Goal: Feedback & Contribution: Submit feedback/report problem

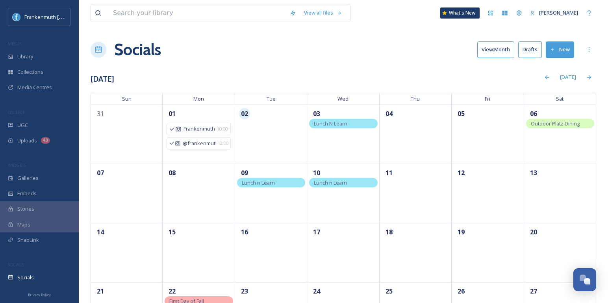
scroll to position [39, 0]
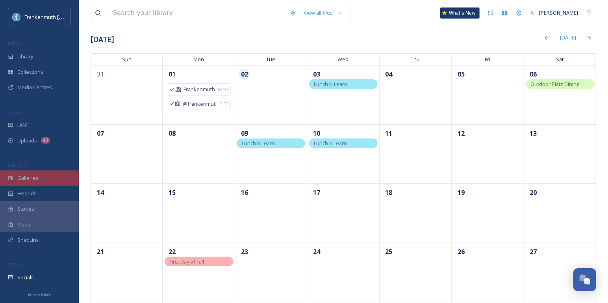
click at [50, 177] on div "Galleries" at bounding box center [39, 177] width 79 height 15
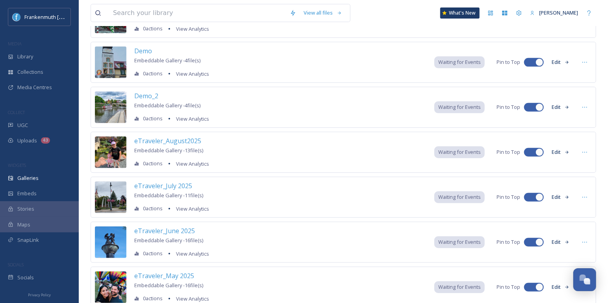
scroll to position [132, 0]
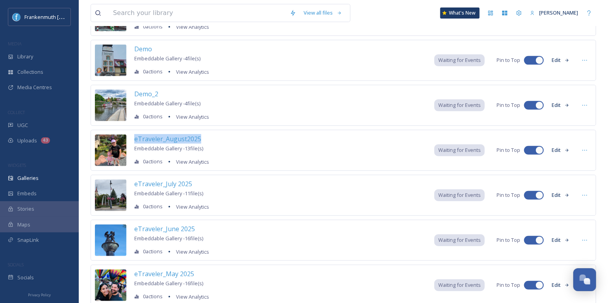
drag, startPoint x: 220, startPoint y: 134, endPoint x: 133, endPoint y: 134, distance: 87.1
click at [133, 134] on div "eTraveler_August2025 Embeddable Gallery - 13 file(s) 0 actions View Analytics W…" at bounding box center [344, 150] width 506 height 41
copy span "eTraveler_August2025"
click at [297, 94] on div "Demo_2 Embeddable Gallery - 4 file(s) 0 actions View Analytics Waiting for Even…" at bounding box center [344, 105] width 506 height 41
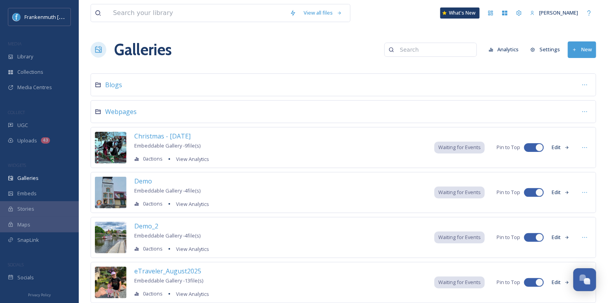
click at [587, 46] on button "New" at bounding box center [582, 49] width 28 height 16
click at [590, 67] on span "Gallery" at bounding box center [584, 67] width 17 height 7
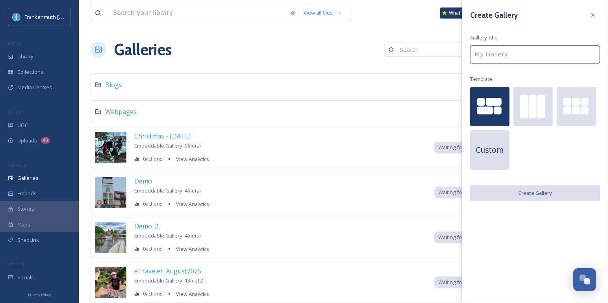
click at [521, 53] on input at bounding box center [535, 54] width 130 height 18
paste input "eTraveler_August2025"
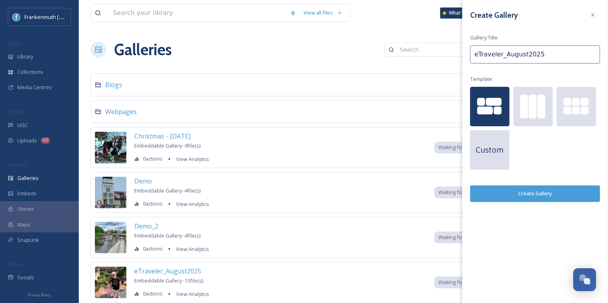
drag, startPoint x: 505, startPoint y: 54, endPoint x: 524, endPoint y: 54, distance: 19.3
click at [524, 54] on input "eTraveler_August2025" at bounding box center [535, 54] width 130 height 18
type input "eTraveler_September2025"
click at [587, 111] on div at bounding box center [585, 110] width 8 height 8
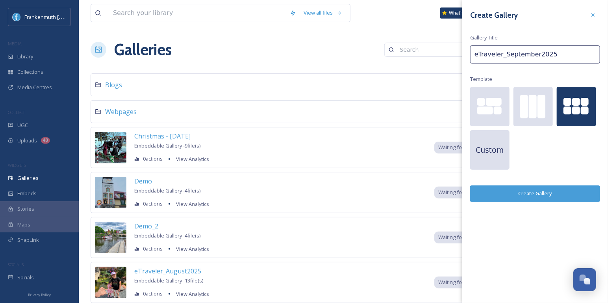
click at [547, 194] on button "Create Gallery" at bounding box center [535, 193] width 130 height 16
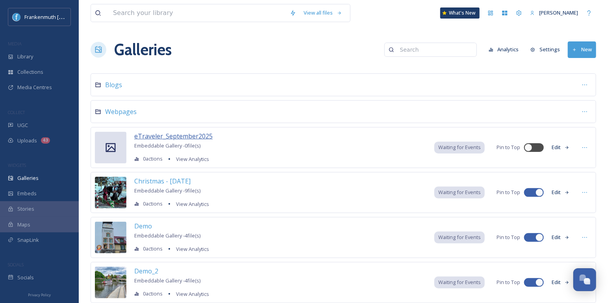
click at [200, 132] on span "eTraveler_September2025" at bounding box center [173, 136] width 78 height 9
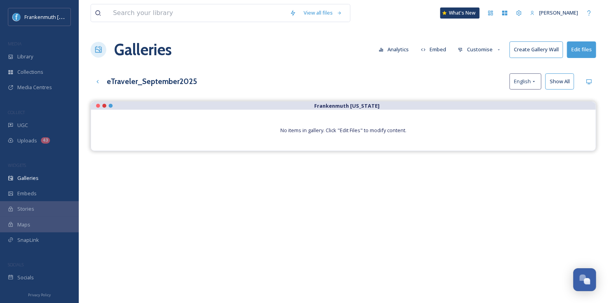
click at [579, 47] on button "Edit files" at bounding box center [581, 49] width 29 height 16
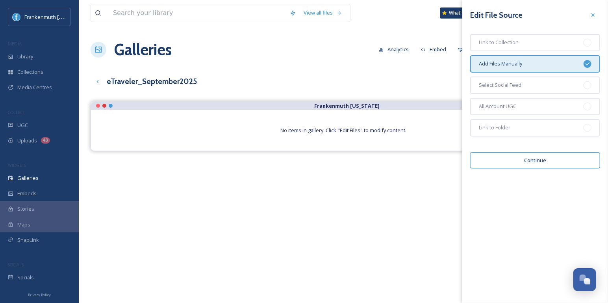
click at [561, 61] on div "Add Files Manually" at bounding box center [535, 63] width 130 height 17
click at [549, 160] on button "Continue" at bounding box center [535, 160] width 130 height 16
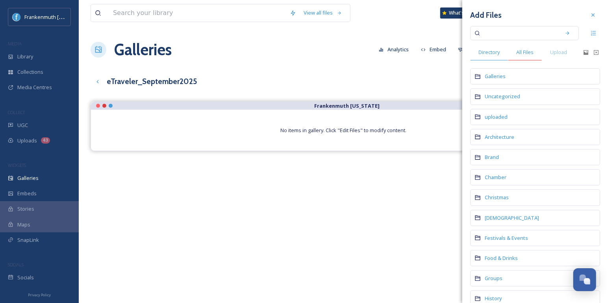
click at [532, 48] on span "All Files" at bounding box center [525, 51] width 17 height 7
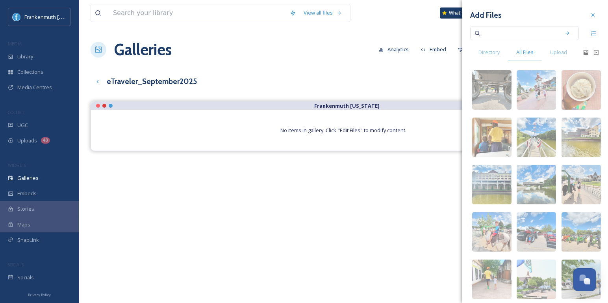
click at [514, 35] on input at bounding box center [519, 32] width 74 height 17
type input "auto fest"
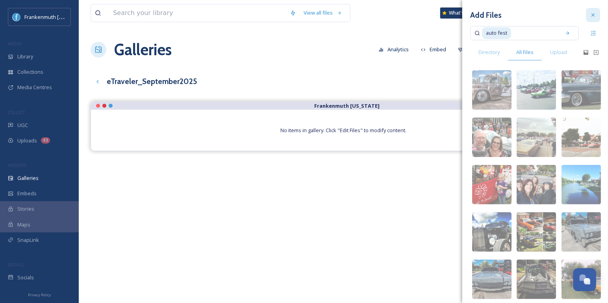
click at [591, 13] on icon at bounding box center [593, 15] width 6 height 6
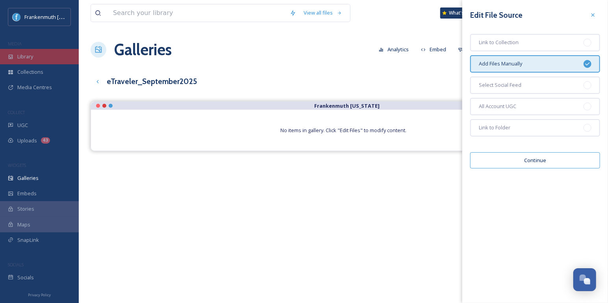
click at [32, 59] on span "Library" at bounding box center [25, 56] width 16 height 7
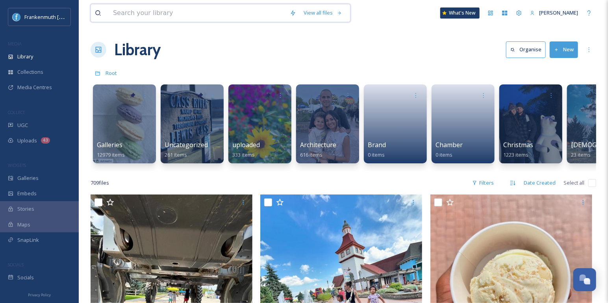
click at [174, 16] on input at bounding box center [197, 12] width 177 height 17
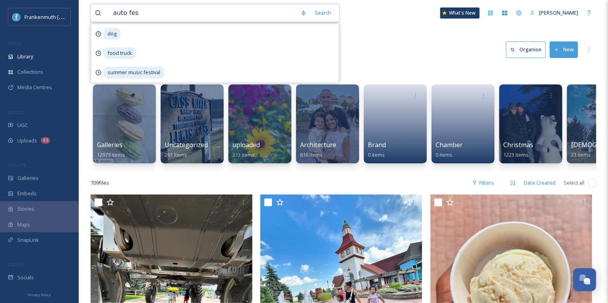
type input "auto fest"
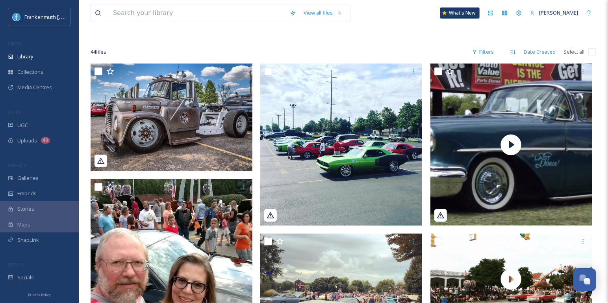
scroll to position [32, 0]
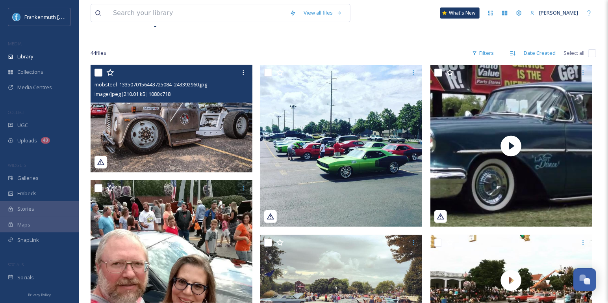
click at [213, 133] on img at bounding box center [172, 119] width 162 height 108
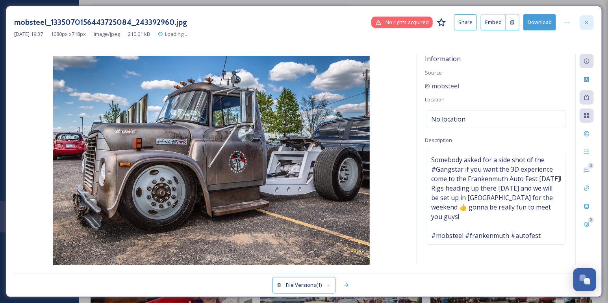
click at [587, 25] on div at bounding box center [587, 22] width 14 height 14
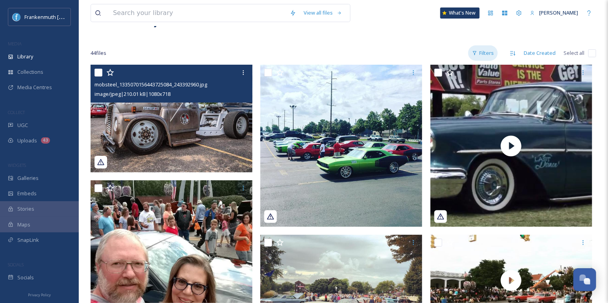
click at [492, 53] on div "Filters" at bounding box center [483, 52] width 30 height 15
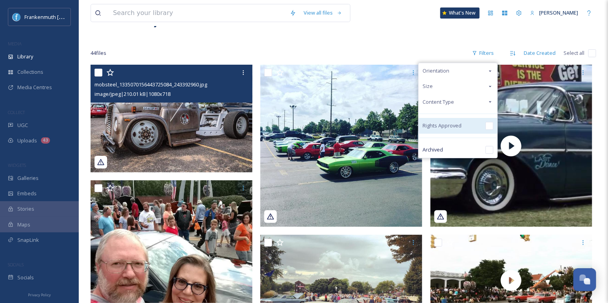
click at [487, 125] on input "checkbox" at bounding box center [490, 126] width 8 height 8
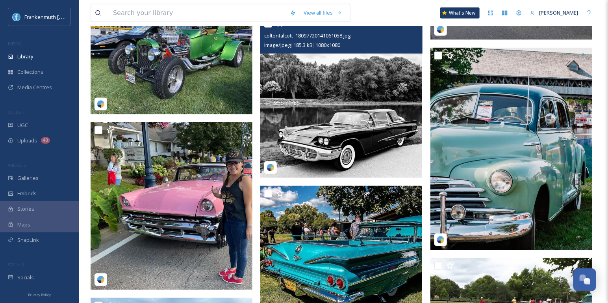
scroll to position [482, 0]
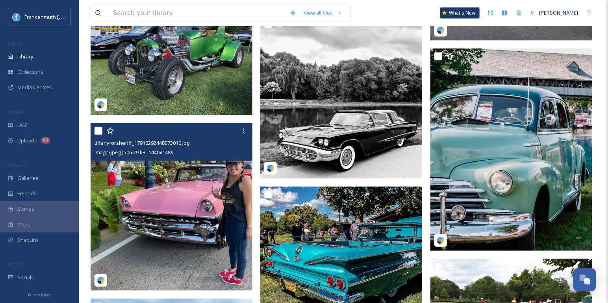
click at [184, 205] on img at bounding box center [172, 206] width 162 height 167
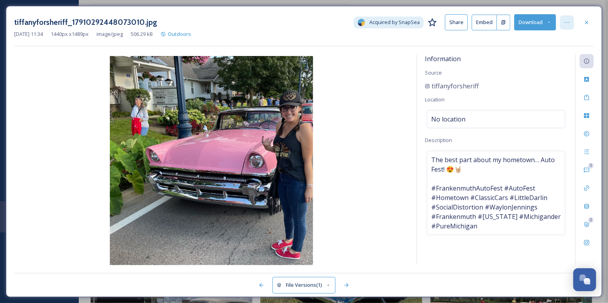
click at [565, 24] on icon at bounding box center [567, 22] width 6 height 6
click at [461, 50] on div "tiffanyforsheriff_17910292448073010.jpg Acquired by SnapSea Share Embed Downloa…" at bounding box center [304, 151] width 597 height 291
drag, startPoint x: 487, startPoint y: 85, endPoint x: 423, endPoint y: 86, distance: 63.8
click at [423, 86] on div "Information Source tiffanyforsheriff Location No location Description The best …" at bounding box center [496, 159] width 158 height 210
copy span "tiffanyforsheriff"
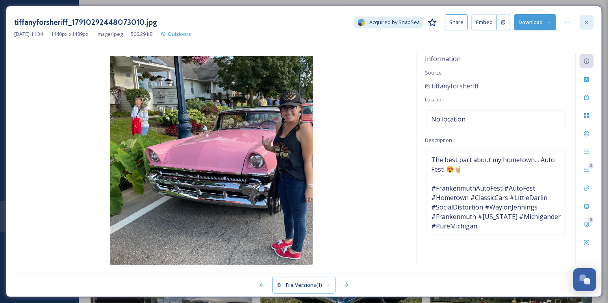
click at [591, 26] on div at bounding box center [587, 22] width 14 height 14
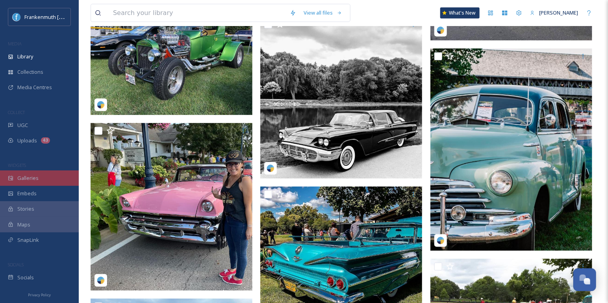
click at [60, 177] on div "Galleries" at bounding box center [39, 177] width 79 height 15
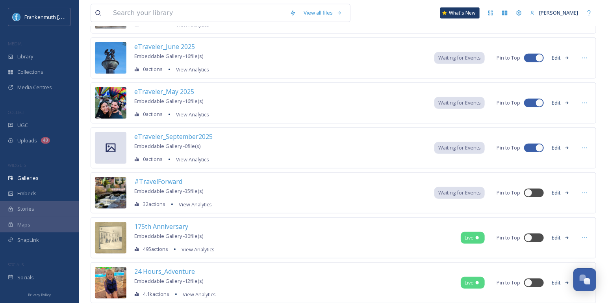
scroll to position [314, 0]
click at [320, 147] on div "eTraveler_September2025 Embeddable Gallery - 0 file(s) 0 actions View Analytics…" at bounding box center [344, 147] width 506 height 41
click at [565, 143] on button "Edit" at bounding box center [561, 146] width 26 height 15
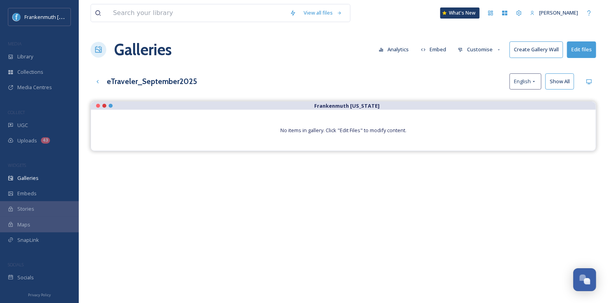
click at [578, 51] on button "Edit files" at bounding box center [581, 49] width 29 height 16
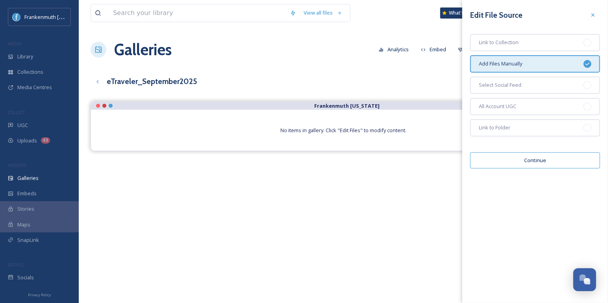
click at [553, 159] on button "Continue" at bounding box center [535, 160] width 130 height 16
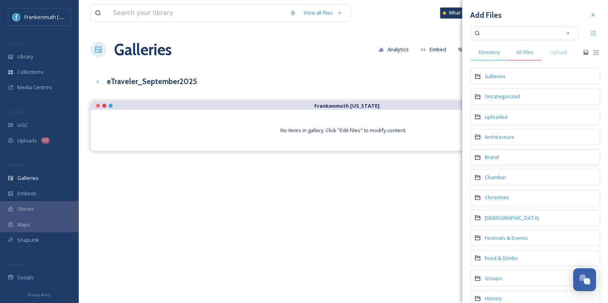
click at [526, 53] on span "All Files" at bounding box center [525, 51] width 17 height 7
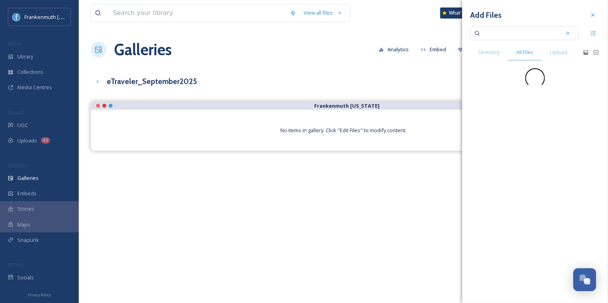
click at [512, 30] on input at bounding box center [519, 32] width 74 height 17
paste input "tiffanyforsheriff"
type input "tiffanyforsheriff"
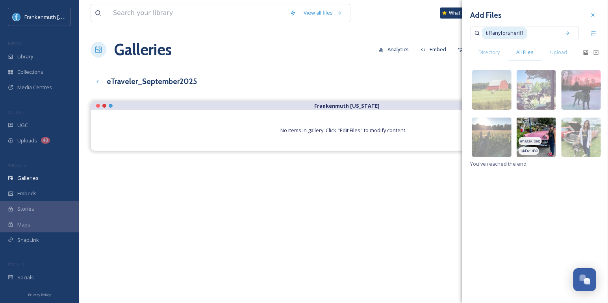
click at [548, 133] on img at bounding box center [536, 136] width 39 height 39
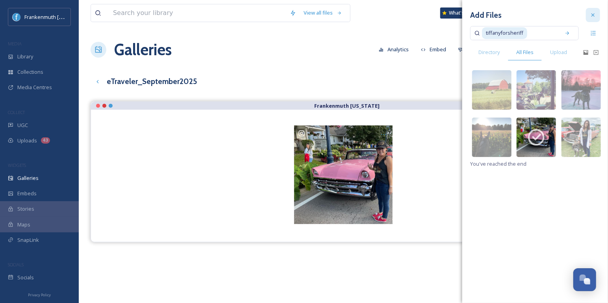
click at [594, 18] on icon at bounding box center [593, 15] width 6 height 6
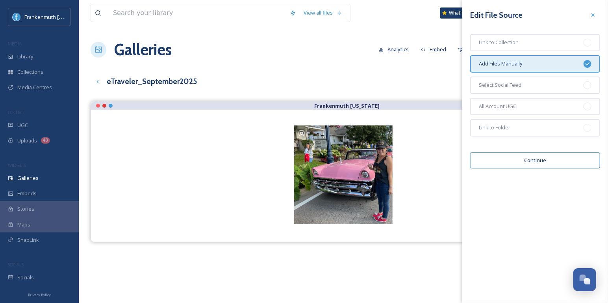
click at [594, 18] on icon at bounding box center [593, 15] width 6 height 6
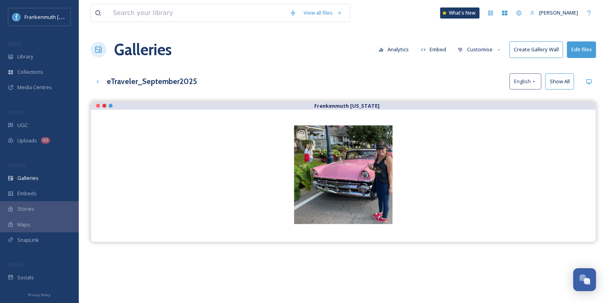
click at [344, 67] on div "View all files What's New [PERSON_NAME] Galleries Analytics Embed Customise Cre…" at bounding box center [344, 208] width 530 height 416
click at [53, 59] on div "Library" at bounding box center [39, 56] width 79 height 15
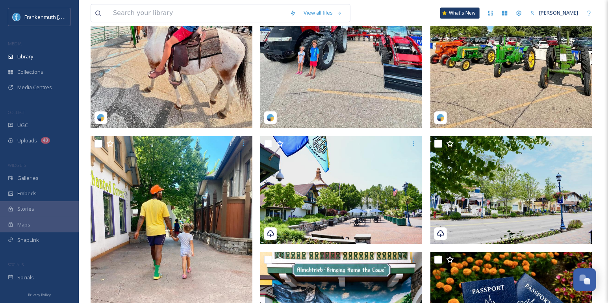
scroll to position [791, 0]
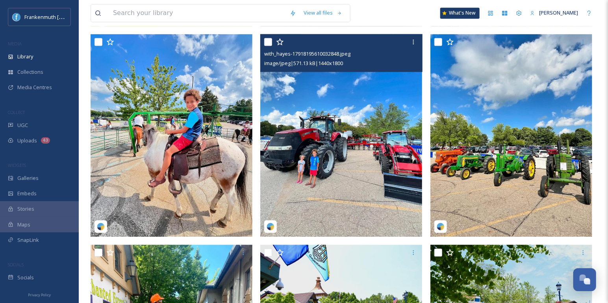
click at [381, 177] on img at bounding box center [341, 135] width 162 height 203
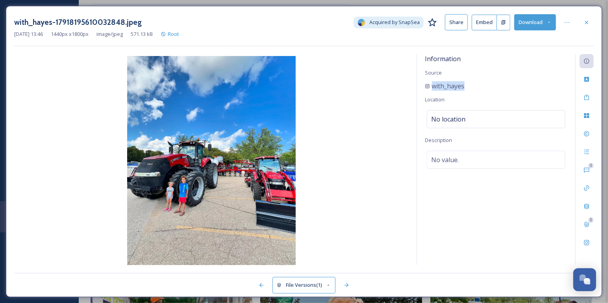
drag, startPoint x: 480, startPoint y: 84, endPoint x: 422, endPoint y: 84, distance: 57.1
click at [422, 84] on div "Information Source with_hayes Location No location Description No value." at bounding box center [496, 159] width 158 height 210
copy span "with_hayes"
click at [582, 20] on div at bounding box center [587, 22] width 14 height 14
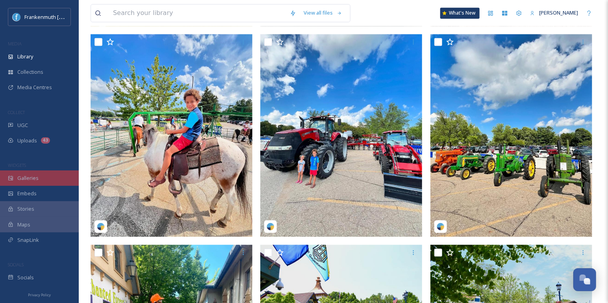
click at [47, 175] on div "Galleries" at bounding box center [39, 177] width 79 height 15
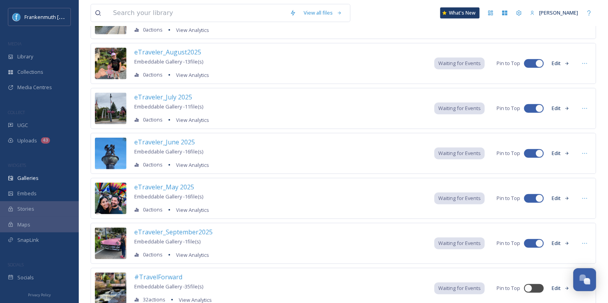
scroll to position [225, 0]
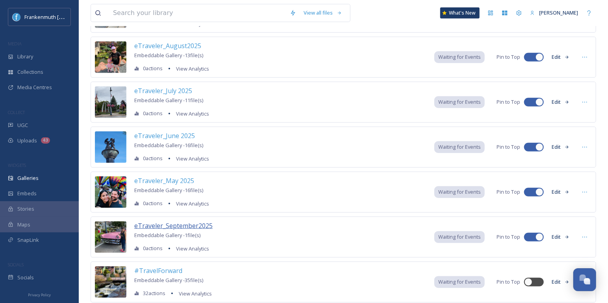
click at [201, 221] on span "eTraveler_September2025" at bounding box center [173, 225] width 78 height 9
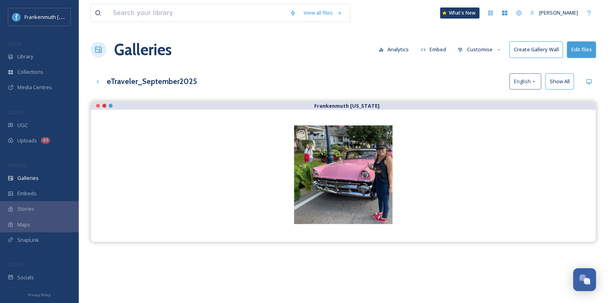
click at [576, 51] on button "Edit files" at bounding box center [581, 49] width 29 height 16
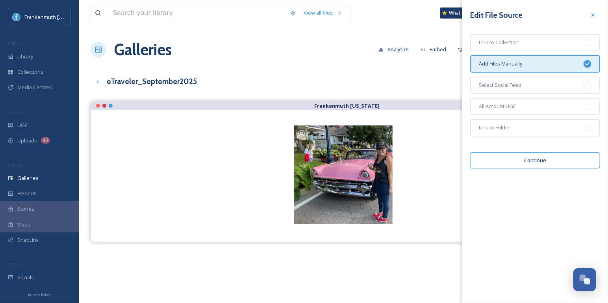
click at [549, 159] on button "Continue" at bounding box center [535, 160] width 130 height 16
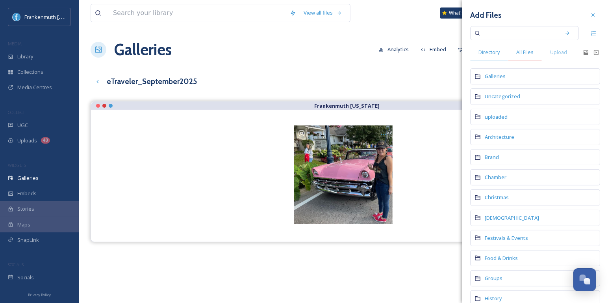
click at [525, 51] on span "All Files" at bounding box center [525, 51] width 17 height 7
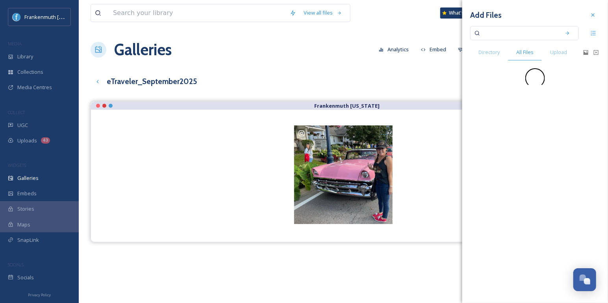
click at [519, 35] on input at bounding box center [519, 32] width 74 height 17
paste input "with_hayes"
type input "with_hayes"
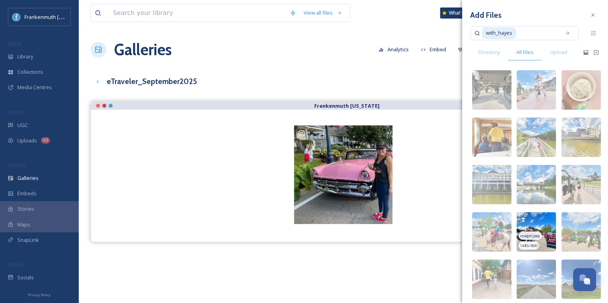
click at [544, 221] on img at bounding box center [536, 231] width 39 height 39
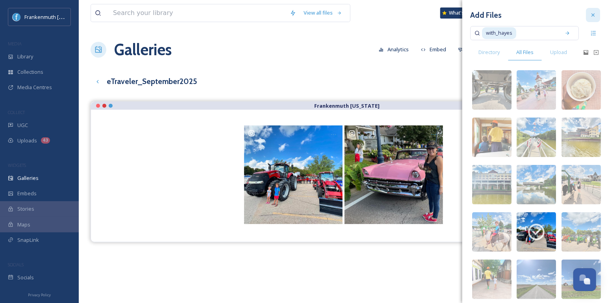
click at [596, 18] on icon at bounding box center [593, 15] width 6 height 6
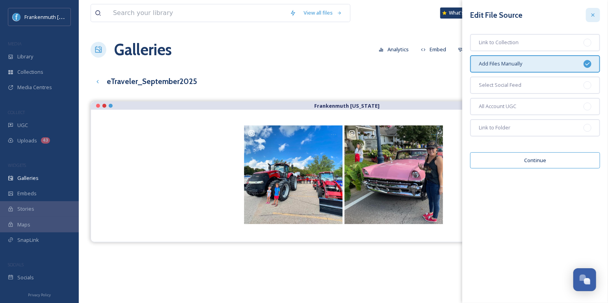
click at [592, 13] on icon at bounding box center [593, 15] width 6 height 6
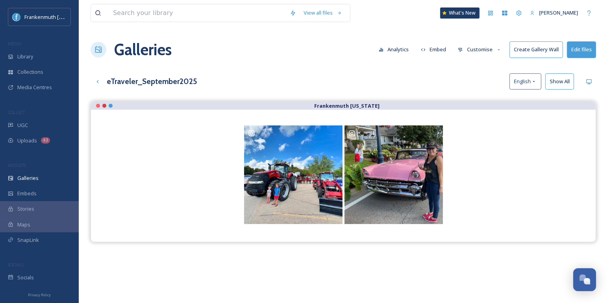
click at [336, 41] on div "Galleries Analytics Embed Customise Create Gallery Wall Edit files" at bounding box center [344, 50] width 506 height 24
click at [43, 61] on div "Library" at bounding box center [39, 56] width 79 height 15
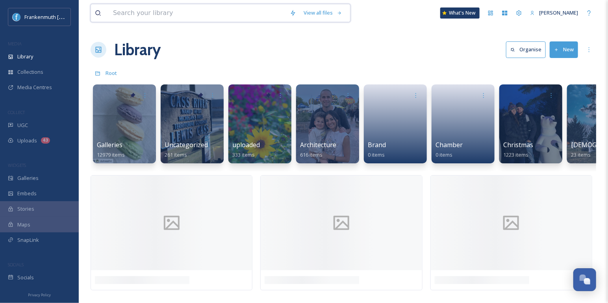
click at [157, 7] on input at bounding box center [197, 12] width 177 height 17
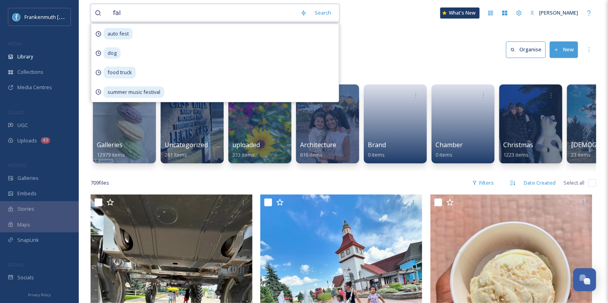
type input "fall"
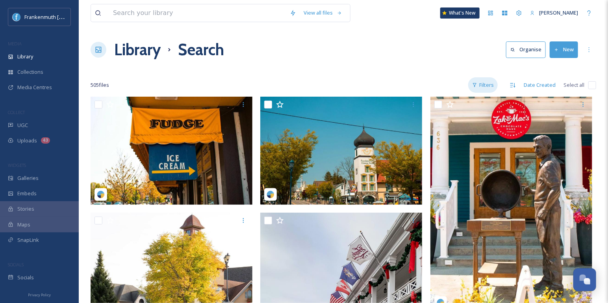
click at [483, 84] on div "Filters" at bounding box center [483, 84] width 30 height 15
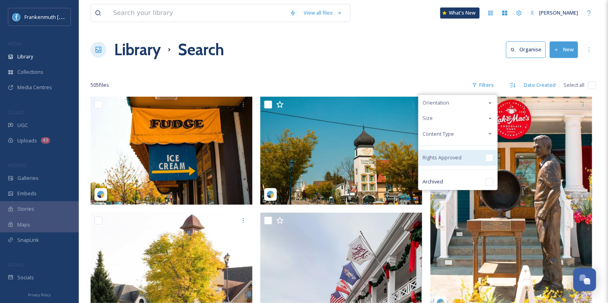
click at [491, 158] on input "checkbox" at bounding box center [490, 158] width 8 height 8
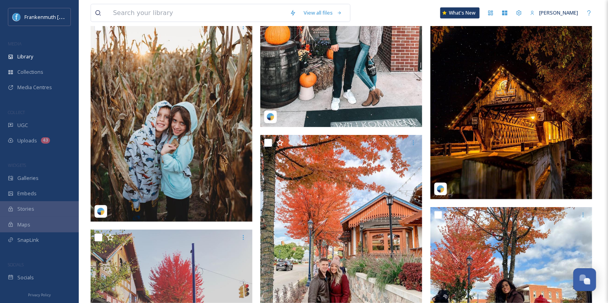
scroll to position [1790, 0]
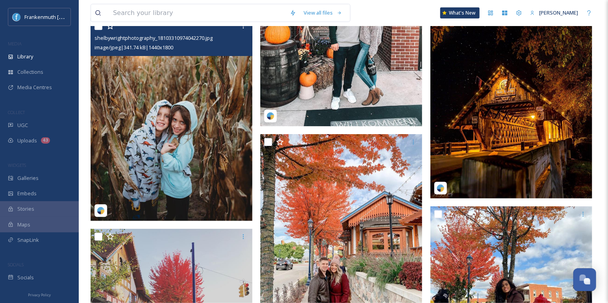
click at [194, 180] on img at bounding box center [172, 119] width 162 height 203
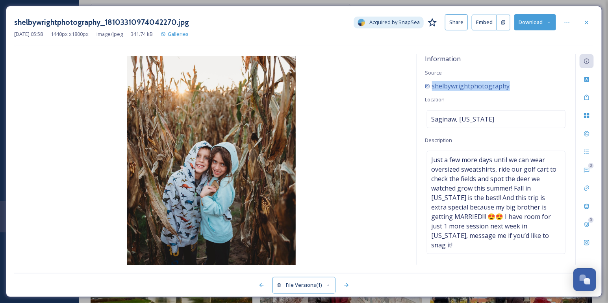
drag, startPoint x: 517, startPoint y: 85, endPoint x: 432, endPoint y: 85, distance: 84.3
click at [432, 85] on div "shelbywrightphotography" at bounding box center [496, 85] width 143 height 9
copy span "shelbywrightphotography"
click at [589, 21] on icon at bounding box center [587, 22] width 6 height 6
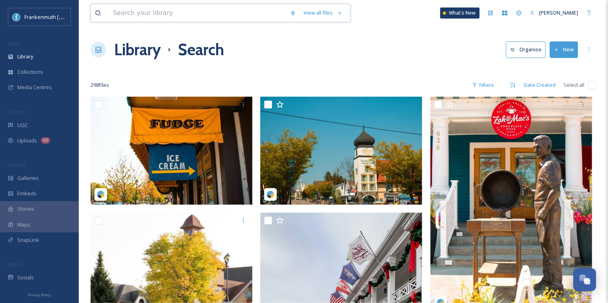
click at [174, 15] on input at bounding box center [197, 12] width 177 height 17
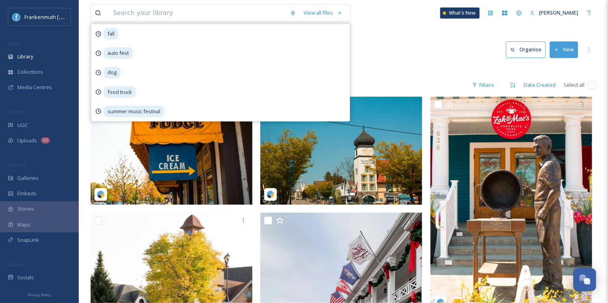
click at [385, 55] on div "Library Search Organise New" at bounding box center [344, 50] width 506 height 24
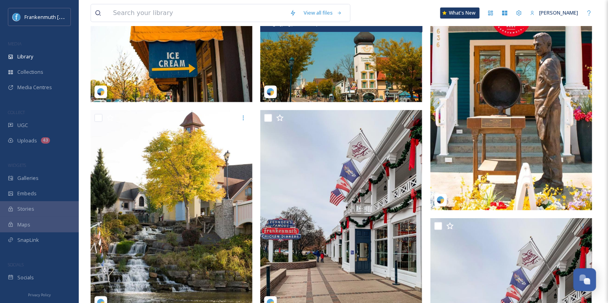
scroll to position [103, 0]
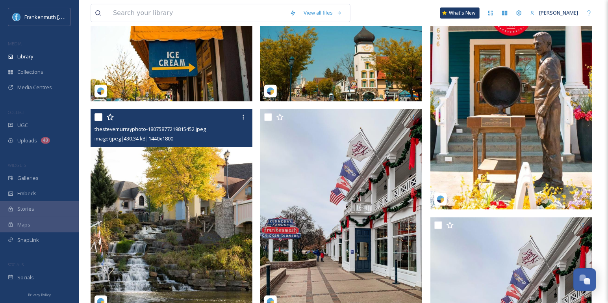
click at [190, 244] on img at bounding box center [172, 210] width 162 height 203
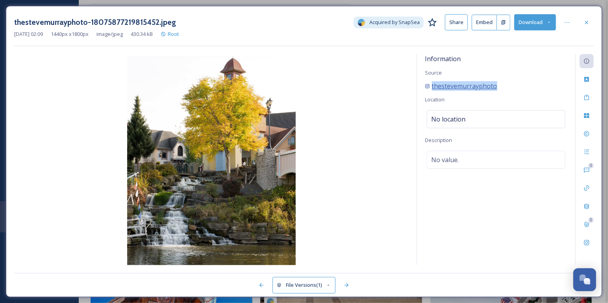
drag, startPoint x: 507, startPoint y: 82, endPoint x: 429, endPoint y: 82, distance: 77.2
click at [429, 82] on div "thestevemurrayphoto" at bounding box center [496, 85] width 143 height 9
copy span "thestevemurrayphoto"
click at [583, 27] on div at bounding box center [587, 22] width 14 height 14
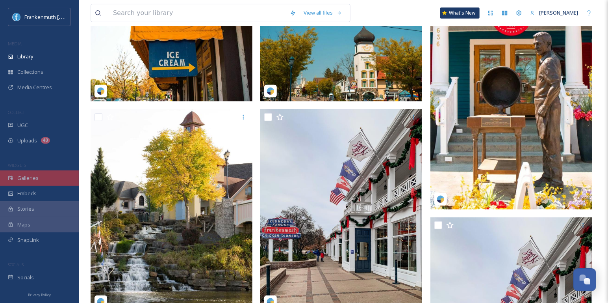
click at [42, 180] on div "Galleries" at bounding box center [39, 177] width 79 height 15
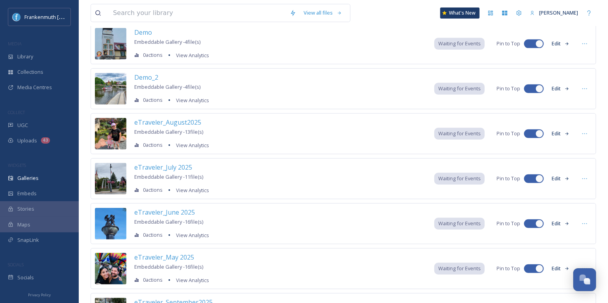
scroll to position [268, 0]
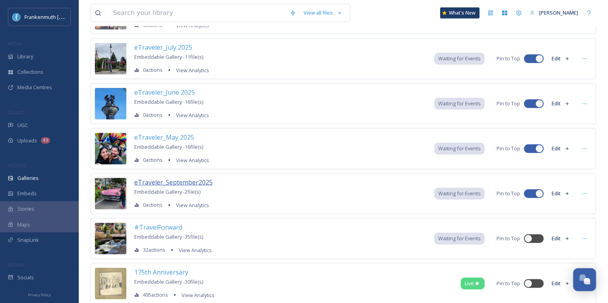
click at [180, 178] on span "eTraveler_September2025" at bounding box center [173, 182] width 78 height 9
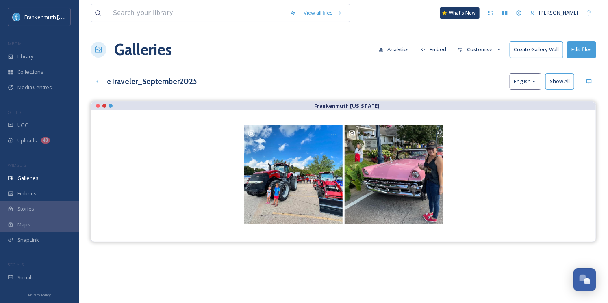
click at [557, 54] on button "Create Gallery Wall" at bounding box center [537, 49] width 54 height 16
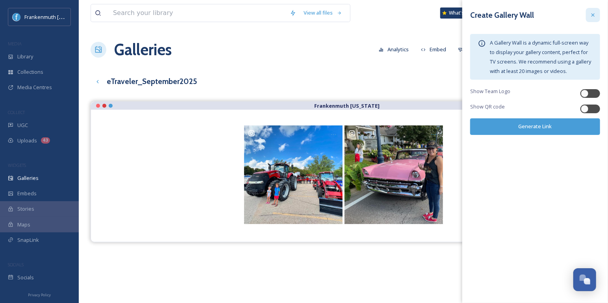
click at [592, 17] on icon at bounding box center [593, 15] width 6 height 6
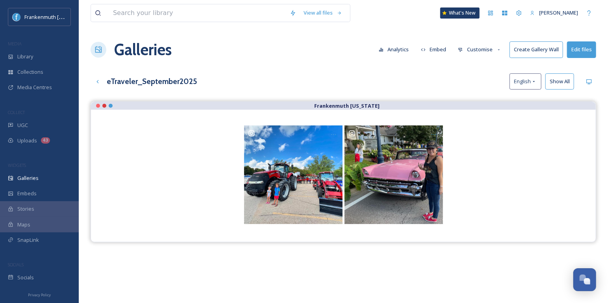
click at [582, 49] on button "Edit files" at bounding box center [581, 49] width 29 height 16
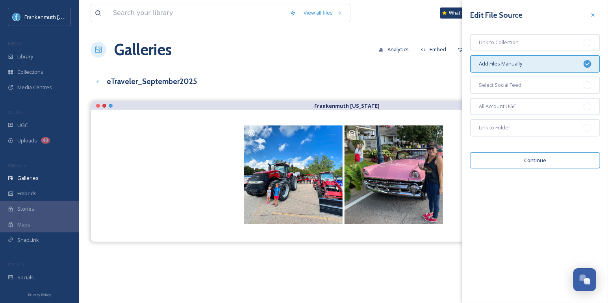
click at [562, 162] on button "Continue" at bounding box center [535, 160] width 130 height 16
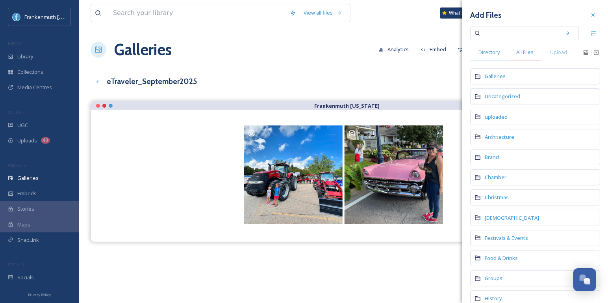
drag, startPoint x: 530, startPoint y: 53, endPoint x: 529, endPoint y: 47, distance: 6.4
click at [530, 53] on span "All Files" at bounding box center [525, 51] width 17 height 7
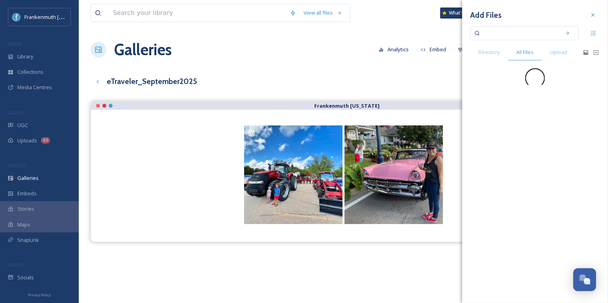
click at [527, 35] on input at bounding box center [519, 32] width 74 height 17
paste input "thestevemurrayphoto"
type input "thestevemurrayphoto"
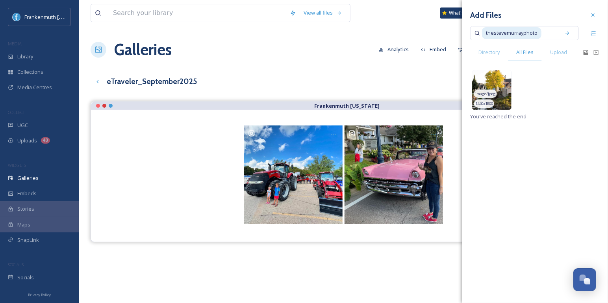
click at [494, 96] on span "image/jpeg" at bounding box center [486, 94] width 20 height 6
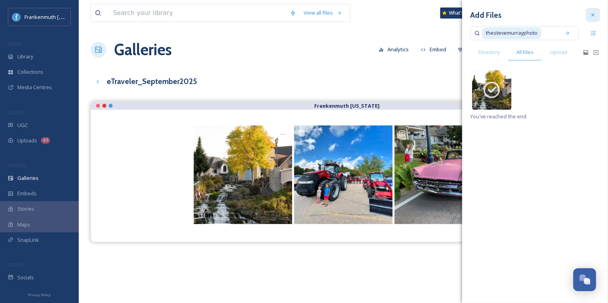
click at [598, 12] on div at bounding box center [593, 15] width 14 height 14
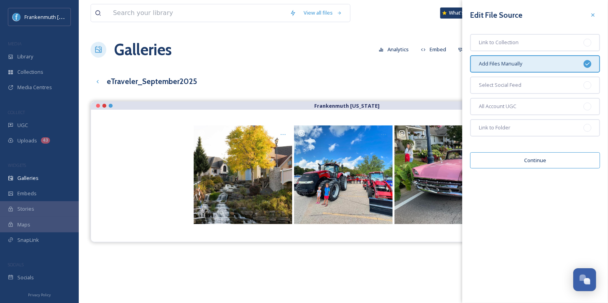
click at [377, 58] on div "Galleries Analytics Embed Customise Create Gallery Wall Edit files" at bounding box center [344, 50] width 506 height 24
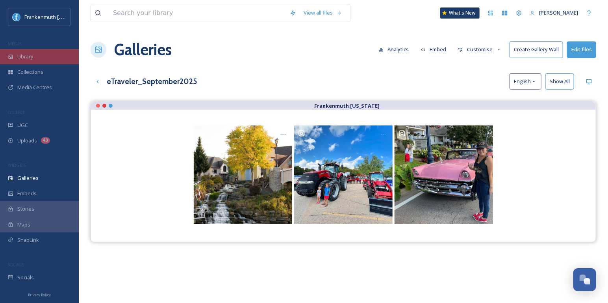
click at [50, 58] on div "Library" at bounding box center [39, 56] width 79 height 15
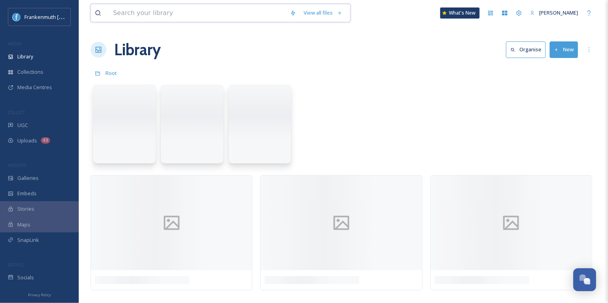
click at [152, 11] on input at bounding box center [197, 12] width 177 height 17
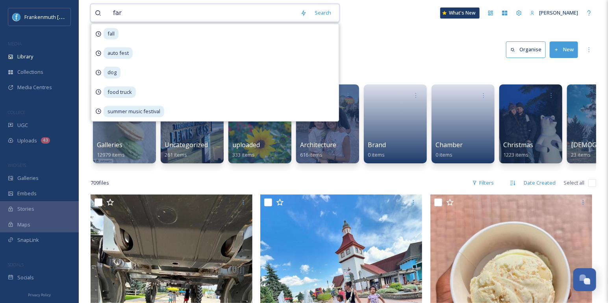
type input "farm"
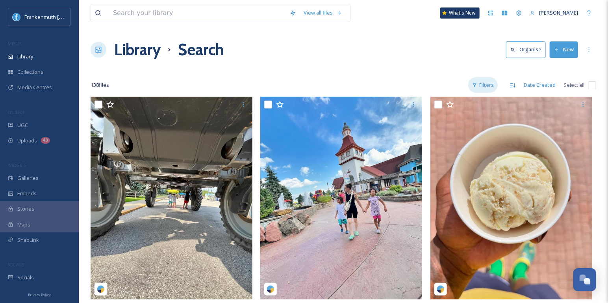
click at [483, 84] on div "Filters" at bounding box center [483, 84] width 30 height 15
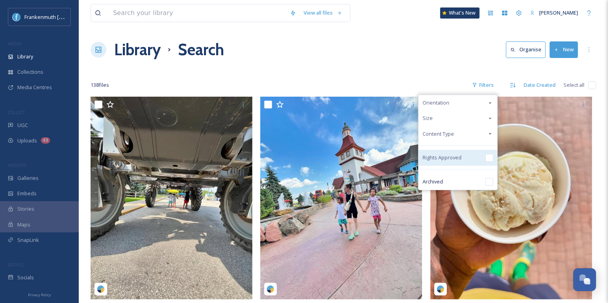
click at [488, 155] on input "checkbox" at bounding box center [490, 158] width 8 height 8
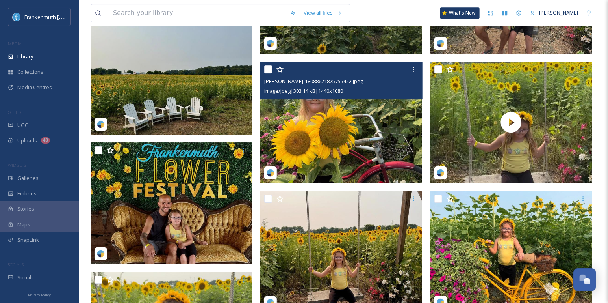
scroll to position [1136, 0]
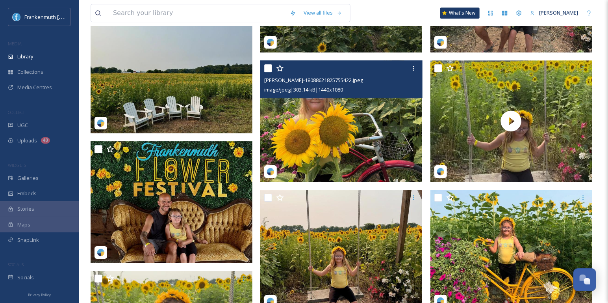
click at [367, 126] on img at bounding box center [341, 120] width 162 height 121
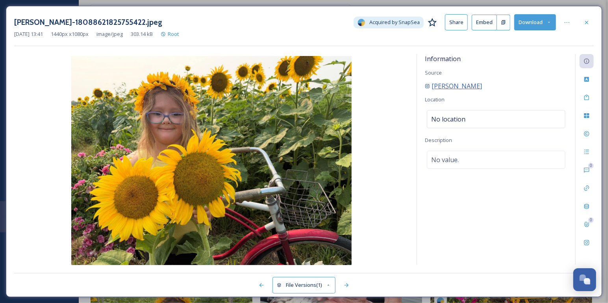
drag, startPoint x: 500, startPoint y: 89, endPoint x: 433, endPoint y: 87, distance: 67.8
click at [433, 87] on div "[PERSON_NAME]" at bounding box center [496, 85] width 143 height 9
copy span "[PERSON_NAME]"
click at [590, 20] on icon at bounding box center [587, 22] width 6 height 6
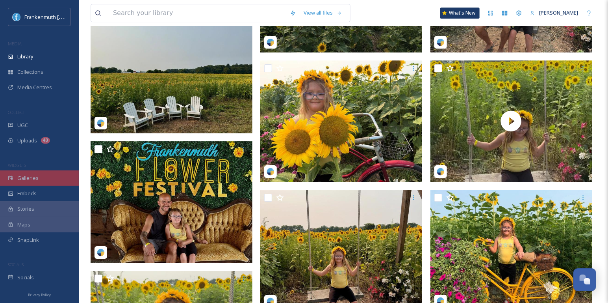
click at [41, 182] on div "Galleries" at bounding box center [39, 177] width 79 height 15
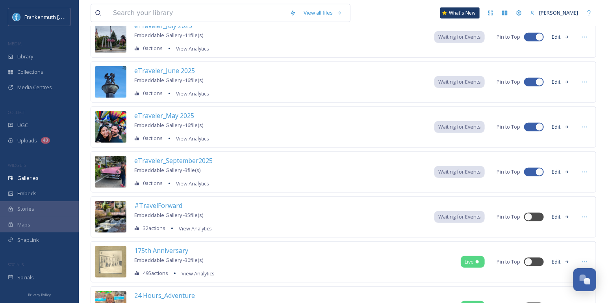
scroll to position [292, 0]
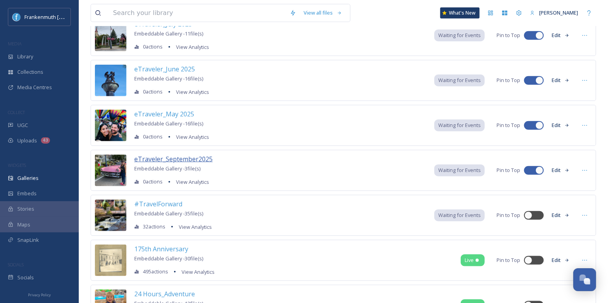
click at [191, 155] on span "eTraveler_September2025" at bounding box center [173, 158] width 78 height 9
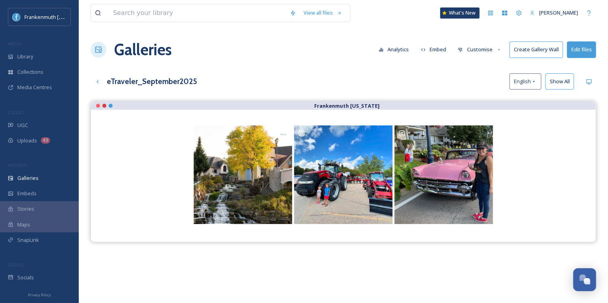
click at [580, 51] on button "Edit files" at bounding box center [581, 49] width 29 height 16
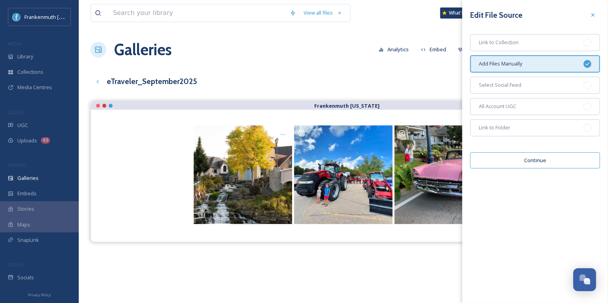
click at [551, 157] on button "Continue" at bounding box center [535, 160] width 130 height 16
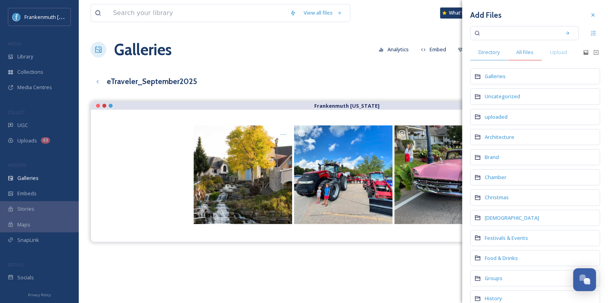
click at [528, 53] on span "All Files" at bounding box center [525, 51] width 17 height 7
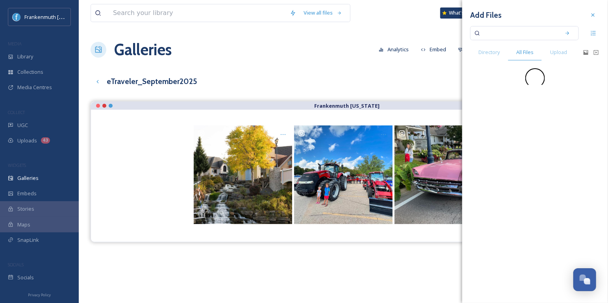
click at [522, 33] on input at bounding box center [519, 32] width 74 height 17
paste input "[PERSON_NAME]"
type input "[PERSON_NAME]"
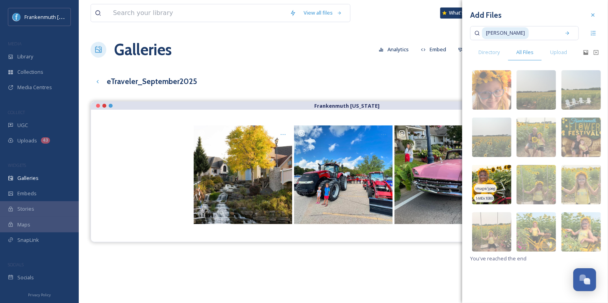
click at [501, 177] on img at bounding box center [491, 184] width 39 height 39
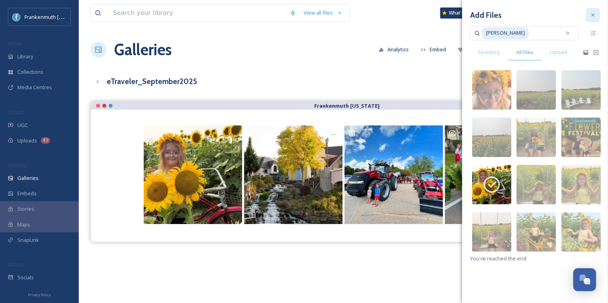
click at [596, 14] on icon at bounding box center [593, 15] width 6 height 6
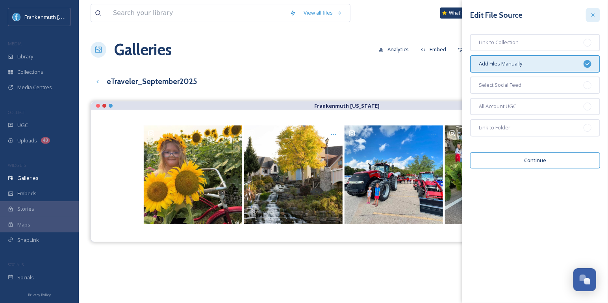
click at [596, 17] on icon at bounding box center [593, 15] width 6 height 6
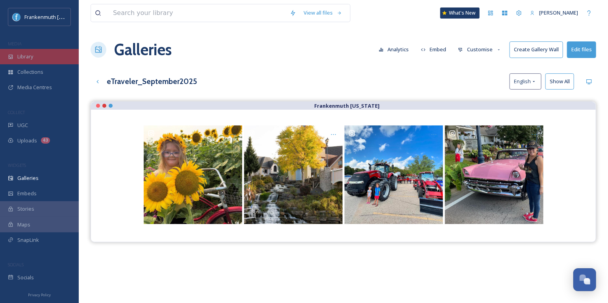
click at [56, 59] on div "Library" at bounding box center [39, 56] width 79 height 15
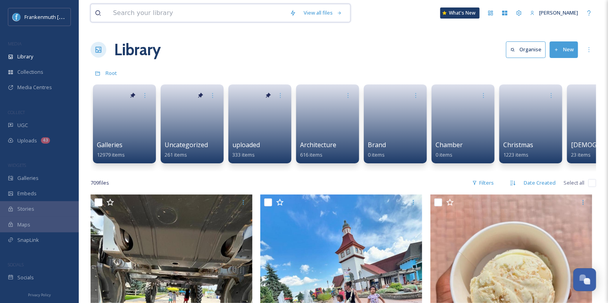
click at [174, 12] on input at bounding box center [197, 12] width 177 height 17
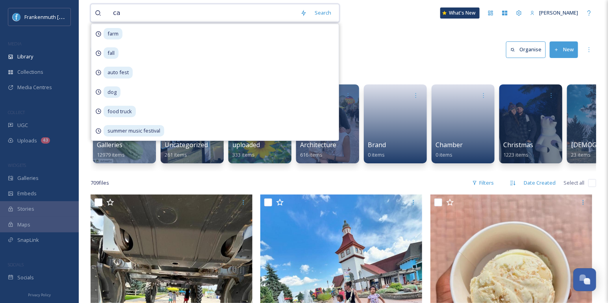
type input "car"
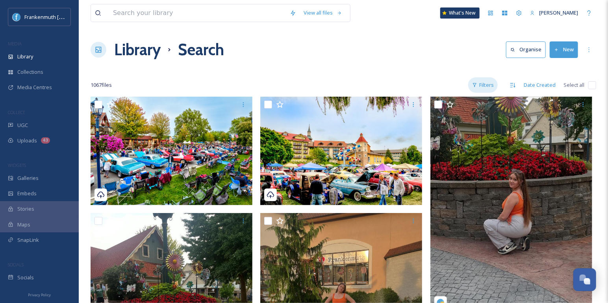
click at [496, 85] on div "Filters" at bounding box center [483, 84] width 30 height 15
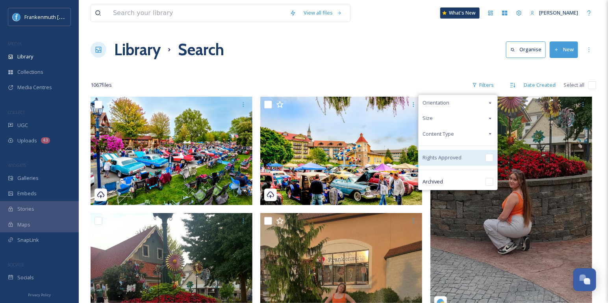
click at [492, 156] on input "checkbox" at bounding box center [490, 158] width 8 height 8
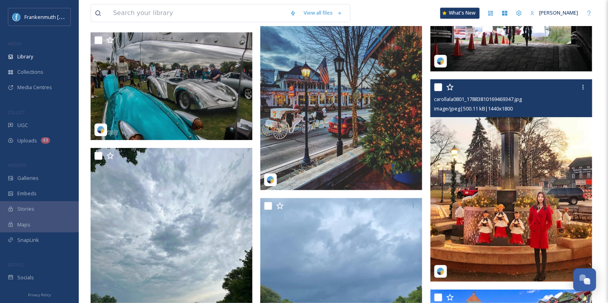
scroll to position [3552, 0]
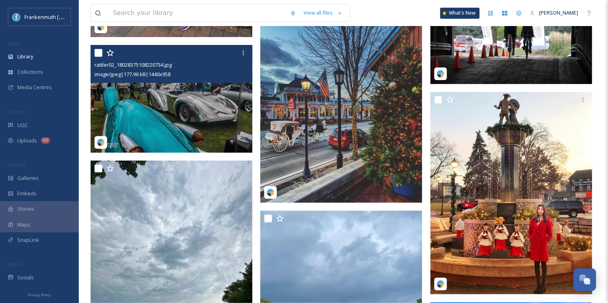
click at [175, 126] on img at bounding box center [172, 99] width 162 height 108
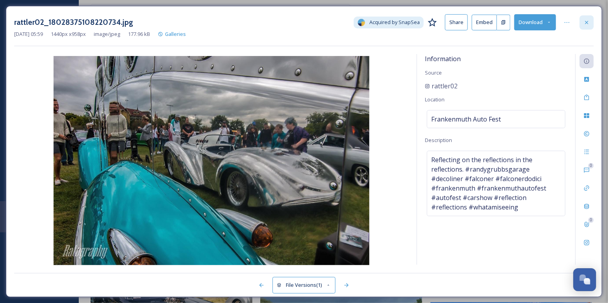
click at [591, 20] on div at bounding box center [587, 22] width 14 height 14
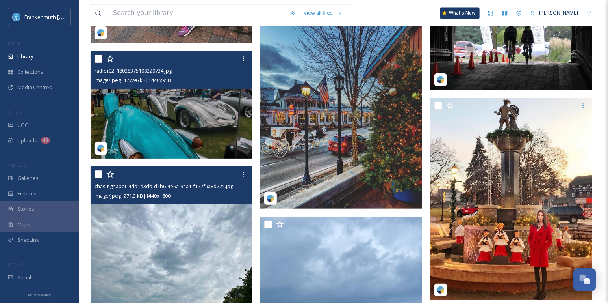
scroll to position [3544, 0]
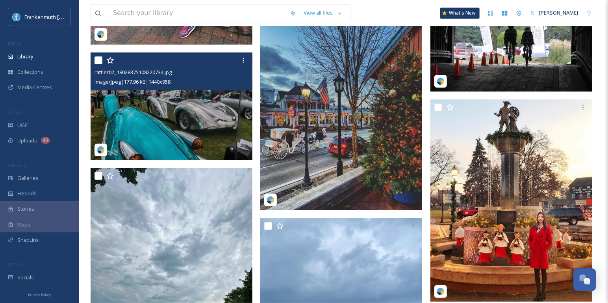
click at [229, 112] on img at bounding box center [172, 106] width 162 height 108
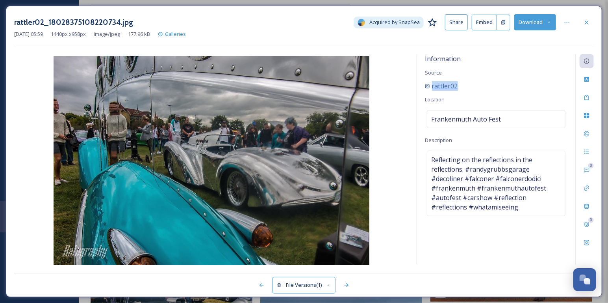
drag, startPoint x: 472, startPoint y: 82, endPoint x: 433, endPoint y: 84, distance: 39.4
click at [433, 84] on div "rattler02" at bounding box center [496, 85] width 143 height 9
copy span "rattler02"
click at [589, 18] on div at bounding box center [587, 22] width 14 height 14
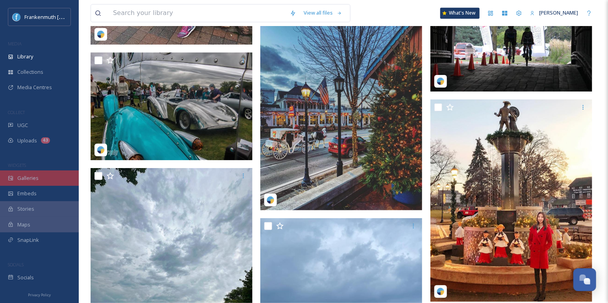
click at [34, 179] on span "Galleries" at bounding box center [27, 177] width 21 height 7
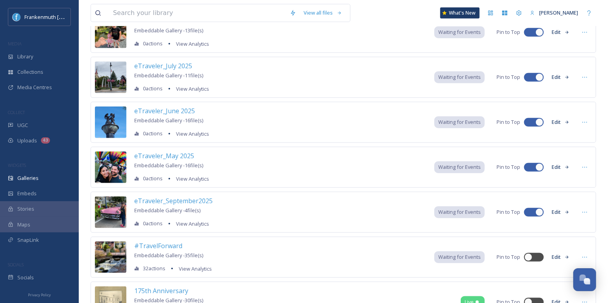
scroll to position [252, 0]
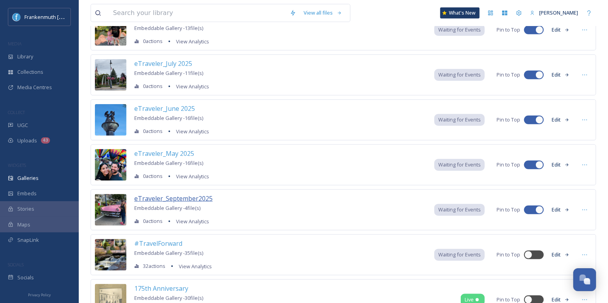
click at [188, 195] on span "eTraveler_September2025" at bounding box center [173, 198] width 78 height 9
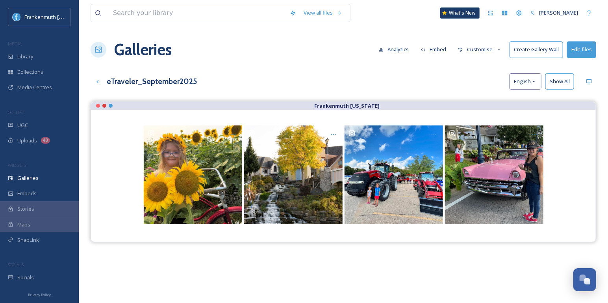
click at [584, 54] on button "Edit files" at bounding box center [581, 49] width 29 height 16
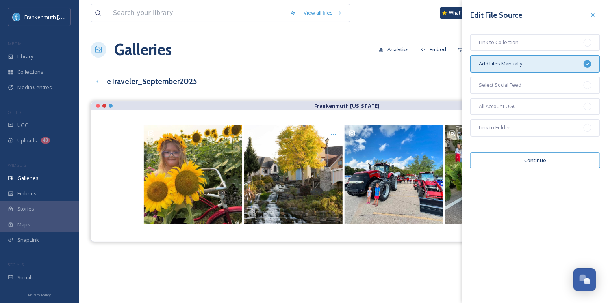
click at [543, 162] on button "Continue" at bounding box center [535, 160] width 130 height 16
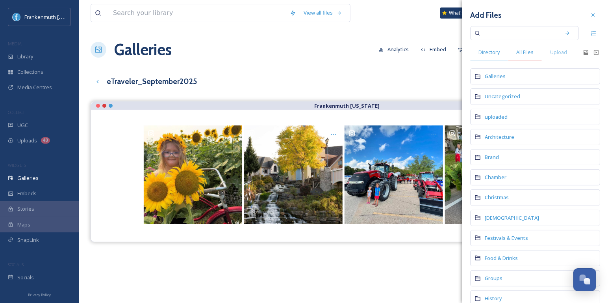
click at [530, 52] on span "All Files" at bounding box center [525, 51] width 17 height 7
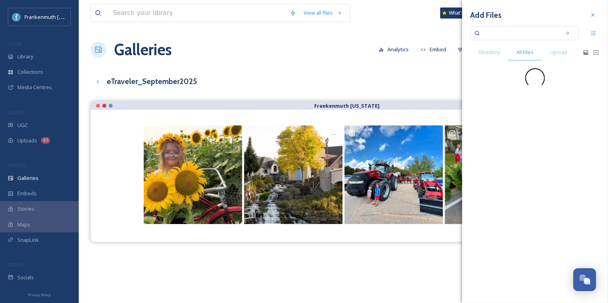
click at [528, 27] on input at bounding box center [519, 32] width 74 height 17
paste input "rattler02"
type input "rattler02"
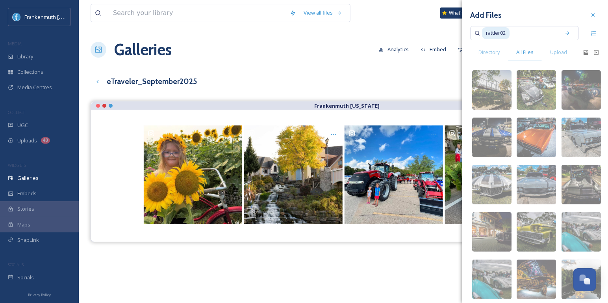
scroll to position [56, 0]
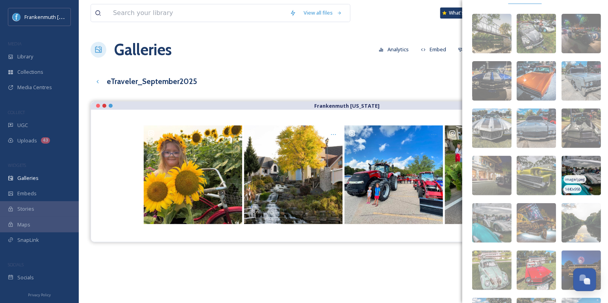
click at [589, 175] on img at bounding box center [581, 175] width 39 height 39
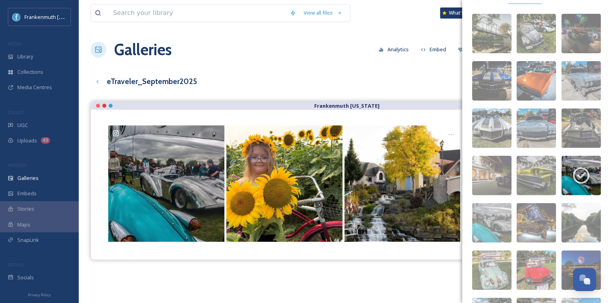
click at [357, 51] on div "Galleries Analytics Embed Customise Create Gallery Wall Edit files" at bounding box center [344, 50] width 506 height 24
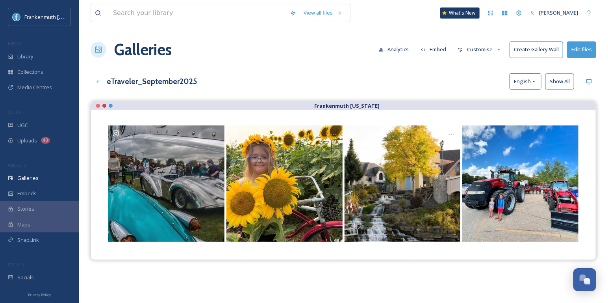
click at [294, 63] on div "View all files What's New [PERSON_NAME] Galleries Analytics Embed Customise Cre…" at bounding box center [344, 208] width 530 height 416
click at [54, 58] on div "Library" at bounding box center [39, 56] width 79 height 15
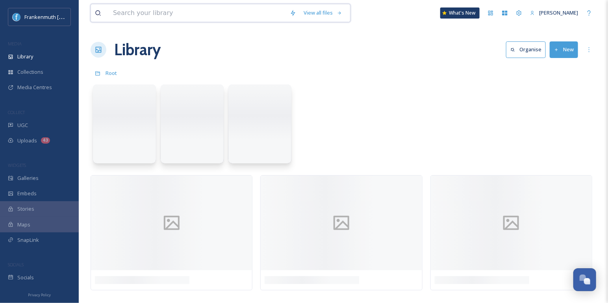
click at [178, 20] on input at bounding box center [197, 12] width 177 height 17
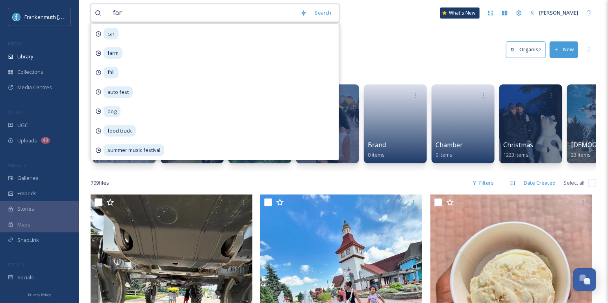
type input "farm"
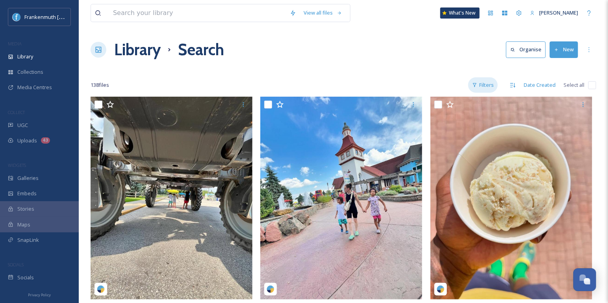
click at [493, 84] on div "Filters" at bounding box center [483, 84] width 30 height 15
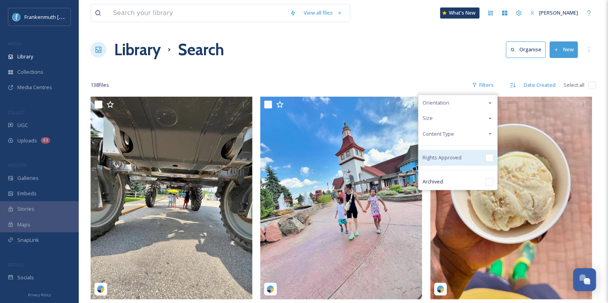
click at [488, 154] on input "checkbox" at bounding box center [490, 158] width 8 height 8
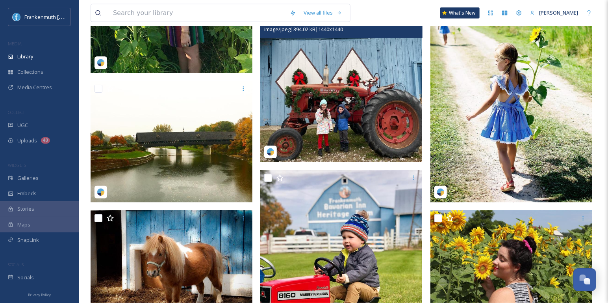
scroll to position [1928, 0]
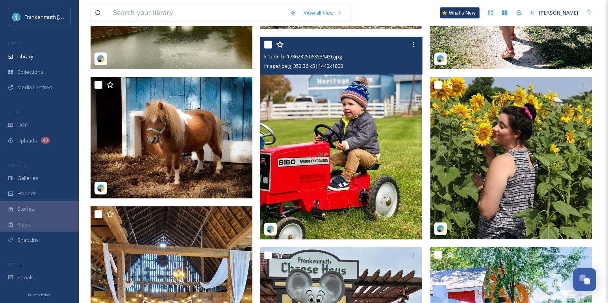
click at [355, 140] on img at bounding box center [341, 138] width 162 height 203
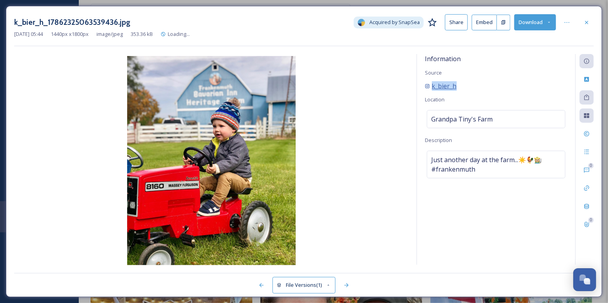
drag, startPoint x: 469, startPoint y: 85, endPoint x: 431, endPoint y: 85, distance: 38.2
click at [431, 85] on div "k_bier_h" at bounding box center [496, 85] width 143 height 9
copy span "k_bier_h"
click at [587, 27] on div at bounding box center [587, 22] width 14 height 14
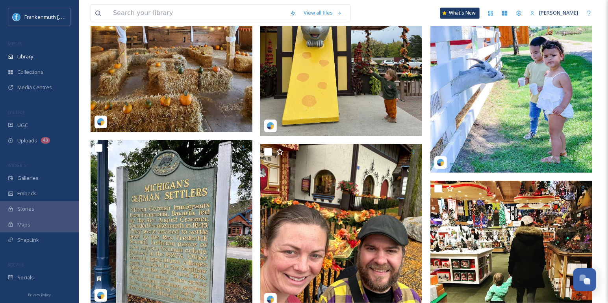
scroll to position [2081, 0]
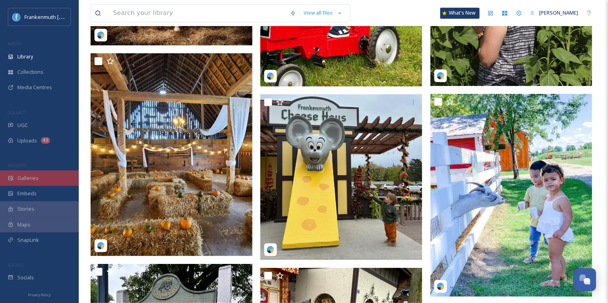
click at [47, 183] on div "Galleries" at bounding box center [39, 177] width 79 height 15
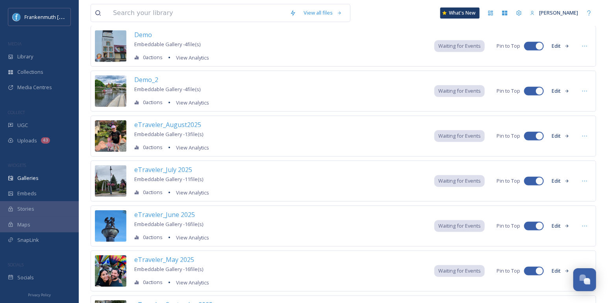
scroll to position [230, 0]
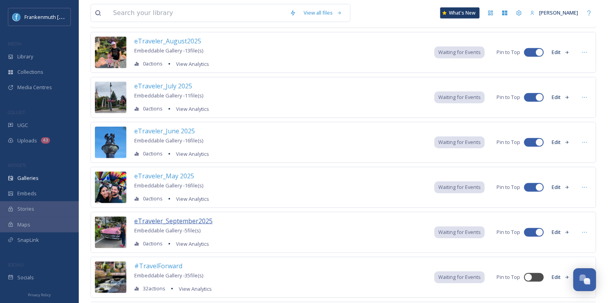
click at [203, 216] on span "eTraveler_September2025" at bounding box center [173, 220] width 78 height 9
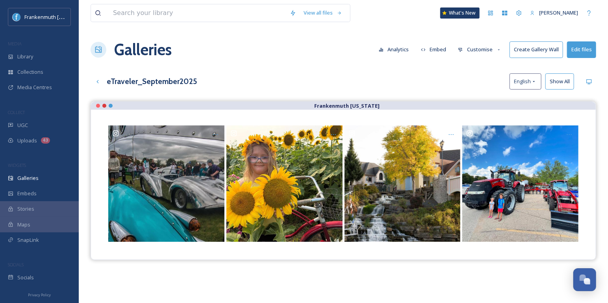
click at [589, 54] on button "Edit files" at bounding box center [581, 49] width 29 height 16
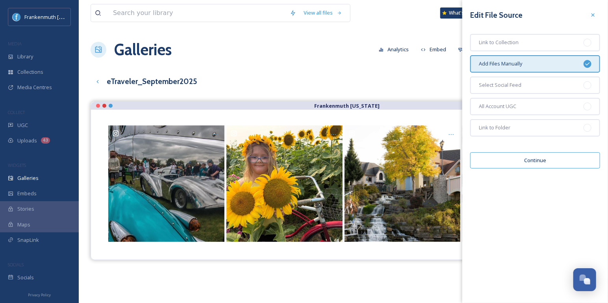
click at [547, 154] on button "Continue" at bounding box center [535, 160] width 130 height 16
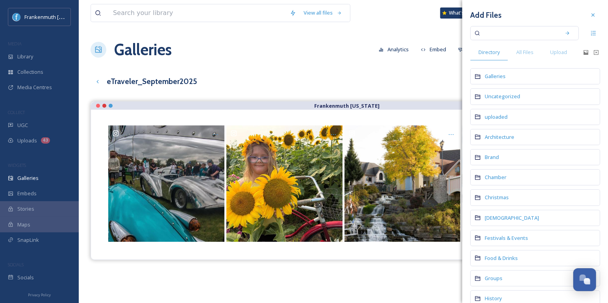
click at [511, 35] on input at bounding box center [519, 32] width 74 height 17
paste input "k_bier_h"
type input "k_bier_h"
click at [568, 33] on icon at bounding box center [568, 33] width 6 height 6
click at [536, 50] on div "All Files" at bounding box center [525, 52] width 34 height 16
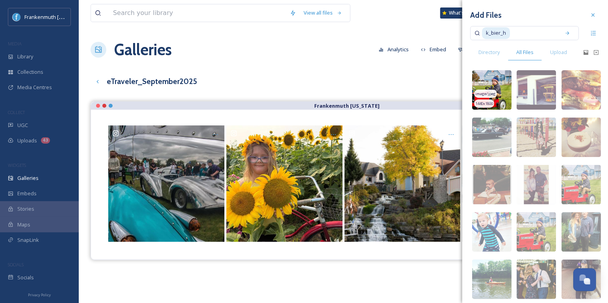
click at [499, 78] on img at bounding box center [491, 89] width 39 height 39
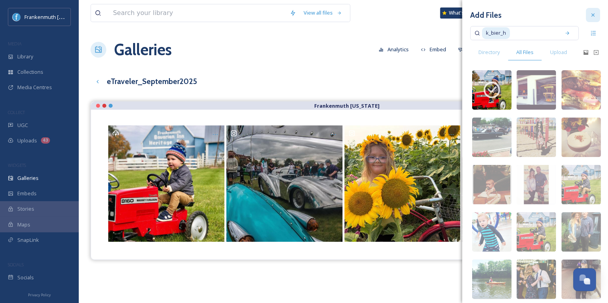
click at [591, 16] on icon at bounding box center [593, 15] width 6 height 6
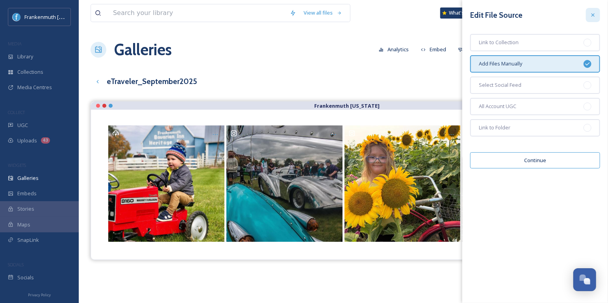
click at [597, 14] on div at bounding box center [593, 15] width 14 height 14
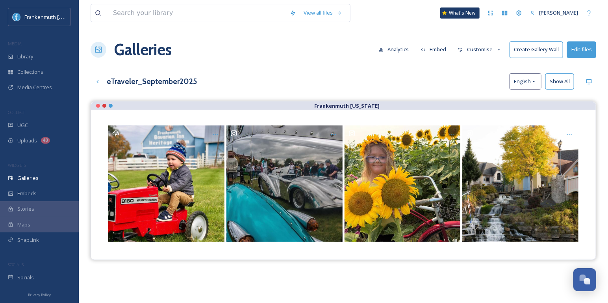
click at [583, 51] on button "Edit files" at bounding box center [581, 49] width 29 height 16
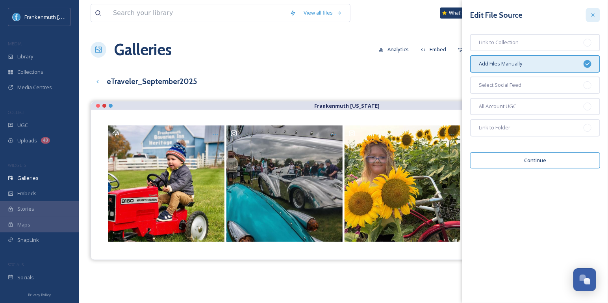
click at [595, 16] on icon at bounding box center [593, 14] width 3 height 3
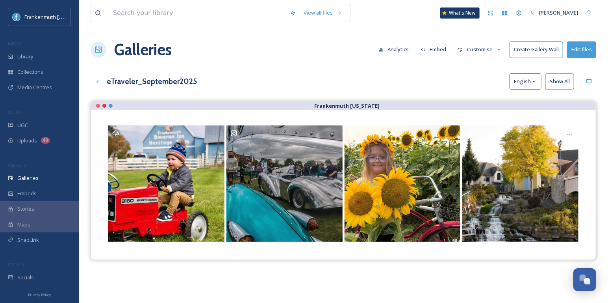
click at [464, 76] on div "eTraveler_September2025 English Show All" at bounding box center [344, 81] width 506 height 16
click at [480, 52] on button "Customise" at bounding box center [480, 49] width 52 height 15
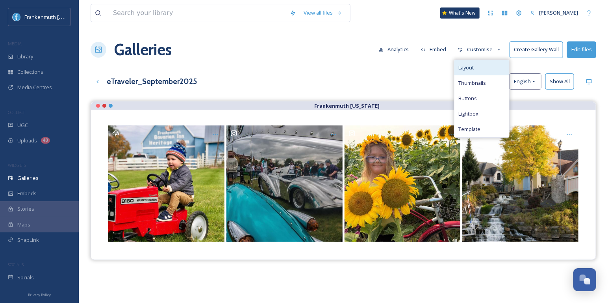
click at [480, 71] on div "Layout" at bounding box center [482, 67] width 55 height 15
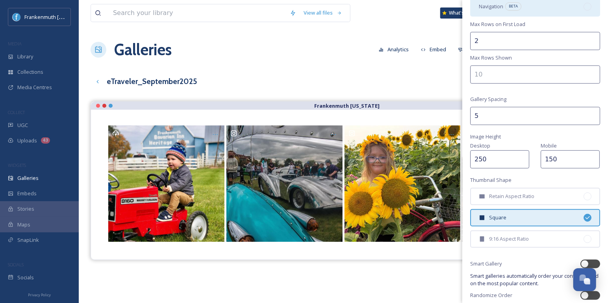
scroll to position [150, 0]
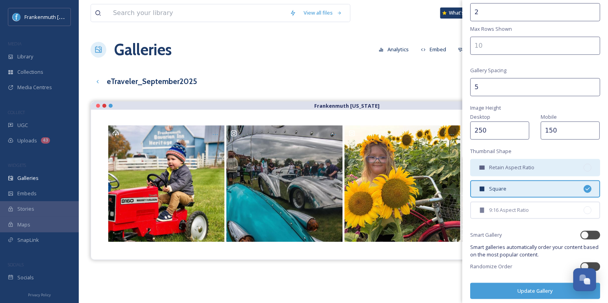
click at [524, 164] on span "Retain Aspect Ratio" at bounding box center [511, 167] width 45 height 7
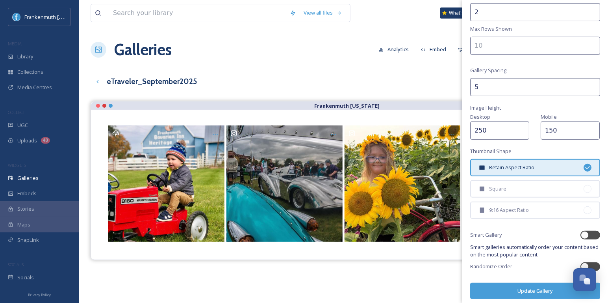
click at [546, 285] on button "Update Gallery" at bounding box center [535, 290] width 130 height 16
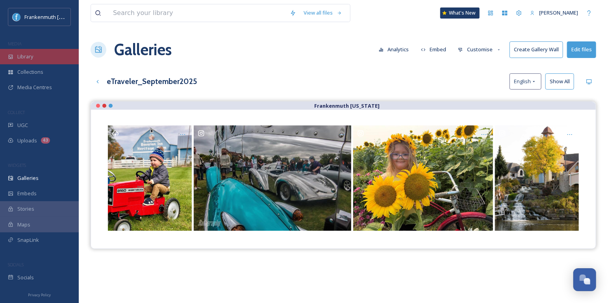
click at [31, 53] on span "Library" at bounding box center [25, 56] width 16 height 7
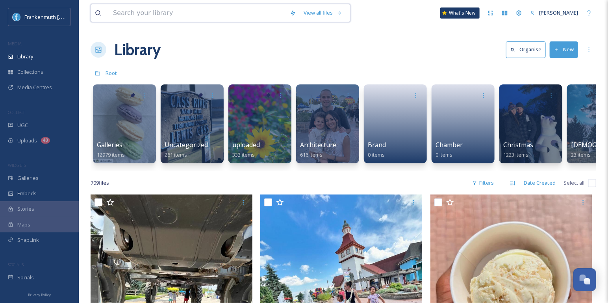
click at [173, 15] on input at bounding box center [197, 12] width 177 height 17
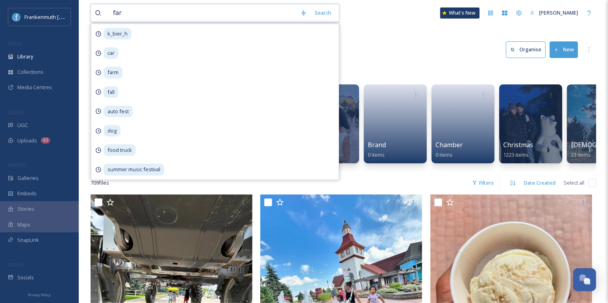
type input "farm"
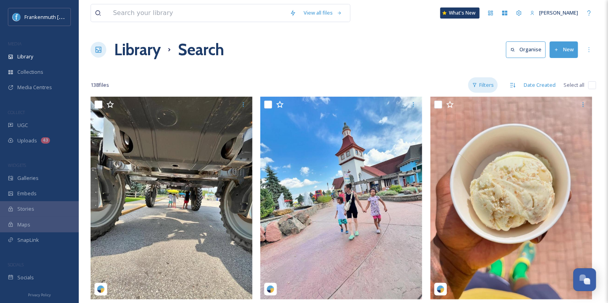
click at [489, 89] on div "Filters" at bounding box center [483, 84] width 30 height 15
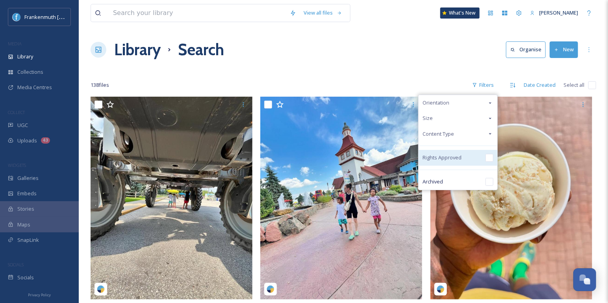
click at [489, 156] on input "checkbox" at bounding box center [490, 158] width 8 height 8
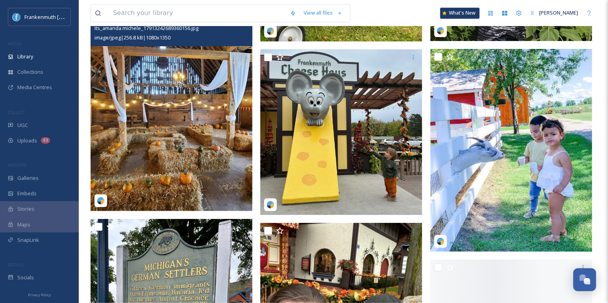
scroll to position [2132, 0]
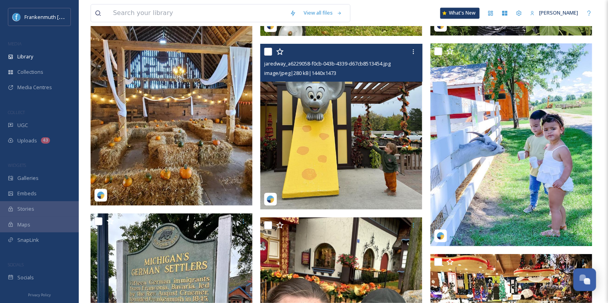
click at [363, 126] on img at bounding box center [341, 126] width 162 height 165
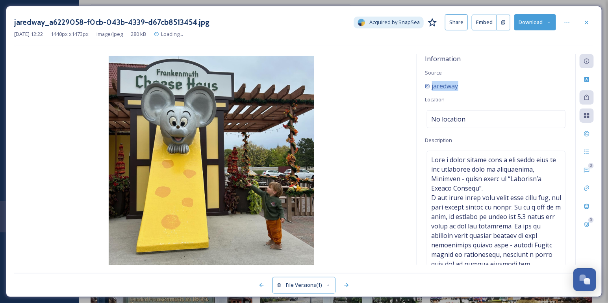
drag, startPoint x: 491, startPoint y: 90, endPoint x: 429, endPoint y: 88, distance: 61.9
click at [429, 88] on div "Information Source jaredway Location No location Description" at bounding box center [496, 159] width 158 height 210
copy div "jaredway"
click at [587, 24] on icon at bounding box center [587, 22] width 6 height 6
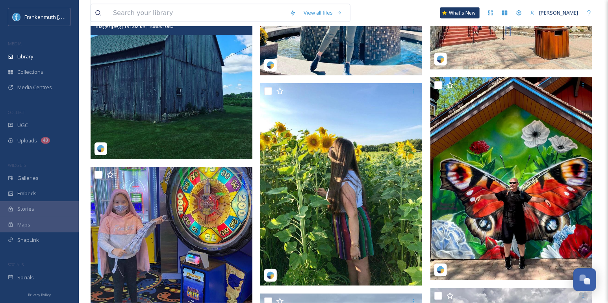
scroll to position [4740, 0]
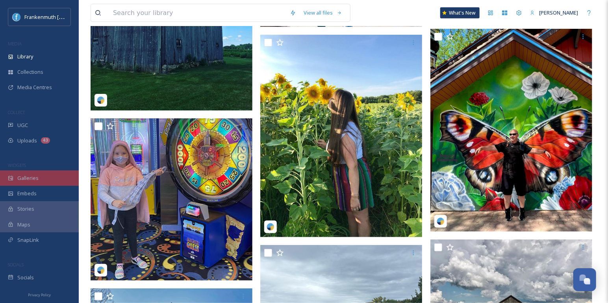
click at [42, 173] on div "Galleries" at bounding box center [39, 177] width 79 height 15
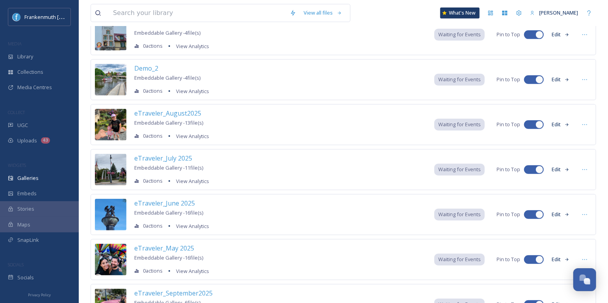
scroll to position [174, 0]
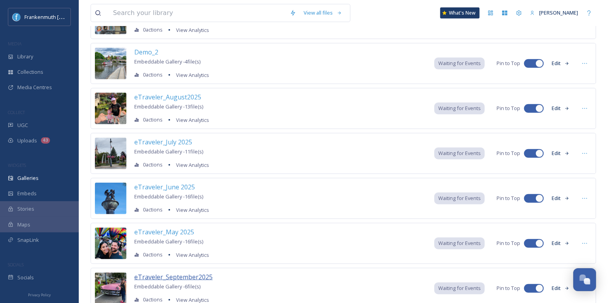
click at [191, 272] on span "eTraveler_September2025" at bounding box center [173, 276] width 78 height 9
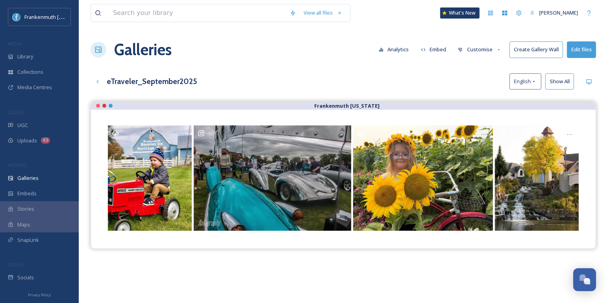
click at [577, 52] on button "Edit files" at bounding box center [581, 49] width 29 height 16
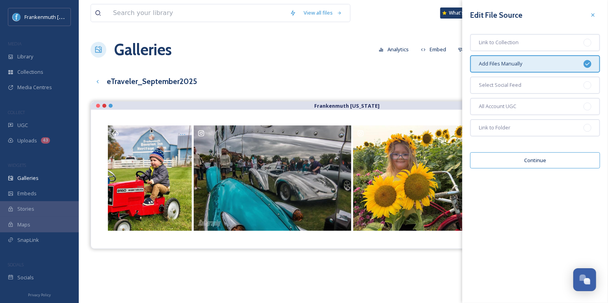
click at [542, 162] on button "Continue" at bounding box center [535, 160] width 130 height 16
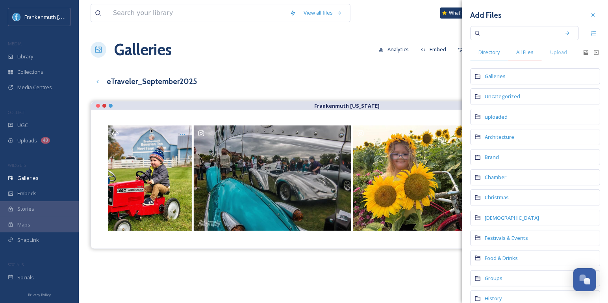
click at [529, 54] on span "All Files" at bounding box center [525, 51] width 17 height 7
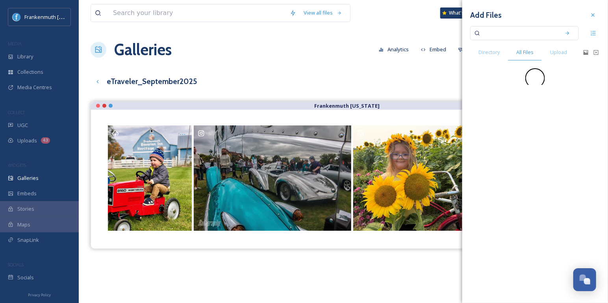
click at [517, 35] on input at bounding box center [519, 32] width 74 height 17
paste input "jaredway"
type input "jaredway"
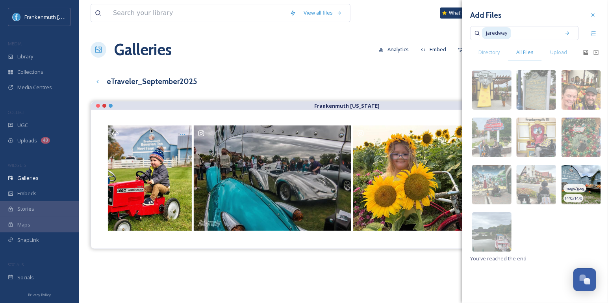
click at [594, 173] on img at bounding box center [581, 184] width 39 height 39
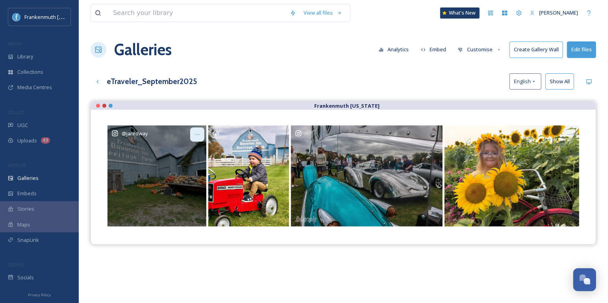
click at [199, 134] on icon at bounding box center [197, 134] width 6 height 6
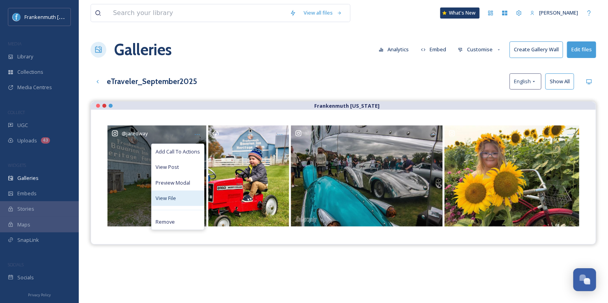
click at [179, 200] on div "View File" at bounding box center [178, 197] width 52 height 15
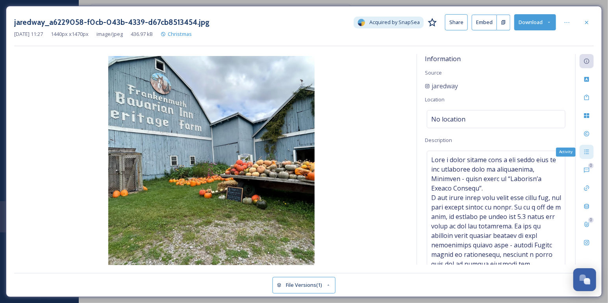
click at [587, 152] on icon at bounding box center [587, 152] width 6 height 6
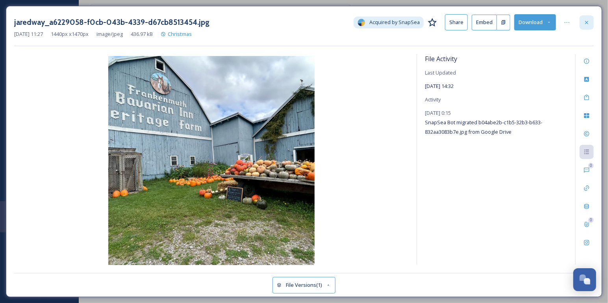
click at [583, 28] on div at bounding box center [587, 22] width 14 height 14
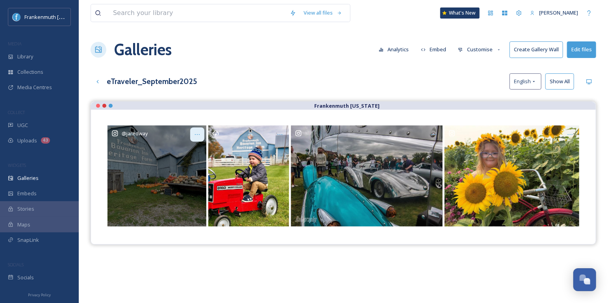
click at [199, 136] on icon at bounding box center [197, 134] width 6 height 6
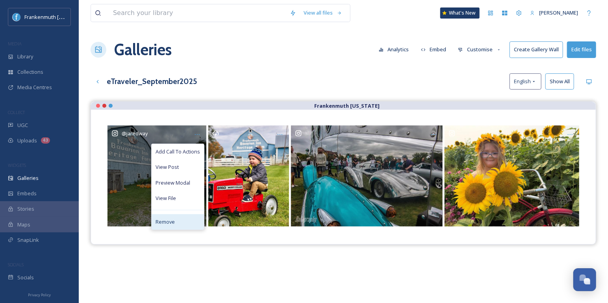
click at [185, 219] on div "Remove" at bounding box center [178, 221] width 52 height 15
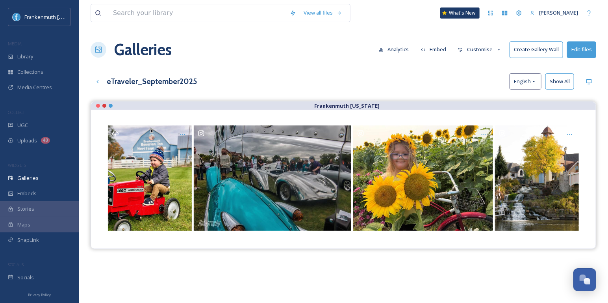
click at [578, 49] on button "Edit files" at bounding box center [581, 49] width 29 height 16
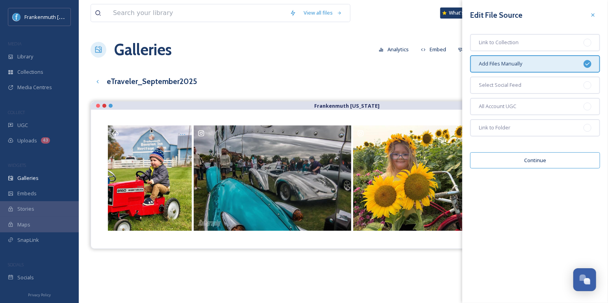
click at [533, 163] on button "Continue" at bounding box center [535, 160] width 130 height 16
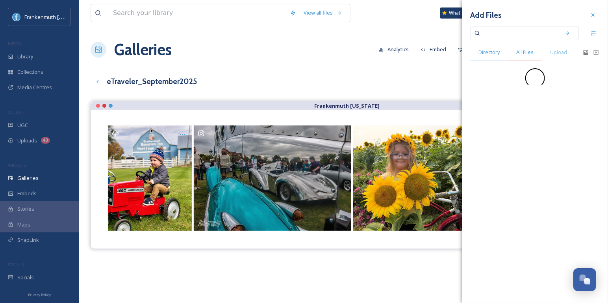
click at [529, 56] on div "All Files" at bounding box center [525, 52] width 34 height 16
click at [529, 35] on input at bounding box center [519, 32] width 74 height 17
paste input "jaredway"
type input "jaredway"
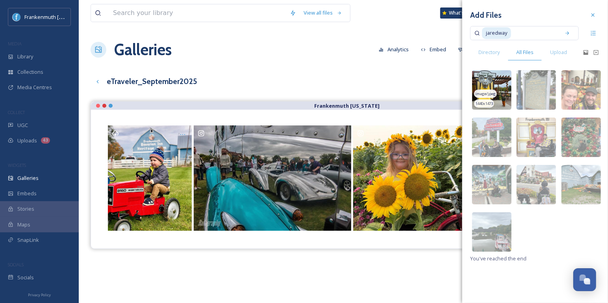
click at [501, 78] on img at bounding box center [491, 89] width 39 height 39
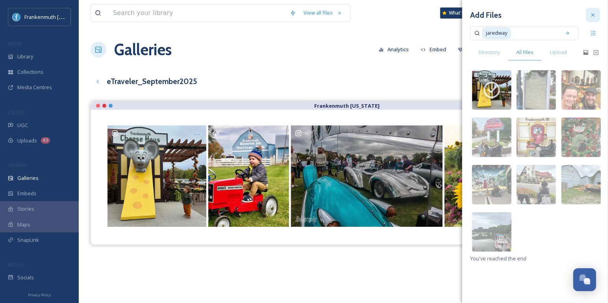
click at [595, 12] on icon at bounding box center [593, 15] width 6 height 6
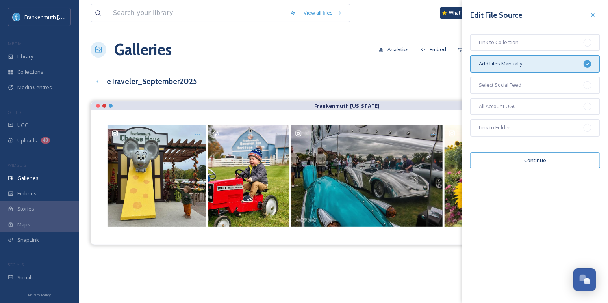
click at [595, 12] on icon at bounding box center [593, 15] width 6 height 6
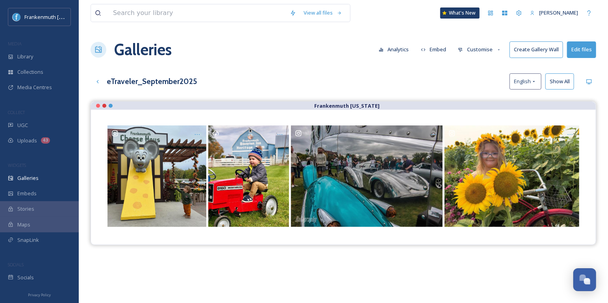
click at [358, 47] on div "Galleries Analytics Embed Customise Create Gallery Wall Edit files" at bounding box center [344, 50] width 506 height 24
click at [59, 53] on div "Library" at bounding box center [39, 56] width 79 height 15
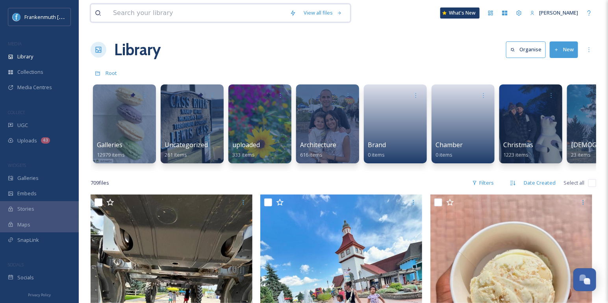
click at [152, 13] on input at bounding box center [197, 12] width 177 height 17
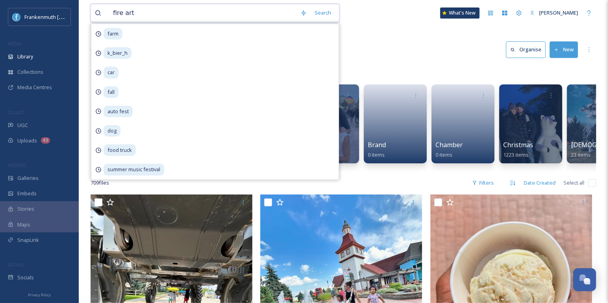
type input "fire arts"
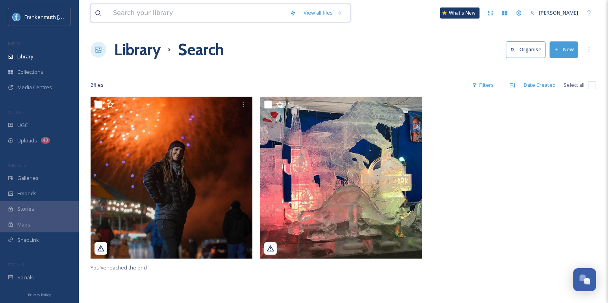
click at [178, 14] on input at bounding box center [197, 12] width 177 height 17
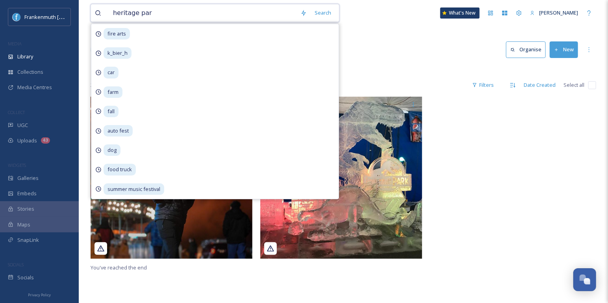
type input "heritage park"
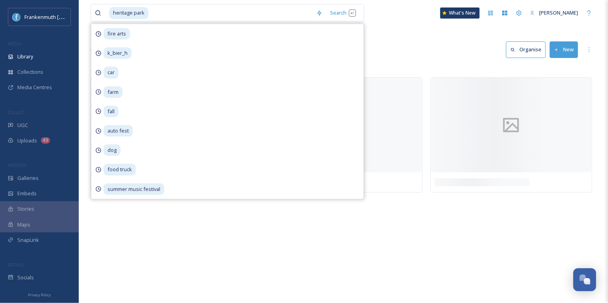
click at [403, 23] on div "heritage park Search fire arts k_bier_h car farm fall auto fest dog food truck …" at bounding box center [344, 13] width 506 height 26
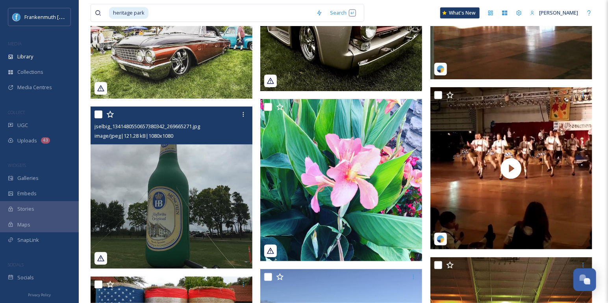
scroll to position [1750, 0]
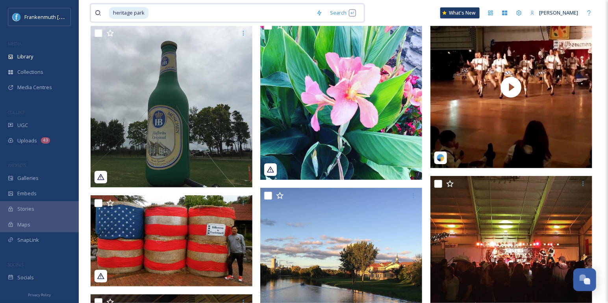
click at [199, 13] on input at bounding box center [230, 12] width 163 height 17
type input "h"
type input "food truck"
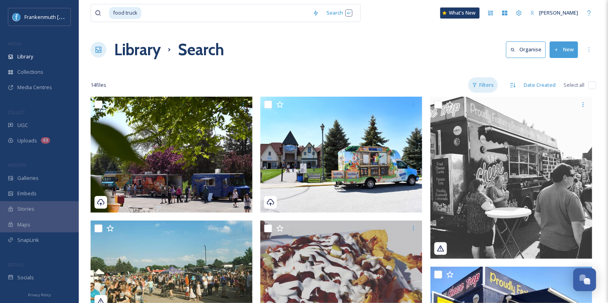
click at [484, 84] on div "Filters" at bounding box center [483, 84] width 30 height 15
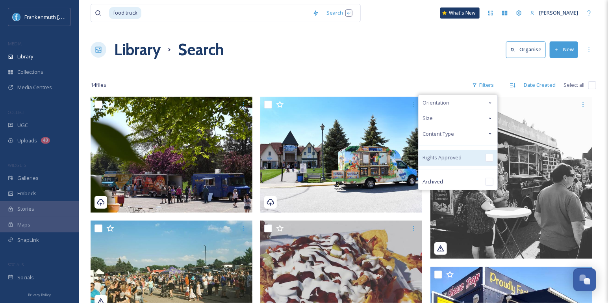
click at [489, 155] on input "checkbox" at bounding box center [490, 158] width 8 height 8
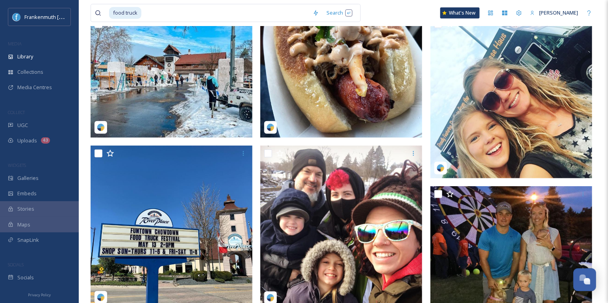
scroll to position [219, 0]
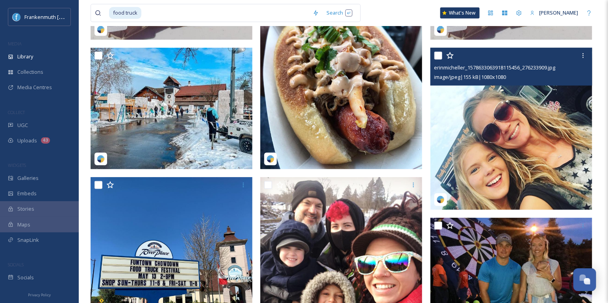
click at [476, 97] on img at bounding box center [512, 129] width 162 height 162
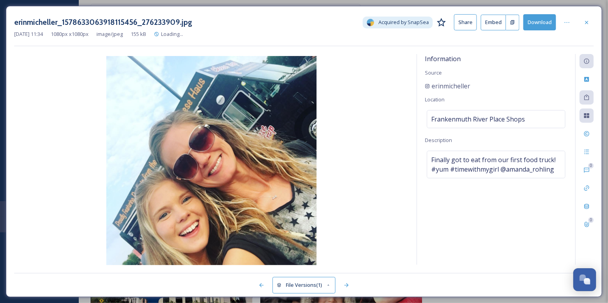
drag, startPoint x: 478, startPoint y: 80, endPoint x: 497, endPoint y: 80, distance: 19.3
click at [497, 80] on div "Information Source erinmicheller Location [GEOGRAPHIC_DATA] Shops Description F…" at bounding box center [496, 159] width 158 height 210
drag, startPoint x: 494, startPoint y: 82, endPoint x: 432, endPoint y: 85, distance: 62.3
click at [432, 85] on div "erinmicheller" at bounding box center [496, 85] width 143 height 9
copy span "erinmicheller"
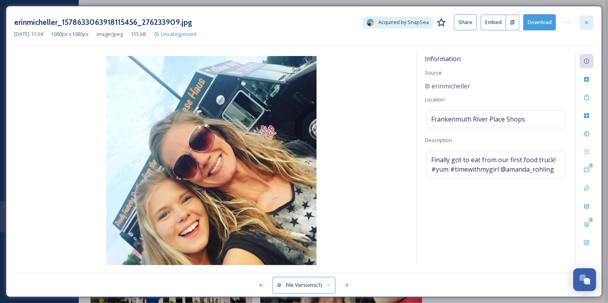
click at [589, 25] on icon at bounding box center [587, 22] width 6 height 6
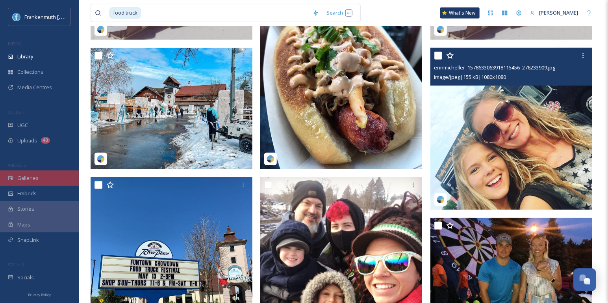
click at [37, 178] on span "Galleries" at bounding box center [27, 177] width 21 height 7
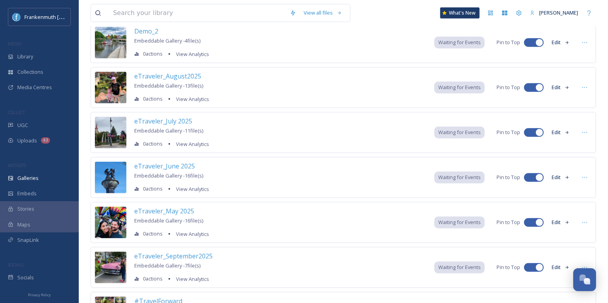
scroll to position [213, 0]
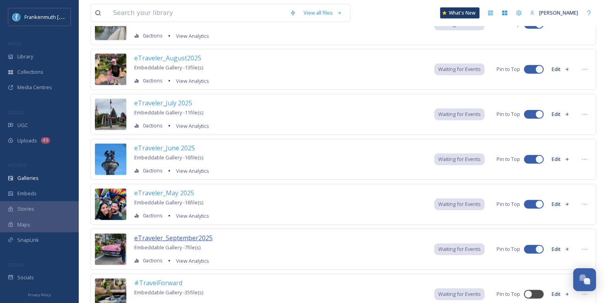
click at [194, 237] on span "eTraveler_September2025" at bounding box center [173, 237] width 78 height 9
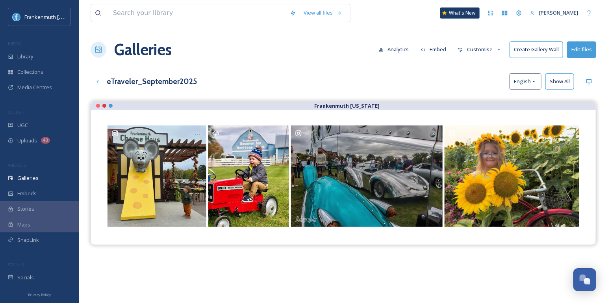
click at [587, 52] on button "Edit files" at bounding box center [581, 49] width 29 height 16
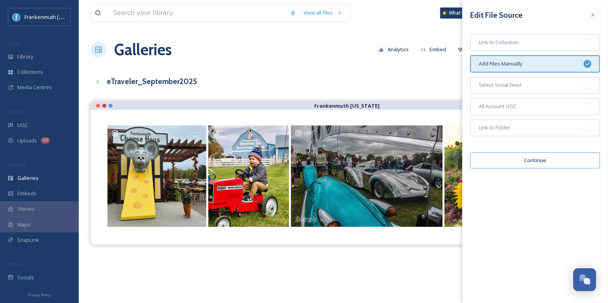
click at [545, 158] on button "Continue" at bounding box center [535, 160] width 130 height 16
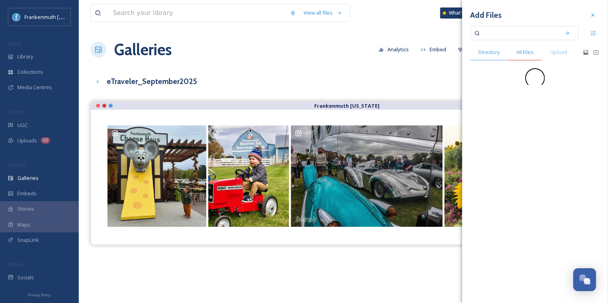
click at [532, 53] on span "All Files" at bounding box center [525, 51] width 17 height 7
click at [523, 33] on input at bounding box center [519, 32] width 74 height 17
paste input "erinmicheller"
type input "erinmicheller"
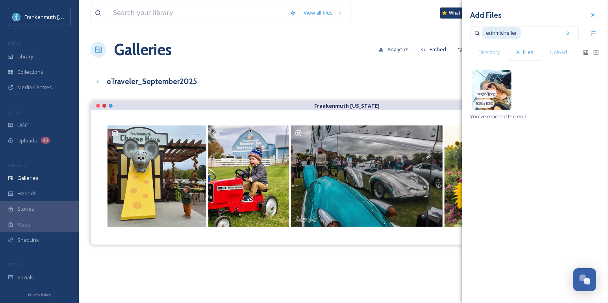
click at [499, 85] on img at bounding box center [491, 89] width 39 height 39
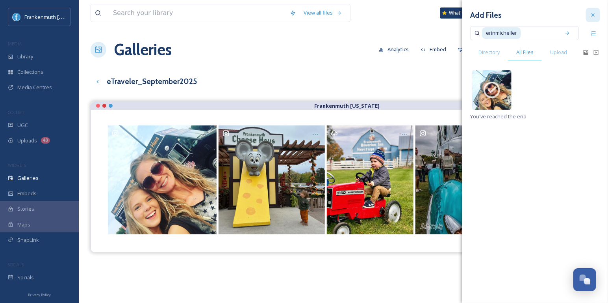
click at [591, 13] on icon at bounding box center [593, 15] width 6 height 6
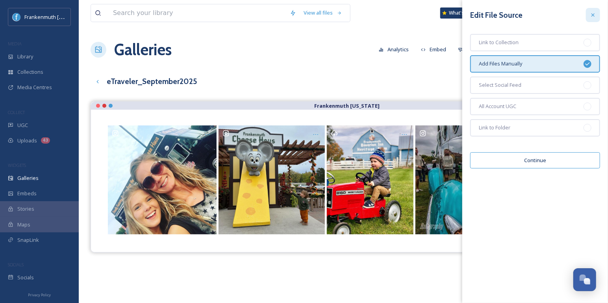
click at [598, 15] on div at bounding box center [593, 15] width 14 height 14
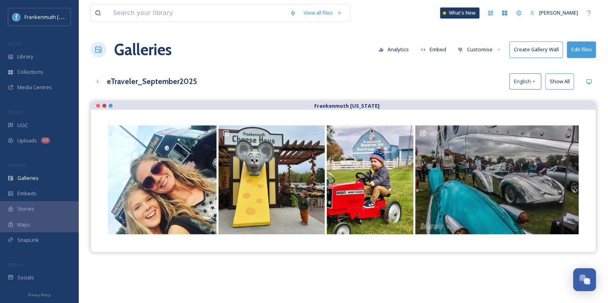
click at [289, 67] on div "View all files What's New [PERSON_NAME] Galleries Analytics Embed Customise Cre…" at bounding box center [344, 208] width 530 height 416
click at [100, 80] on icon at bounding box center [98, 81] width 6 height 6
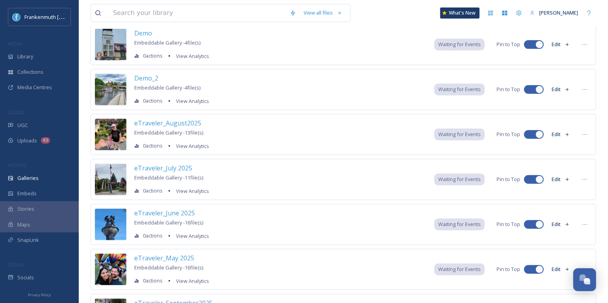
scroll to position [148, 0]
click at [181, 118] on span "eTraveler_August2025" at bounding box center [167, 122] width 67 height 9
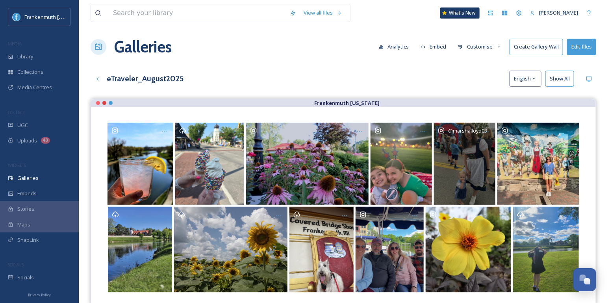
scroll to position [2, 0]
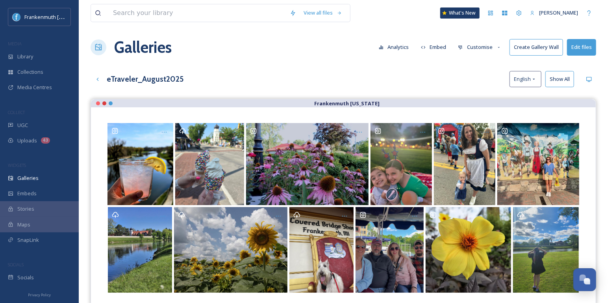
click at [584, 45] on button "Edit files" at bounding box center [581, 47] width 29 height 16
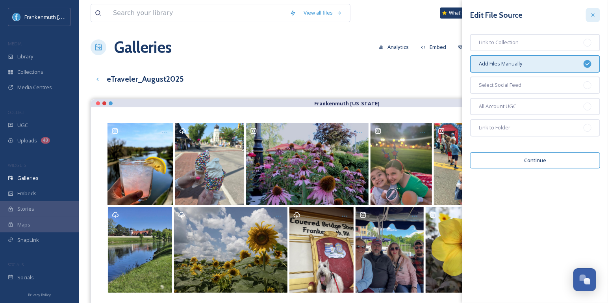
click at [590, 17] on icon at bounding box center [593, 15] width 6 height 6
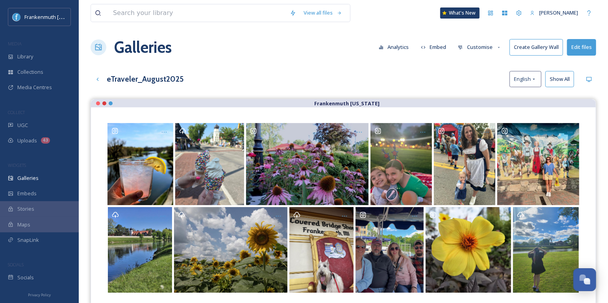
click at [484, 51] on button "Customise" at bounding box center [480, 46] width 52 height 15
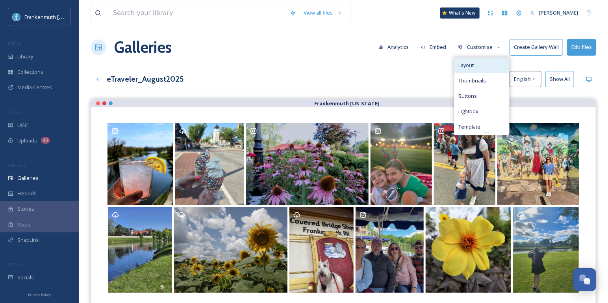
click at [483, 63] on div "Layout" at bounding box center [482, 65] width 55 height 15
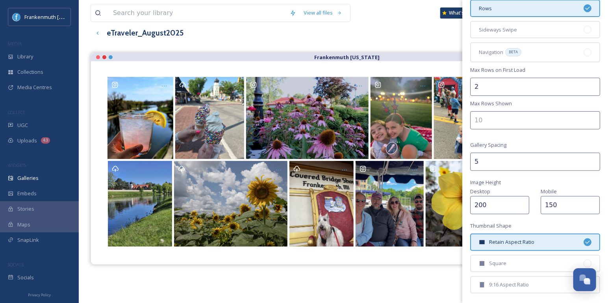
scroll to position [66, 0]
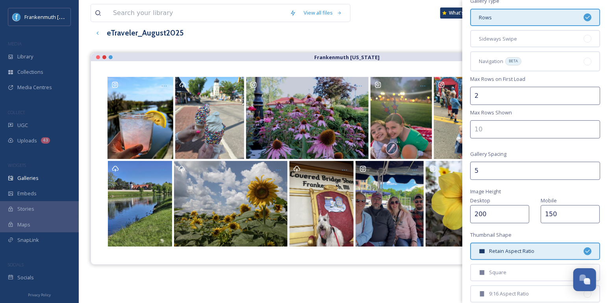
click at [410, 27] on div "eTraveler_August2025 English Show All" at bounding box center [344, 33] width 506 height 16
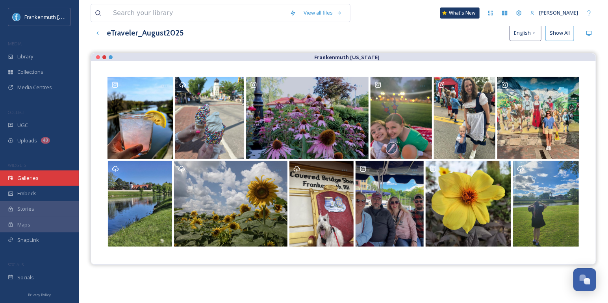
click at [28, 180] on span "Galleries" at bounding box center [27, 177] width 21 height 7
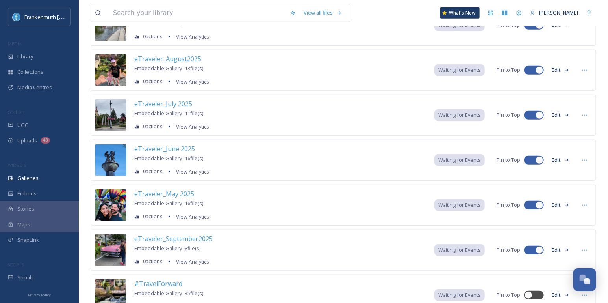
scroll to position [213, 0]
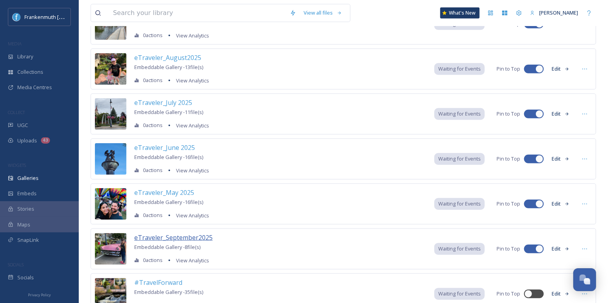
click at [190, 233] on span "eTraveler_September2025" at bounding box center [173, 237] width 78 height 9
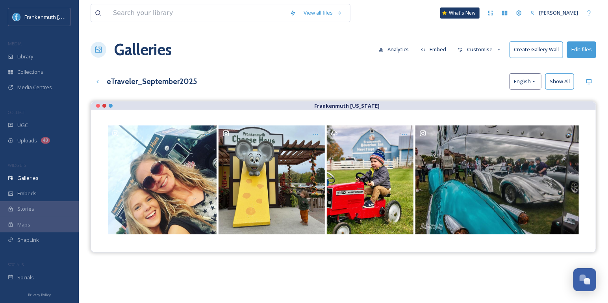
click at [491, 51] on button "Customise" at bounding box center [480, 49] width 52 height 15
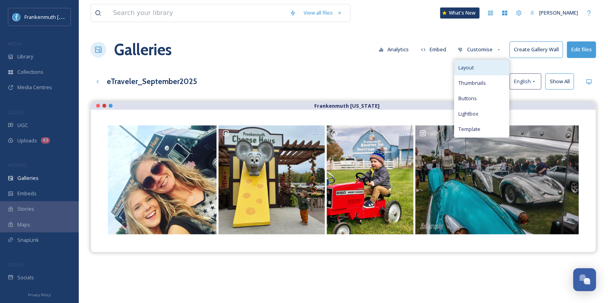
click at [485, 65] on div "Layout" at bounding box center [482, 67] width 55 height 15
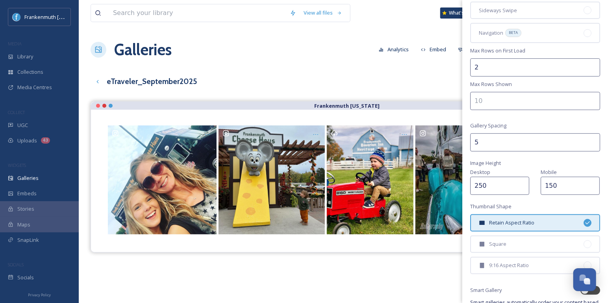
scroll to position [95, 0]
click at [494, 186] on input "250" at bounding box center [499, 185] width 59 height 18
type input "200"
click at [524, 163] on div "Gallery Layout Gallery Title eTraveler_September2025 Gallery Type Rows Sideways…" at bounding box center [536, 133] width 146 height 456
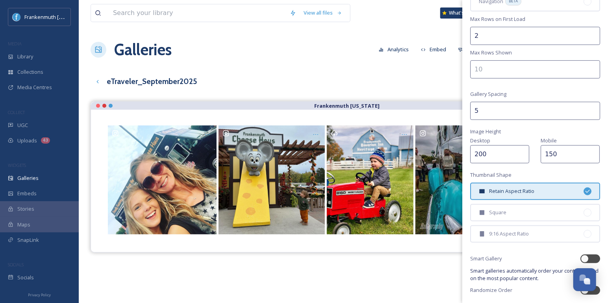
scroll to position [150, 0]
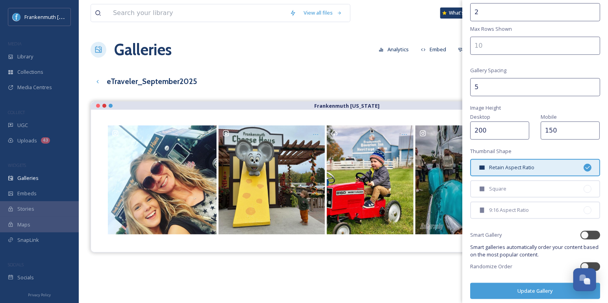
click at [527, 286] on button "Update Gallery" at bounding box center [535, 290] width 130 height 16
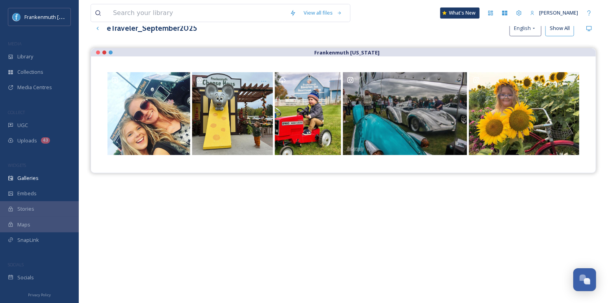
scroll to position [112, 0]
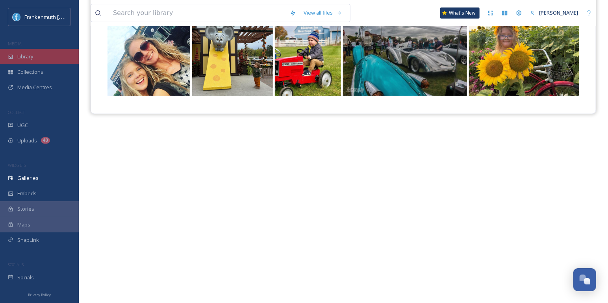
click at [55, 57] on div "Library" at bounding box center [39, 56] width 79 height 15
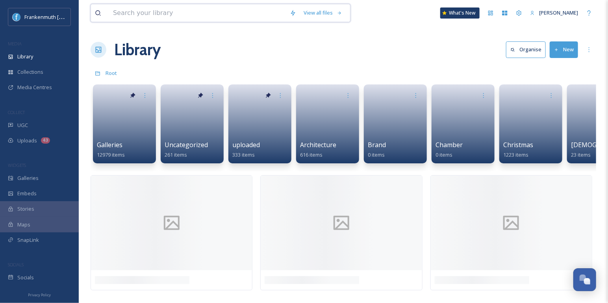
click at [154, 14] on input at bounding box center [197, 12] width 177 height 17
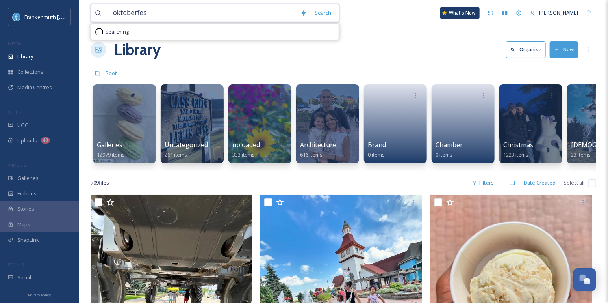
type input "oktoberfest"
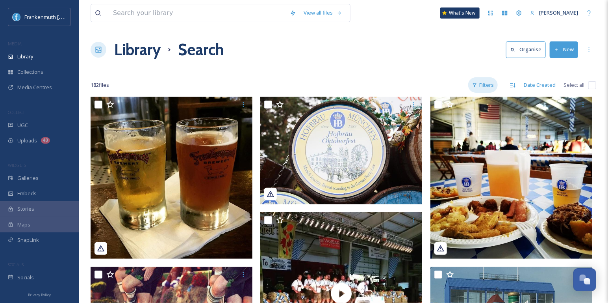
click at [490, 82] on div "Filters" at bounding box center [483, 84] width 30 height 15
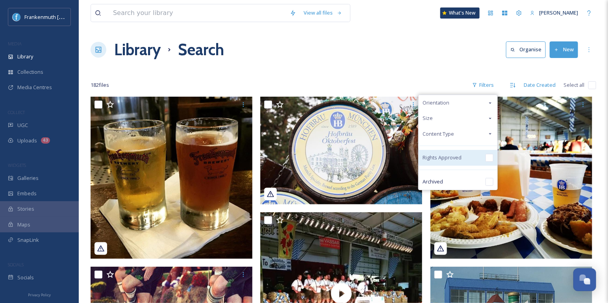
click at [490, 158] on input "checkbox" at bounding box center [490, 158] width 8 height 8
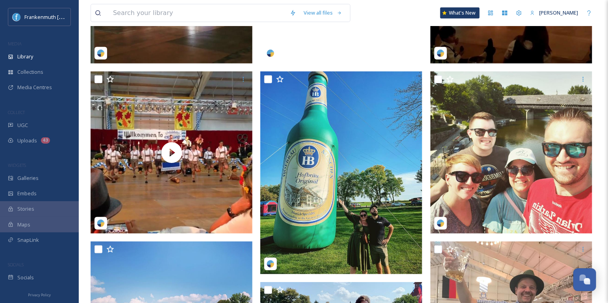
scroll to position [217, 0]
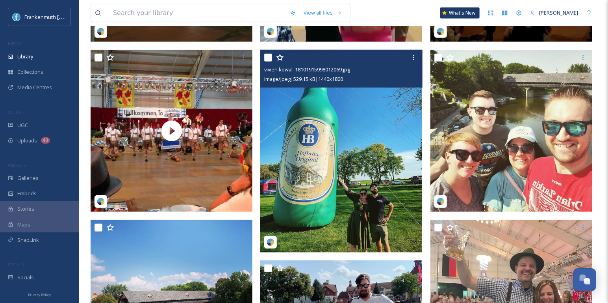
click at [375, 106] on img at bounding box center [341, 151] width 162 height 203
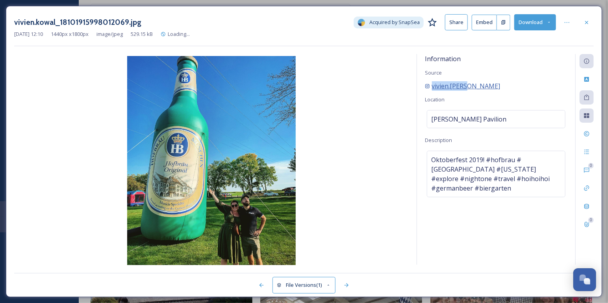
drag, startPoint x: 477, startPoint y: 85, endPoint x: 433, endPoint y: 85, distance: 44.1
click at [433, 85] on div "vivien.[PERSON_NAME]" at bounding box center [496, 85] width 143 height 9
copy span "vivien.[PERSON_NAME]"
click at [587, 21] on icon at bounding box center [586, 21] width 3 height 3
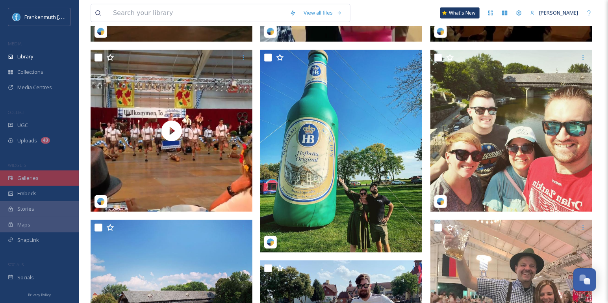
click at [48, 182] on div "Galleries" at bounding box center [39, 177] width 79 height 15
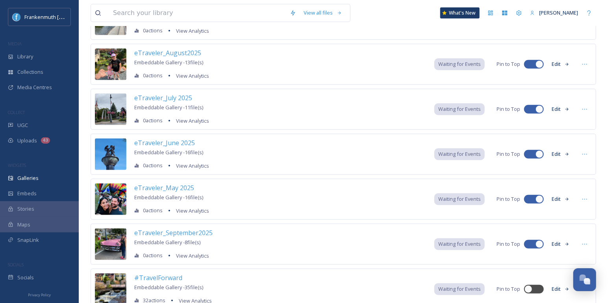
scroll to position [218, 0]
click at [191, 229] on span "eTraveler_September2025" at bounding box center [173, 232] width 78 height 9
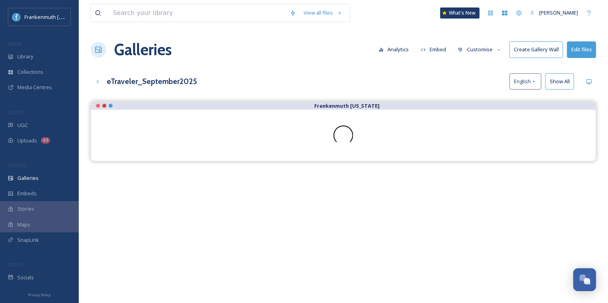
click at [580, 53] on button "Edit files" at bounding box center [581, 49] width 29 height 16
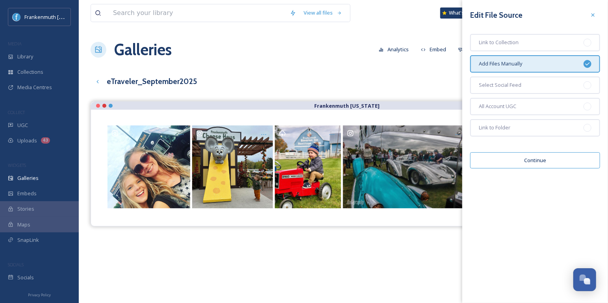
click at [543, 152] on button "Continue" at bounding box center [535, 160] width 130 height 16
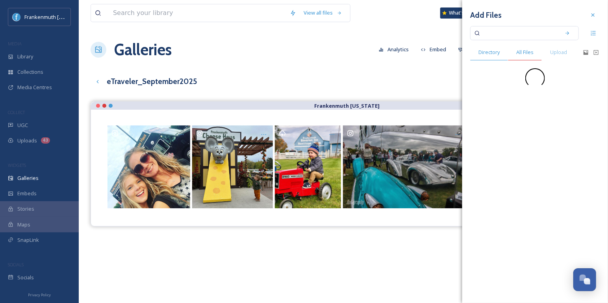
click at [528, 50] on span "All Files" at bounding box center [525, 51] width 17 height 7
click at [517, 34] on input at bounding box center [519, 32] width 74 height 17
paste input "vivien.[PERSON_NAME]"
type input "vivien.[PERSON_NAME]"
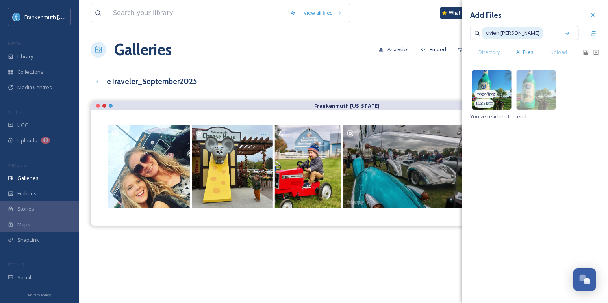
click at [502, 76] on img at bounding box center [491, 89] width 39 height 39
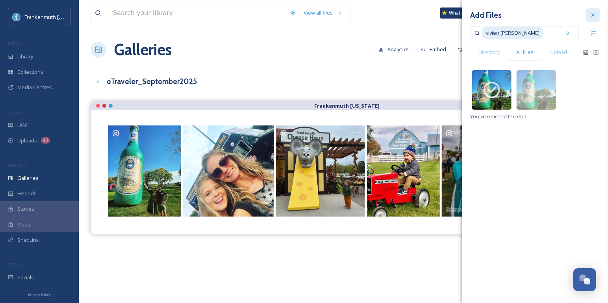
click at [596, 17] on icon at bounding box center [593, 15] width 6 height 6
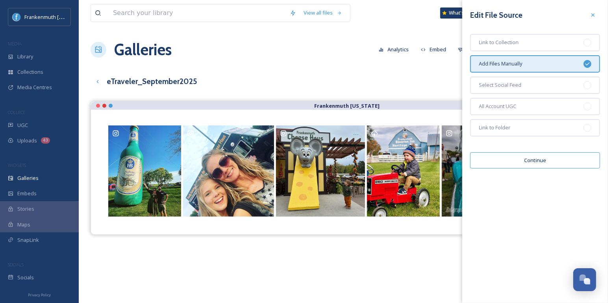
click at [596, 17] on icon at bounding box center [593, 15] width 6 height 6
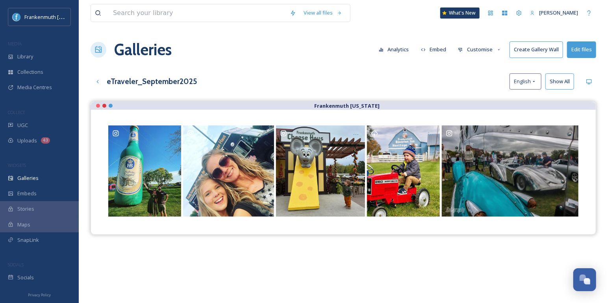
click at [450, 82] on div "eTraveler_September2025 English Show All" at bounding box center [344, 81] width 506 height 16
click at [487, 46] on button "Customise" at bounding box center [480, 49] width 52 height 15
click at [486, 127] on div "Template" at bounding box center [482, 128] width 55 height 15
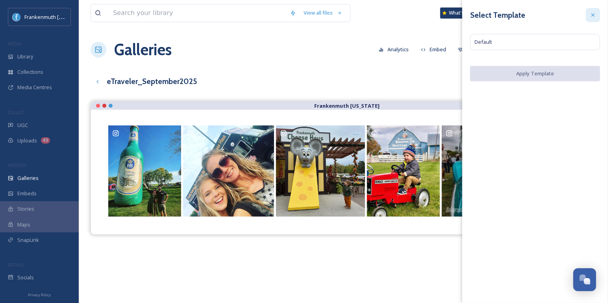
click at [593, 15] on icon at bounding box center [593, 14] width 3 height 3
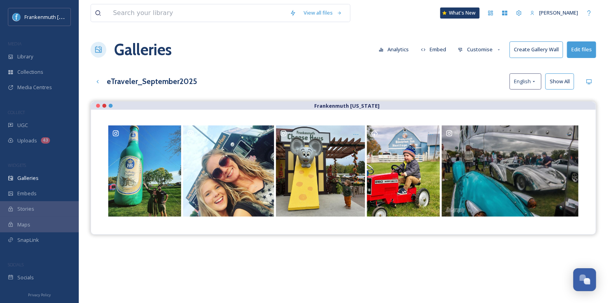
click at [485, 53] on button "Customise" at bounding box center [480, 49] width 52 height 15
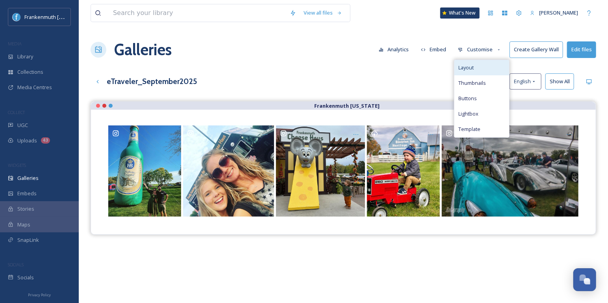
click at [486, 62] on div "Layout" at bounding box center [482, 67] width 55 height 15
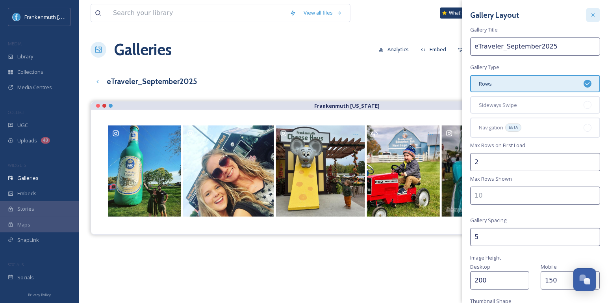
click at [589, 15] on div at bounding box center [593, 15] width 14 height 14
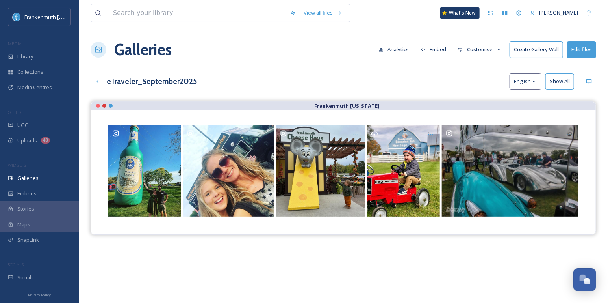
click at [493, 52] on button "Customise" at bounding box center [480, 49] width 52 height 15
click at [400, 78] on div "eTraveler_September2025 English Show All" at bounding box center [344, 81] width 506 height 16
click at [563, 82] on button "Show All" at bounding box center [560, 81] width 29 height 16
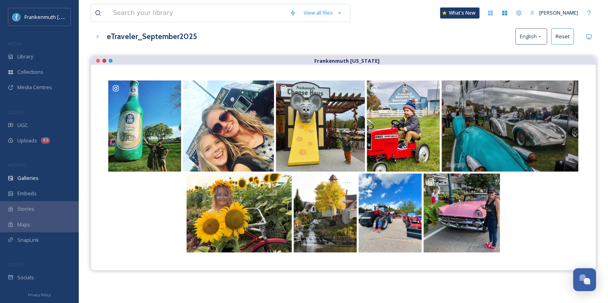
scroll to position [53, 0]
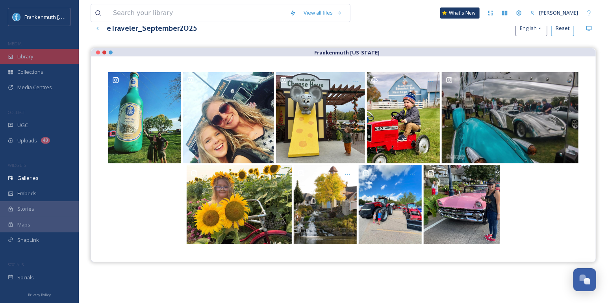
click at [47, 59] on div "Library" at bounding box center [39, 56] width 79 height 15
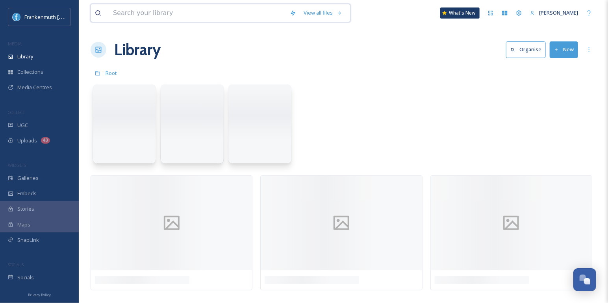
click at [148, 17] on input at bounding box center [197, 12] width 177 height 17
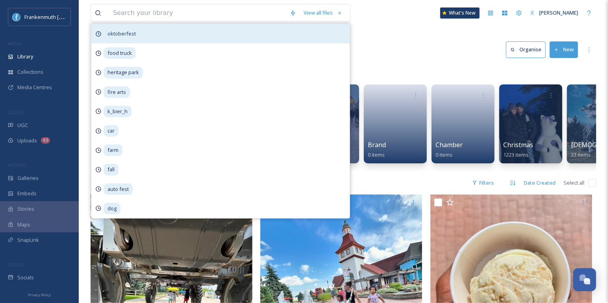
click at [154, 28] on div "oktoberfest" at bounding box center [220, 33] width 258 height 19
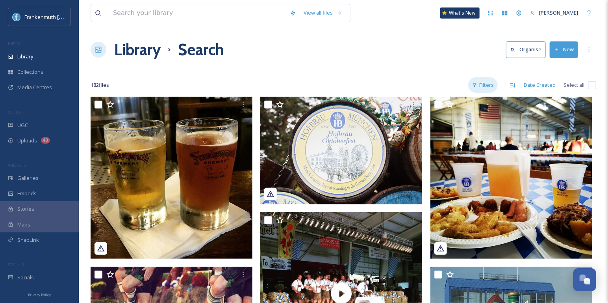
click at [493, 84] on div "Filters" at bounding box center [483, 84] width 30 height 15
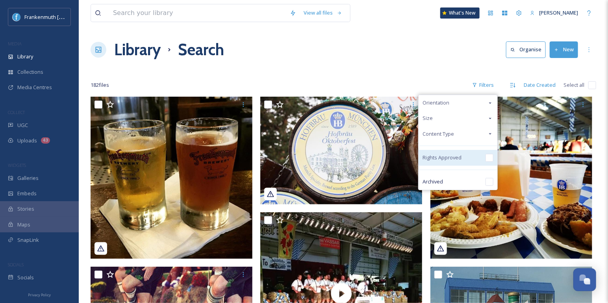
click at [490, 157] on input "checkbox" at bounding box center [490, 158] width 8 height 8
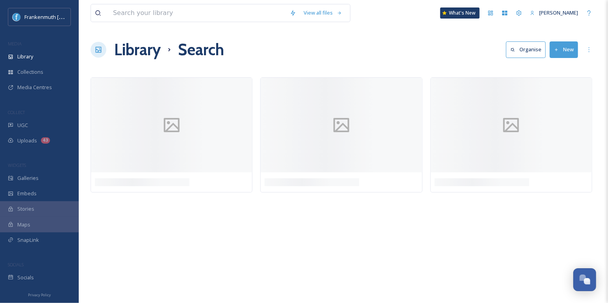
click at [435, 47] on div "Library Search Organise New" at bounding box center [344, 50] width 506 height 24
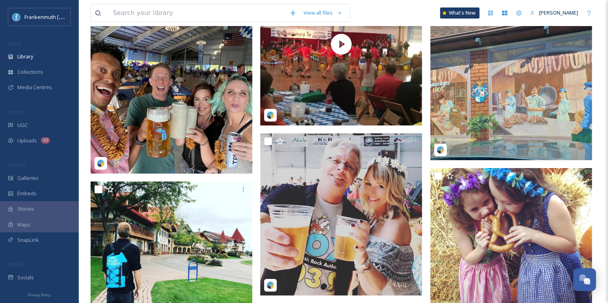
scroll to position [1167, 0]
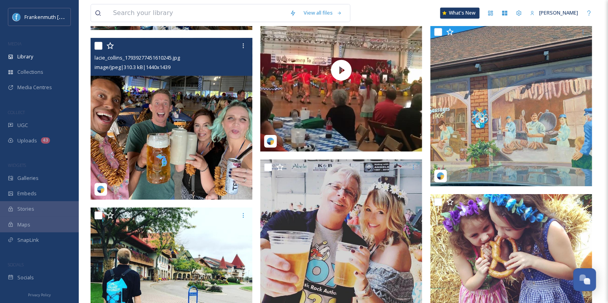
click at [190, 100] on img at bounding box center [172, 119] width 162 height 162
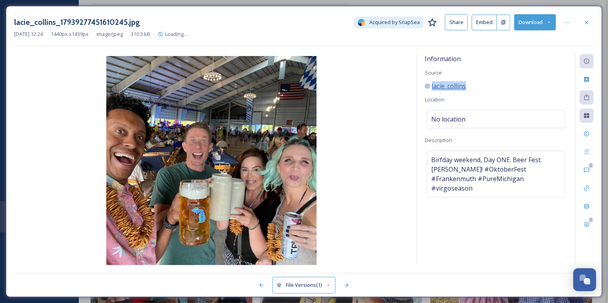
drag, startPoint x: 489, startPoint y: 84, endPoint x: 427, endPoint y: 83, distance: 61.9
click at [427, 83] on div "lacie_collins" at bounding box center [496, 85] width 143 height 9
click at [586, 26] on div at bounding box center [587, 22] width 14 height 14
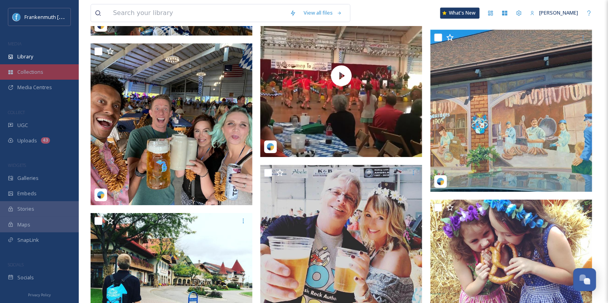
scroll to position [1162, 0]
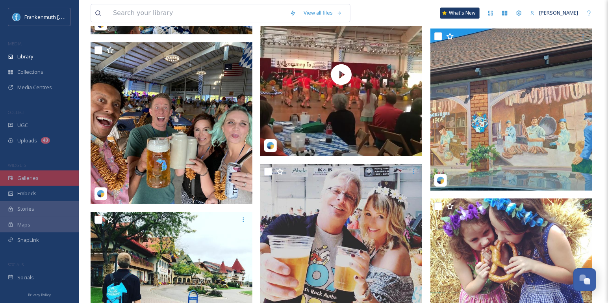
click at [41, 177] on div "Galleries" at bounding box center [39, 177] width 79 height 15
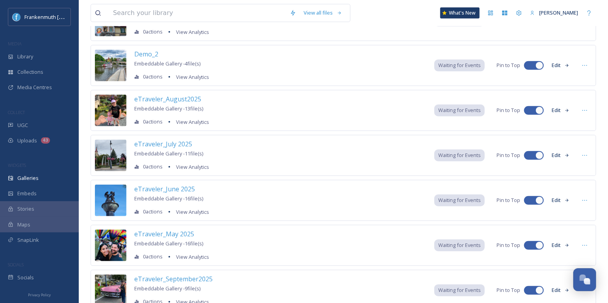
scroll to position [174, 0]
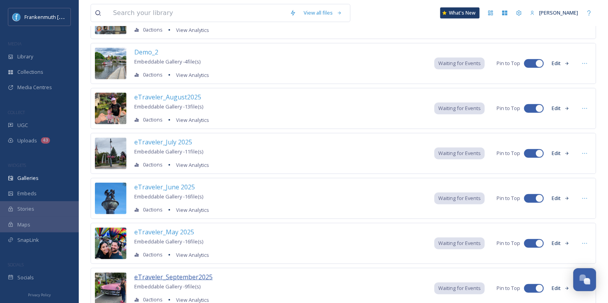
click at [200, 273] on span "eTraveler_September2025" at bounding box center [173, 276] width 78 height 9
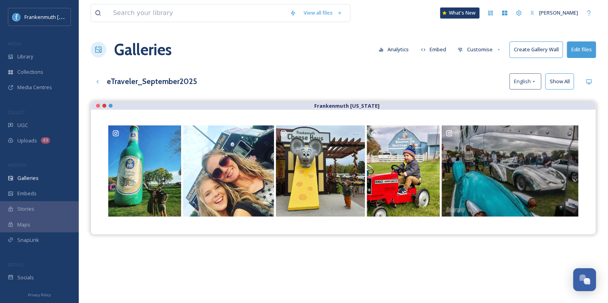
click at [585, 55] on button "Edit files" at bounding box center [581, 49] width 29 height 16
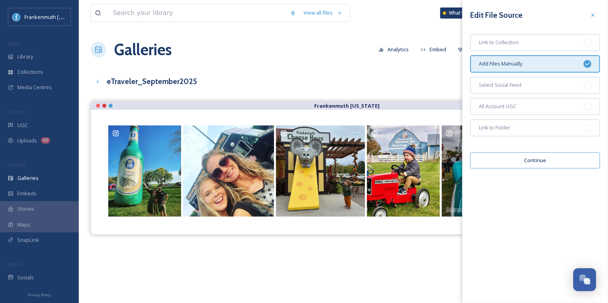
click at [537, 158] on button "Continue" at bounding box center [535, 160] width 130 height 16
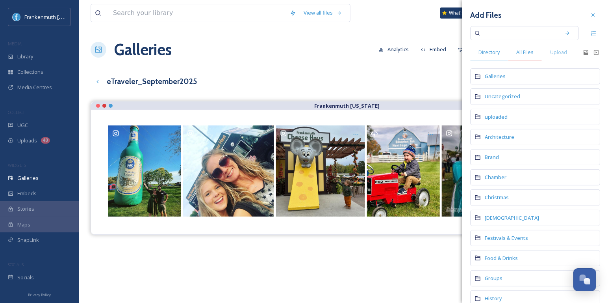
click at [531, 56] on span "All Files" at bounding box center [525, 51] width 17 height 7
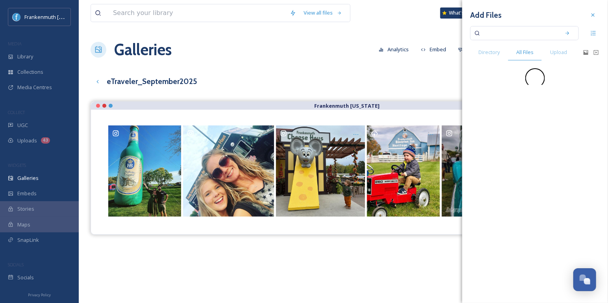
click at [530, 33] on input at bounding box center [519, 32] width 74 height 17
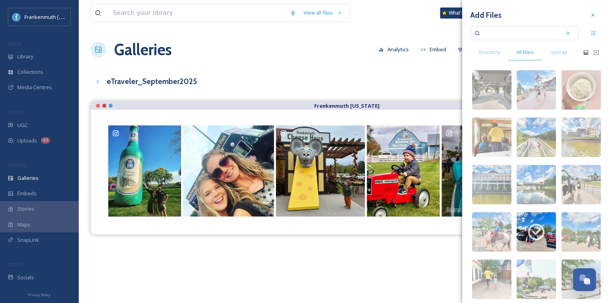
paste input "lacie_collins"
type input "lacie_collins"
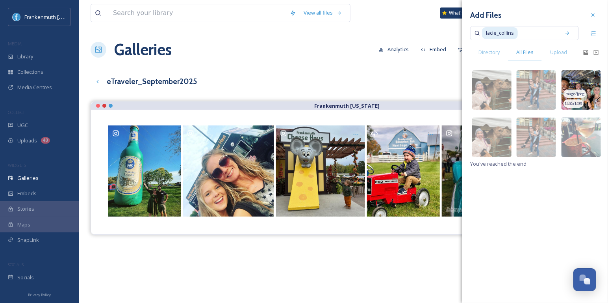
click at [590, 78] on img at bounding box center [581, 89] width 39 height 39
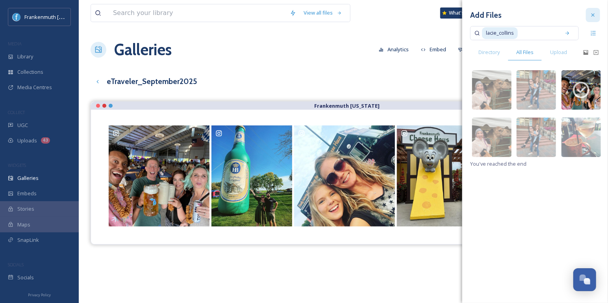
click at [593, 15] on icon at bounding box center [593, 14] width 3 height 3
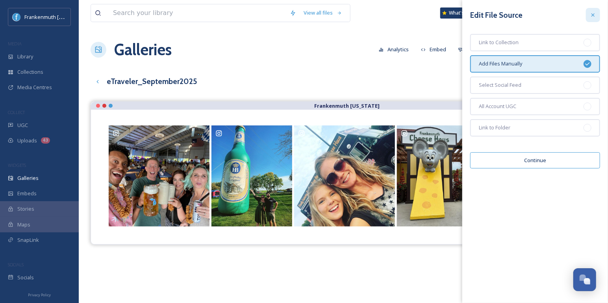
click at [592, 12] on icon at bounding box center [593, 15] width 6 height 6
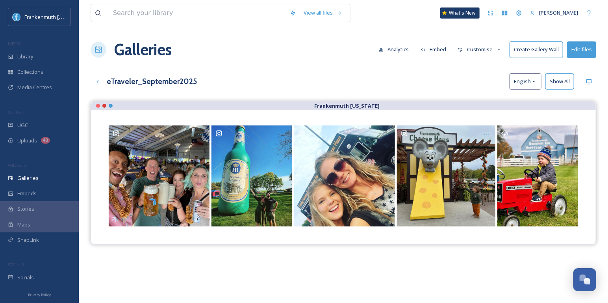
click at [563, 82] on button "Show All" at bounding box center [560, 81] width 29 height 16
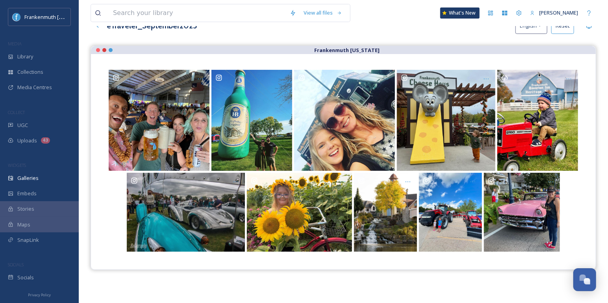
scroll to position [56, 0]
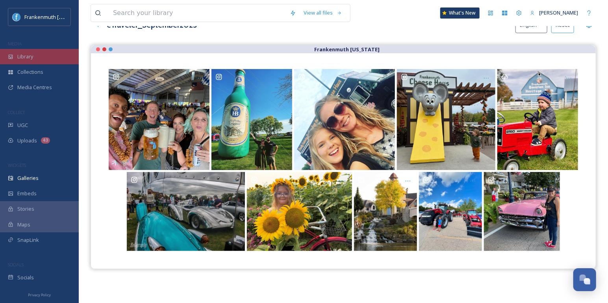
click at [41, 60] on div "Library" at bounding box center [39, 56] width 79 height 15
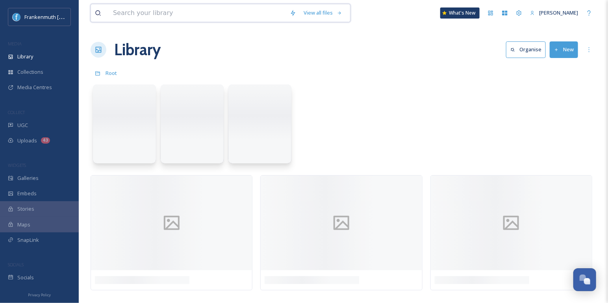
click at [160, 11] on input at bounding box center [197, 12] width 177 height 17
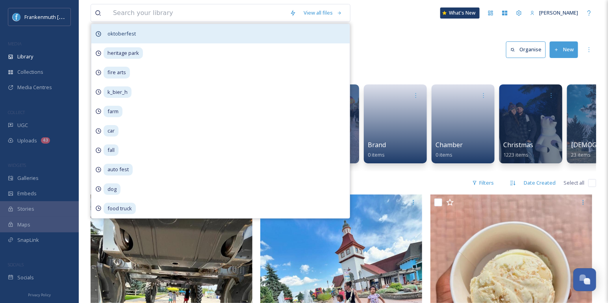
click at [166, 32] on div "oktoberfest" at bounding box center [220, 33] width 258 height 19
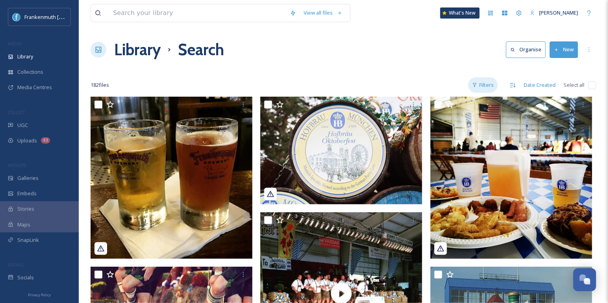
click at [491, 83] on div "Filters" at bounding box center [483, 84] width 30 height 15
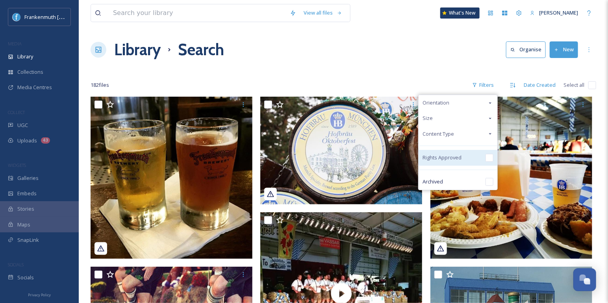
click at [491, 157] on input "checkbox" at bounding box center [490, 158] width 8 height 8
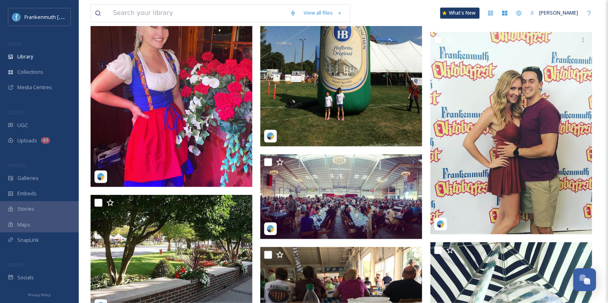
scroll to position [2095, 0]
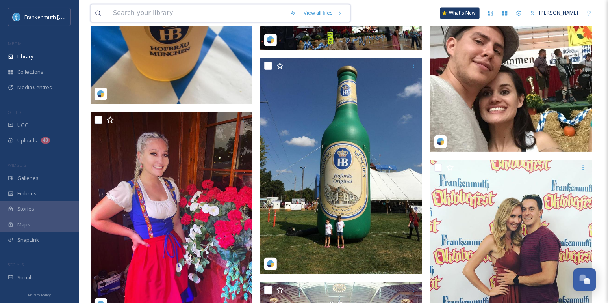
click at [146, 10] on input at bounding box center [197, 12] width 177 height 17
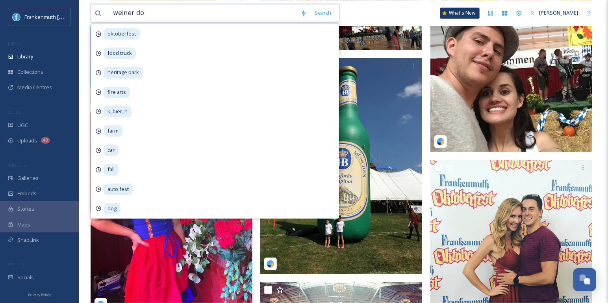
type input "weiner dog"
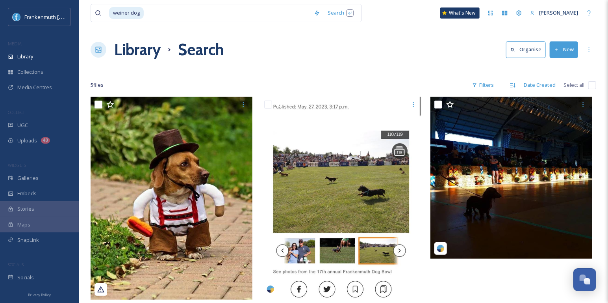
click at [420, 18] on div "weiner dog Search What's New [PERSON_NAME]" at bounding box center [344, 13] width 506 height 26
click at [492, 82] on div "Filters" at bounding box center [483, 84] width 30 height 15
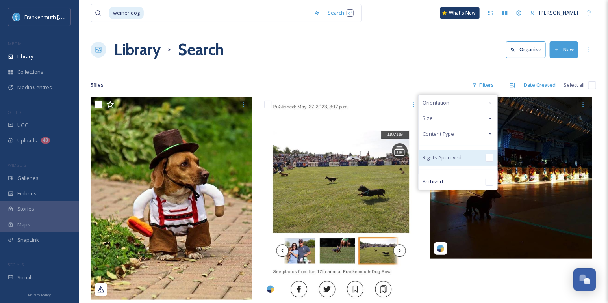
click at [490, 156] on input "checkbox" at bounding box center [490, 158] width 8 height 8
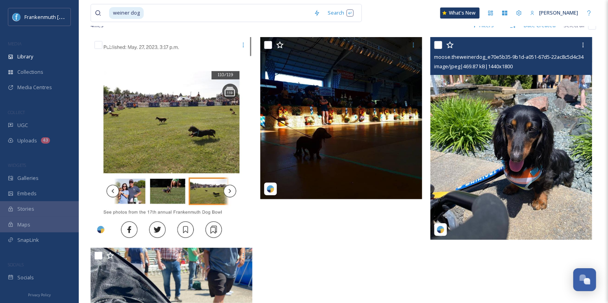
scroll to position [61, 0]
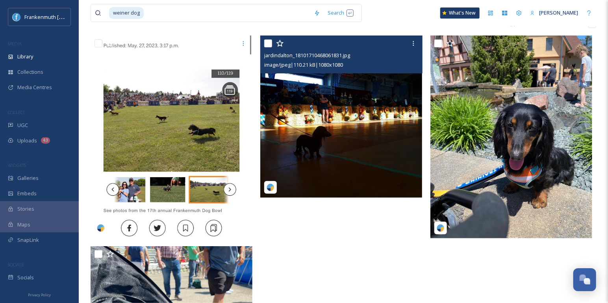
click at [371, 105] on img at bounding box center [341, 116] width 162 height 162
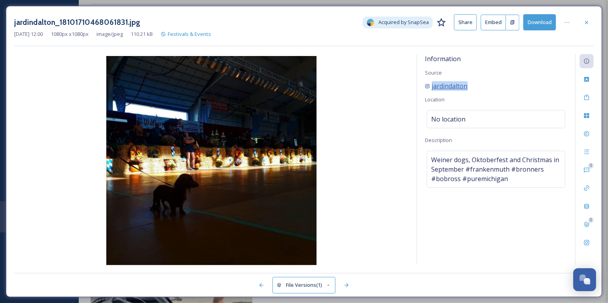
drag, startPoint x: 493, startPoint y: 86, endPoint x: 432, endPoint y: 84, distance: 61.5
click at [432, 84] on div "jardindalton" at bounding box center [496, 85] width 143 height 9
click at [525, 74] on div "Information Source jardindalton Location No location Description Weiner dogs, O…" at bounding box center [496, 159] width 158 height 210
click at [584, 23] on div at bounding box center [587, 22] width 14 height 14
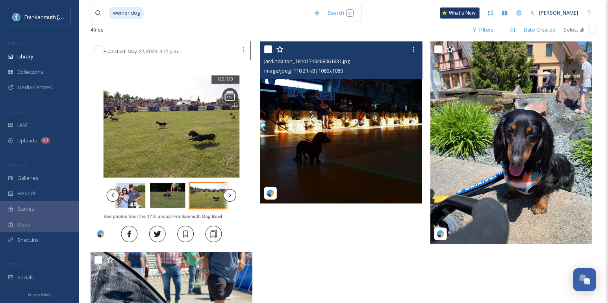
scroll to position [56, 0]
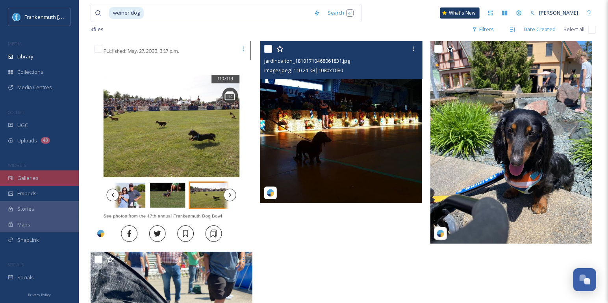
click at [45, 175] on div "Galleries" at bounding box center [39, 177] width 79 height 15
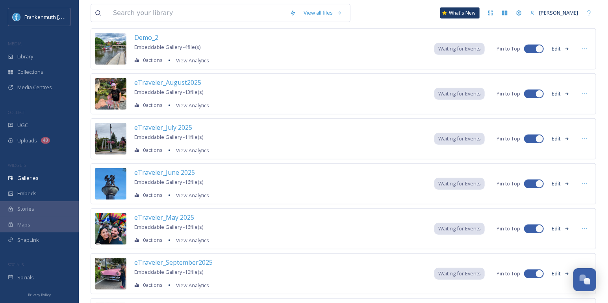
scroll to position [189, 0]
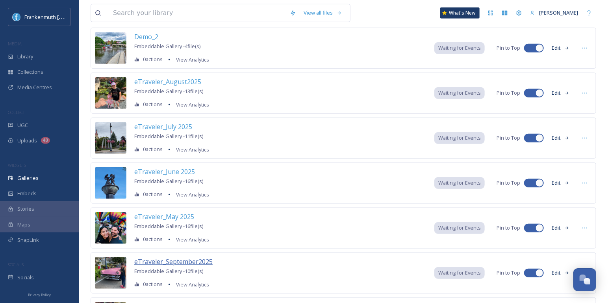
click at [203, 258] on span "eTraveler_September2025" at bounding box center [173, 261] width 78 height 9
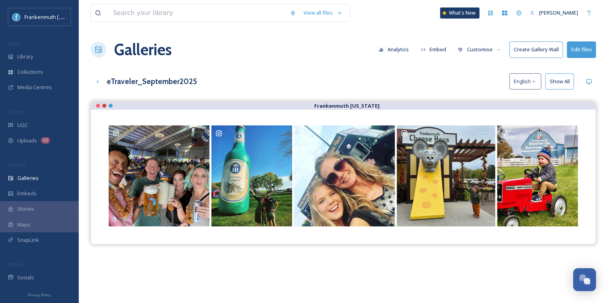
click at [586, 48] on button "Edit files" at bounding box center [581, 49] width 29 height 16
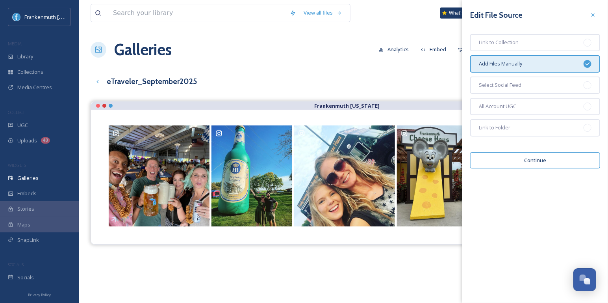
click at [550, 160] on button "Continue" at bounding box center [535, 160] width 130 height 16
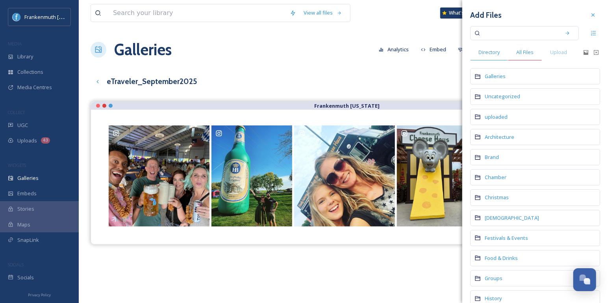
click at [529, 57] on div "All Files" at bounding box center [525, 52] width 34 height 16
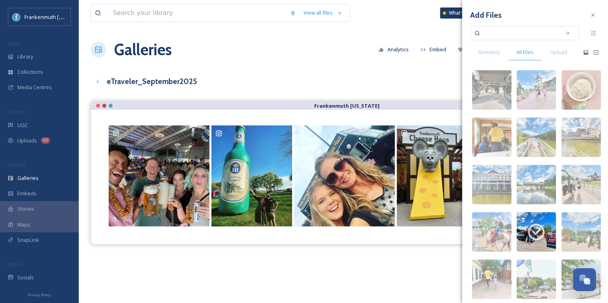
click at [514, 38] on input at bounding box center [519, 32] width 74 height 17
paste input "jardindalton"
type input "jardindalton"
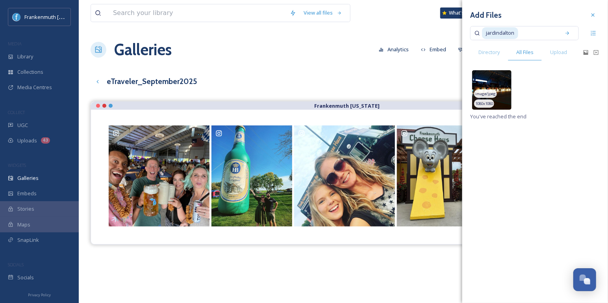
click at [491, 83] on img at bounding box center [491, 89] width 39 height 39
click at [592, 13] on icon at bounding box center [593, 15] width 6 height 6
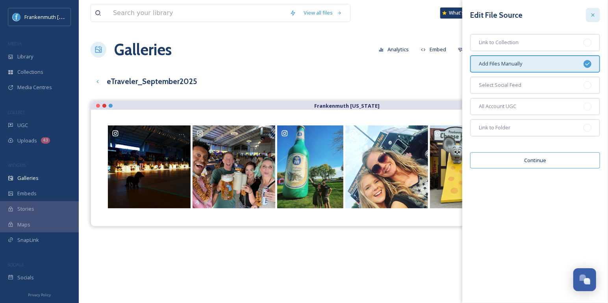
click at [591, 19] on div at bounding box center [593, 15] width 14 height 14
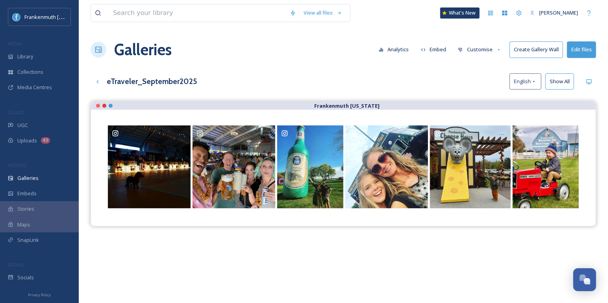
click at [556, 82] on button "Show All" at bounding box center [560, 81] width 29 height 16
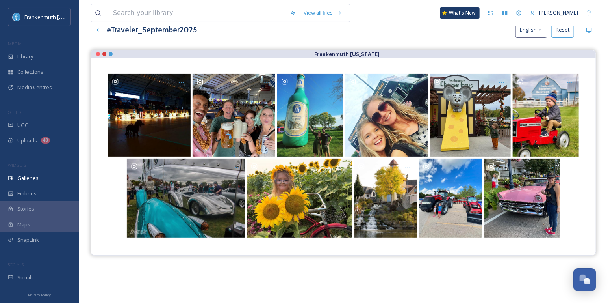
scroll to position [50, 0]
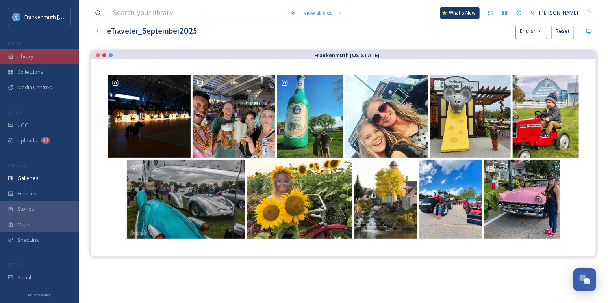
click at [59, 51] on div "Library" at bounding box center [39, 56] width 79 height 15
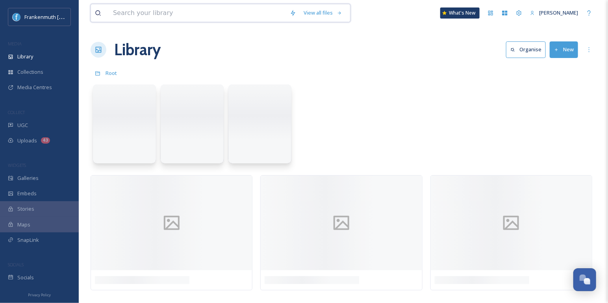
click at [145, 11] on input at bounding box center [197, 12] width 177 height 17
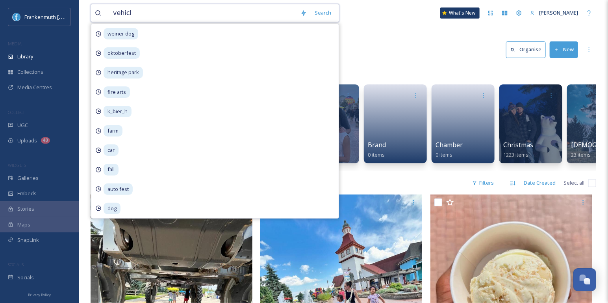
type input "vehicle"
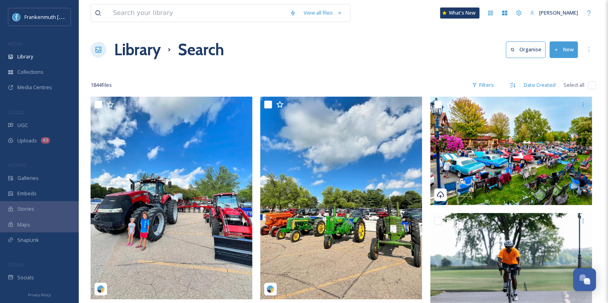
scroll to position [6, 0]
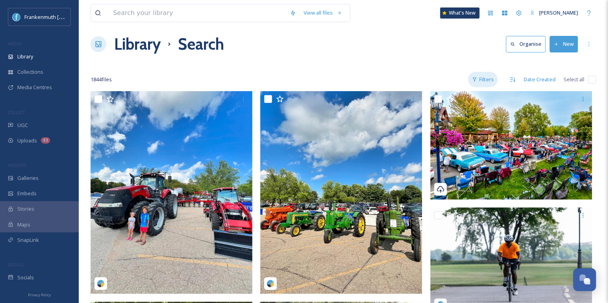
click at [480, 74] on div "Filters" at bounding box center [483, 79] width 30 height 15
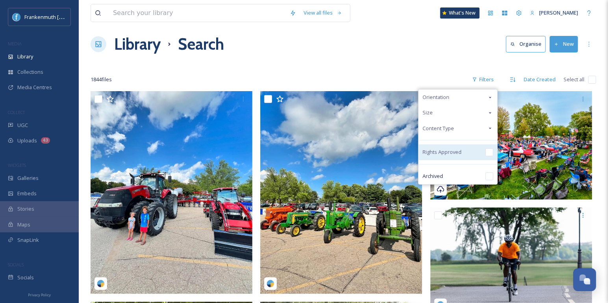
click at [492, 152] on input "checkbox" at bounding box center [490, 152] width 8 height 8
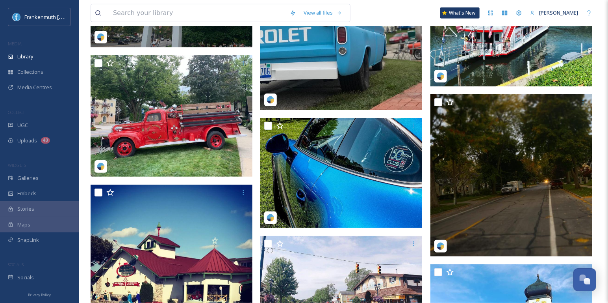
scroll to position [2962, 0]
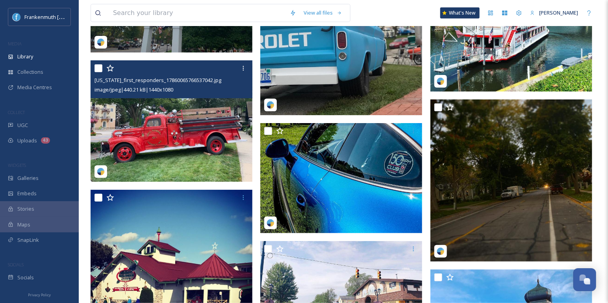
click at [180, 107] on img at bounding box center [172, 120] width 162 height 121
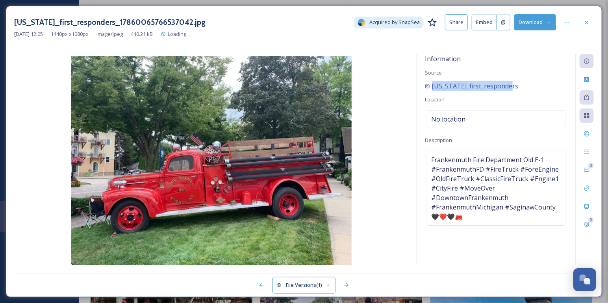
drag, startPoint x: 522, startPoint y: 85, endPoint x: 431, endPoint y: 85, distance: 91.0
click at [431, 85] on div "[US_STATE]_first_responders" at bounding box center [496, 85] width 143 height 9
click at [560, 64] on div "Information Source [US_STATE]_first_responders Location No location Description…" at bounding box center [496, 159] width 158 height 210
click at [591, 16] on div at bounding box center [587, 22] width 14 height 14
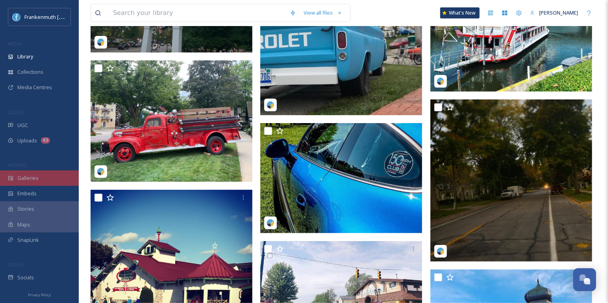
click at [52, 173] on div "Galleries" at bounding box center [39, 177] width 79 height 15
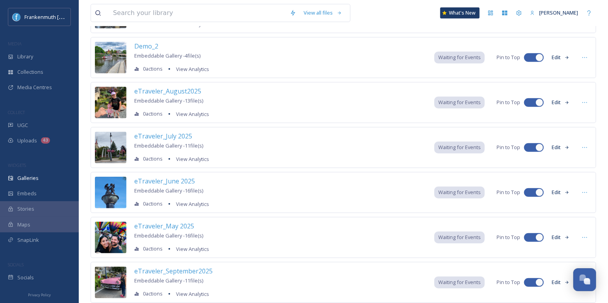
scroll to position [203, 0]
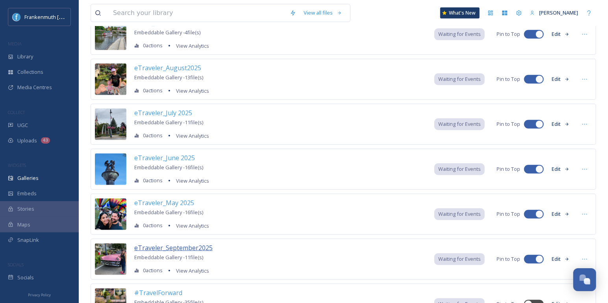
click at [194, 245] on span "eTraveler_September2025" at bounding box center [173, 247] width 78 height 9
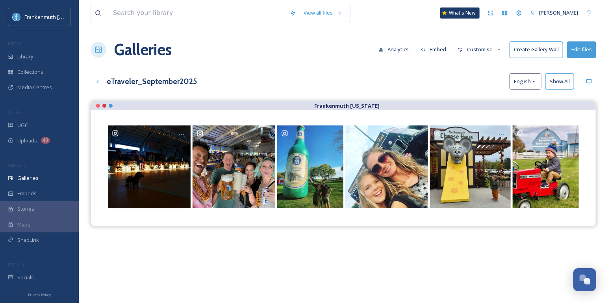
click at [589, 53] on button "Edit files" at bounding box center [581, 49] width 29 height 16
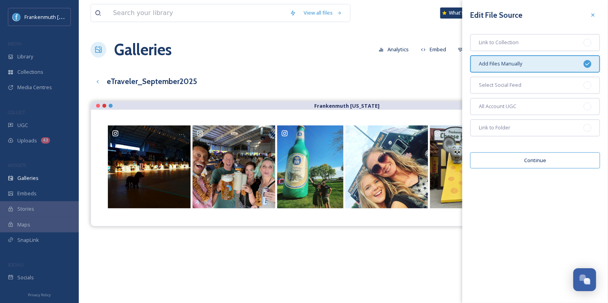
click at [561, 158] on button "Continue" at bounding box center [535, 160] width 130 height 16
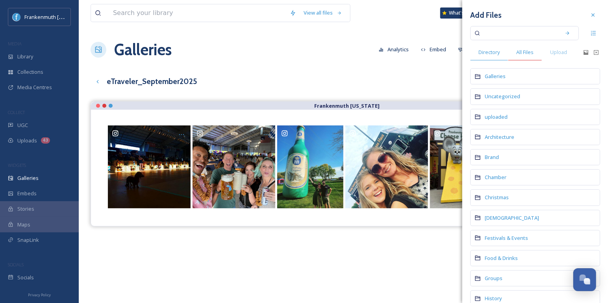
click at [537, 56] on div "All Files" at bounding box center [525, 52] width 34 height 16
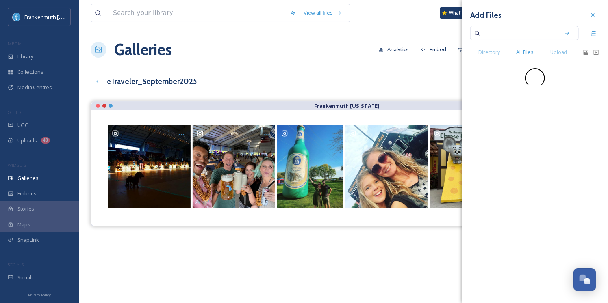
click at [526, 39] on input at bounding box center [519, 32] width 74 height 17
paste input "[US_STATE]_first_responders"
type input "[US_STATE]_first_responders"
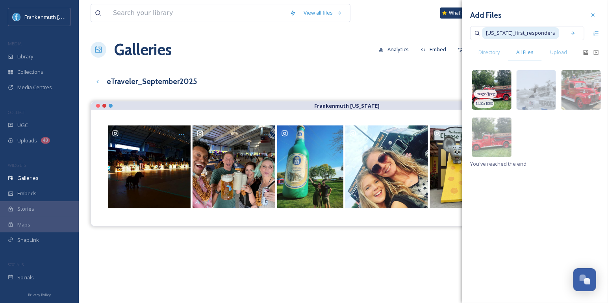
click at [506, 80] on img at bounding box center [491, 89] width 39 height 39
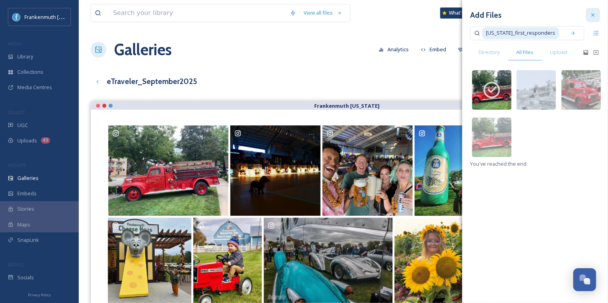
click at [593, 12] on icon at bounding box center [593, 15] width 6 height 6
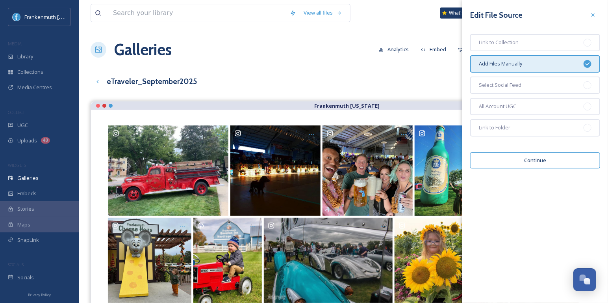
click at [379, 76] on div "eTraveler_September2025 English Show All" at bounding box center [344, 81] width 506 height 16
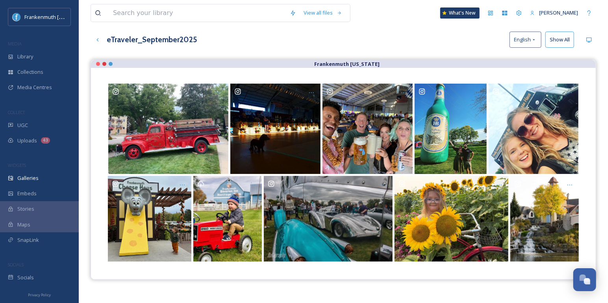
scroll to position [38, 0]
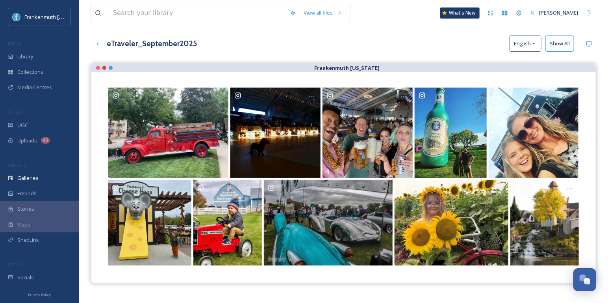
click at [559, 46] on button "Show All" at bounding box center [560, 43] width 29 height 16
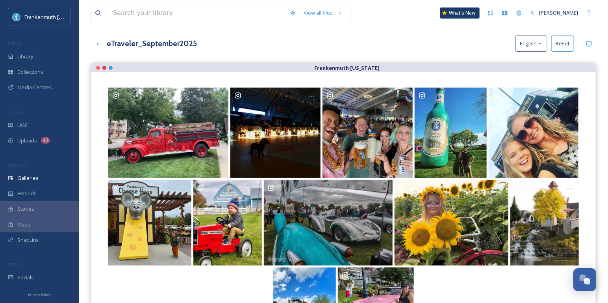
click at [560, 46] on button "Reset" at bounding box center [563, 43] width 23 height 16
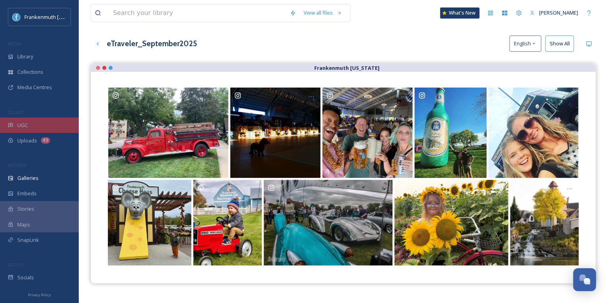
click at [29, 119] on div "UGC" at bounding box center [39, 124] width 79 height 15
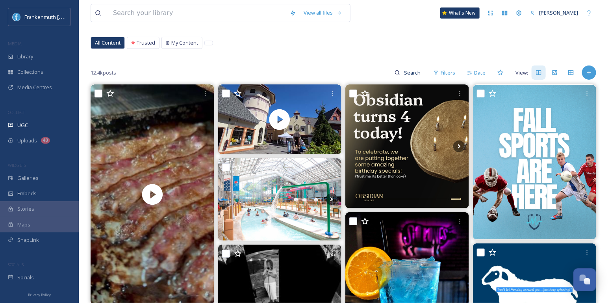
scroll to position [38, 0]
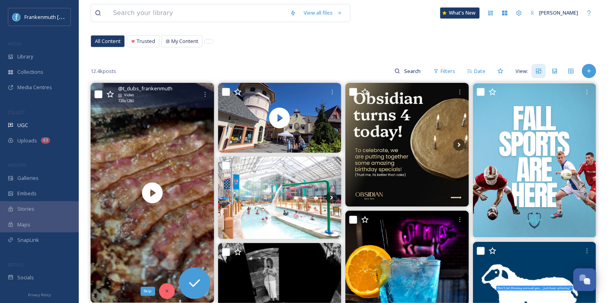
click at [165, 285] on div "Skip" at bounding box center [167, 291] width 16 height 16
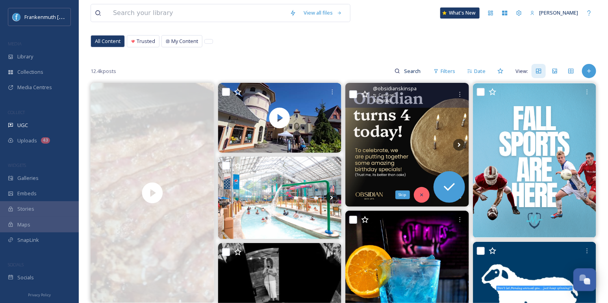
click at [418, 193] on div "Skip" at bounding box center [422, 195] width 16 height 16
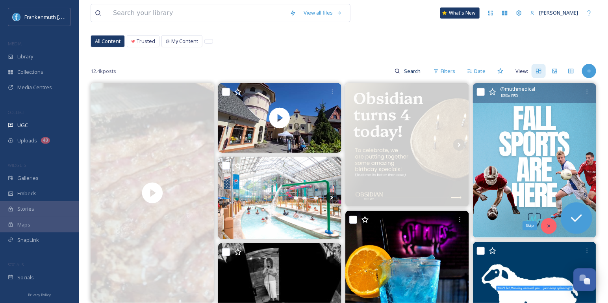
click at [548, 221] on div "Skip" at bounding box center [549, 226] width 16 height 16
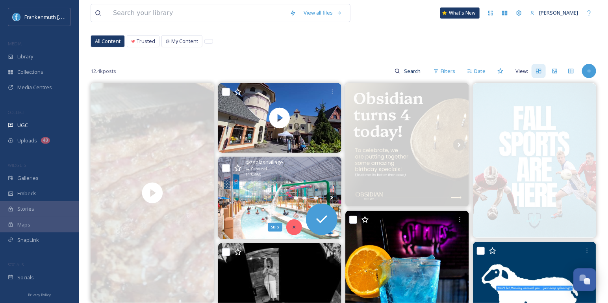
click at [292, 225] on icon at bounding box center [295, 227] width 6 height 6
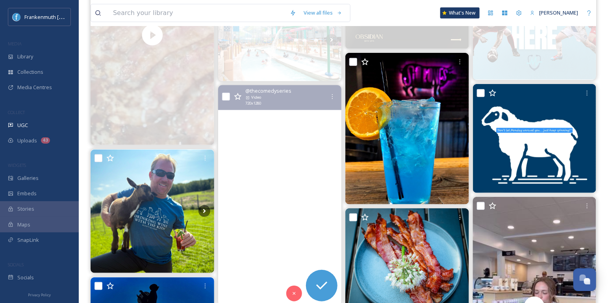
scroll to position [203, 0]
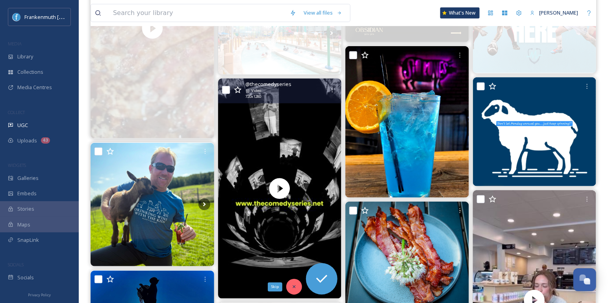
click at [299, 287] on div "Skip" at bounding box center [294, 287] width 16 height 16
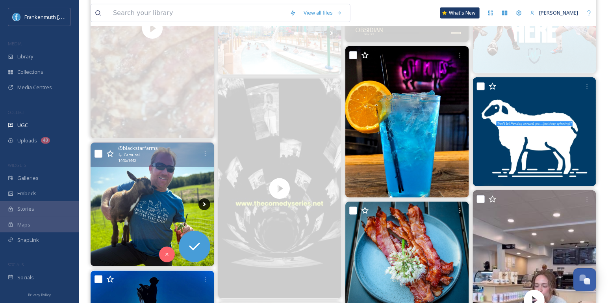
click at [202, 199] on icon at bounding box center [205, 204] width 12 height 12
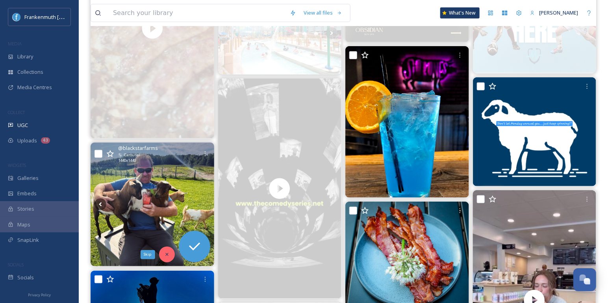
click at [173, 253] on div "Skip" at bounding box center [167, 254] width 16 height 16
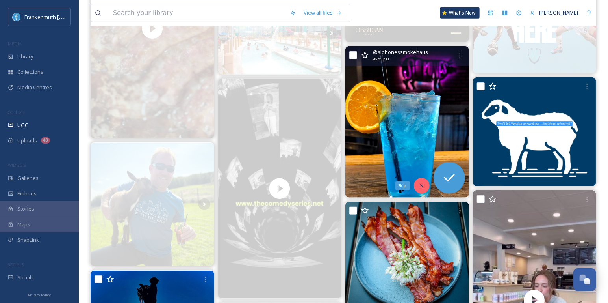
click at [423, 185] on icon at bounding box center [422, 186] width 6 height 6
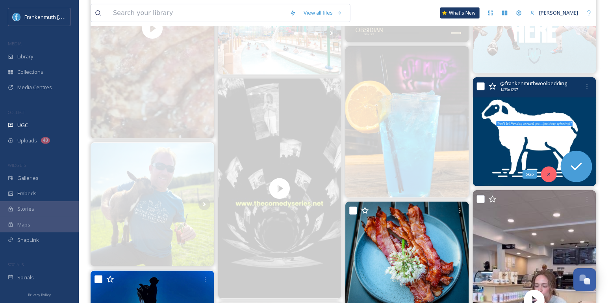
click at [551, 174] on icon at bounding box center [549, 174] width 6 height 6
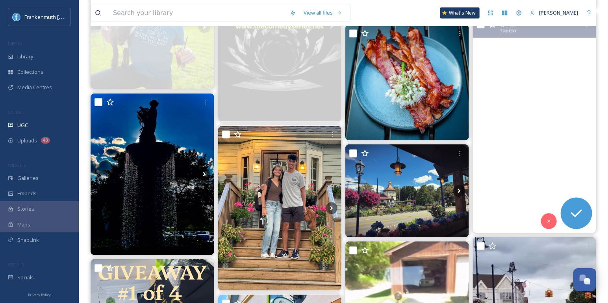
scroll to position [352, 0]
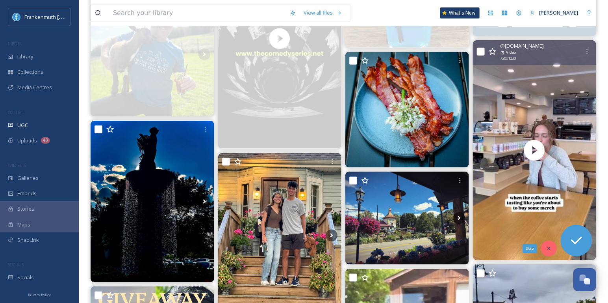
click at [552, 243] on div "Skip" at bounding box center [549, 248] width 16 height 16
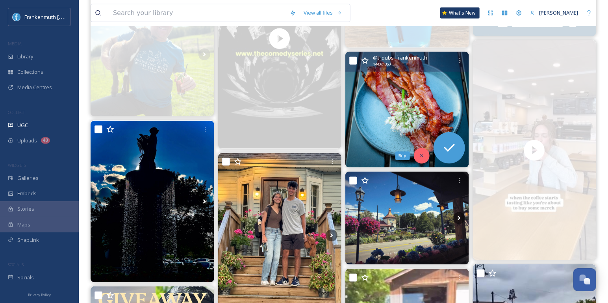
click at [422, 153] on icon at bounding box center [422, 156] width 6 height 6
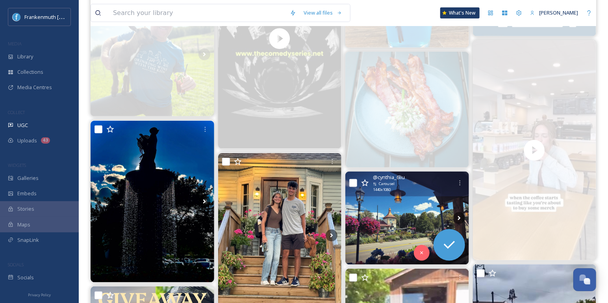
click at [396, 218] on img at bounding box center [408, 217] width 124 height 93
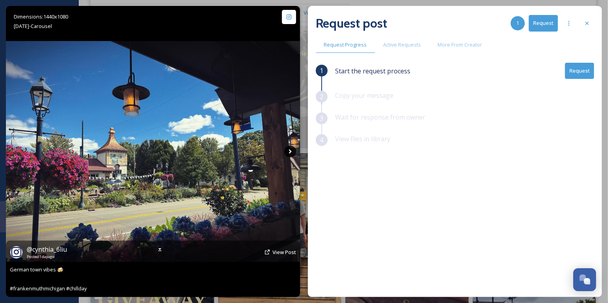
click at [289, 149] on icon at bounding box center [290, 151] width 12 height 12
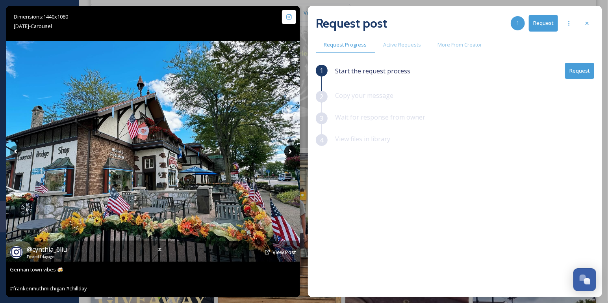
click at [289, 149] on icon at bounding box center [290, 151] width 12 height 12
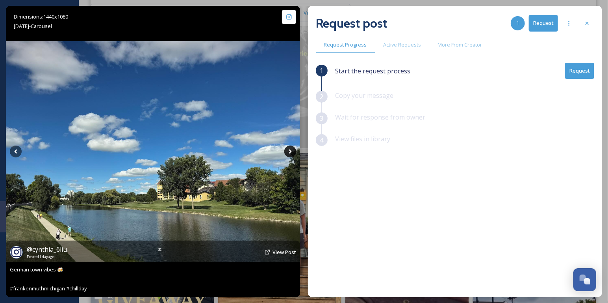
click at [289, 149] on icon at bounding box center [290, 151] width 12 height 12
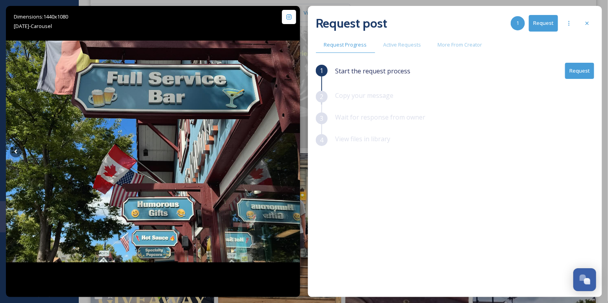
click at [582, 76] on button "Request" at bounding box center [579, 71] width 29 height 16
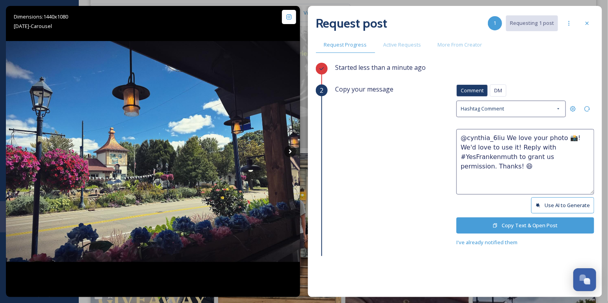
click at [557, 135] on textarea "@cynthia_6liu We love your photo 📸! We'd love to use it! Reply with #YesFranken…" at bounding box center [526, 161] width 138 height 65
click at [498, 144] on textarea "@cynthia_6liu We love your photos 📸! We'd love to use it! Reply with #YesFranke…" at bounding box center [526, 161] width 138 height 65
type textarea "@cynthia_6liu We love your photos 📸! We'd love to use them! Reply with #YesFran…"
click at [532, 225] on button "Copy Text & Open Post" at bounding box center [526, 225] width 138 height 16
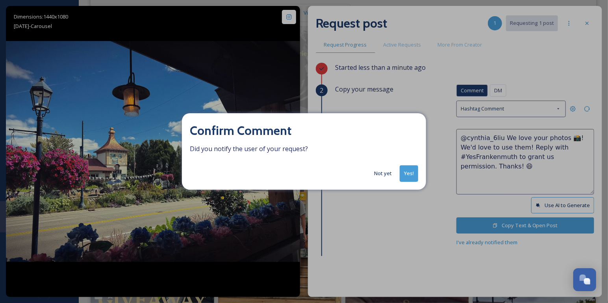
click at [416, 177] on button "Yes!" at bounding box center [409, 173] width 19 height 16
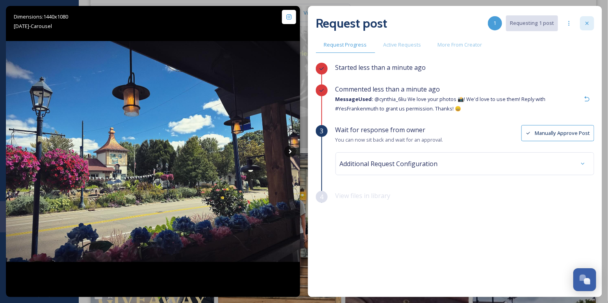
click at [591, 23] on icon at bounding box center [587, 23] width 6 height 6
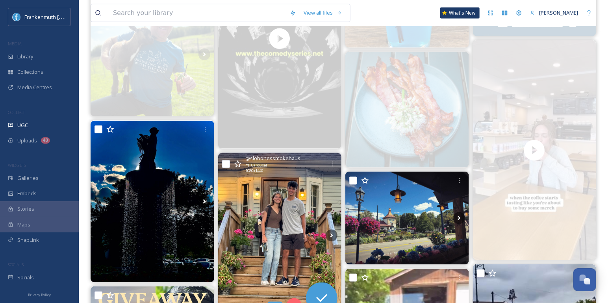
click at [294, 301] on div "Skip" at bounding box center [294, 306] width 16 height 16
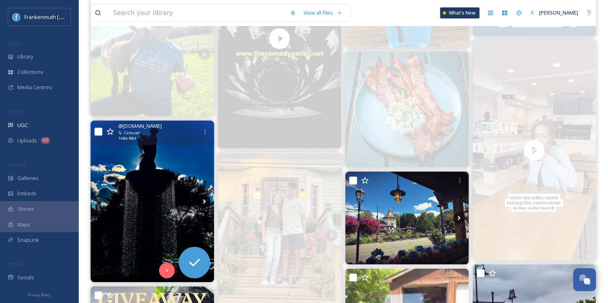
click at [207, 195] on icon at bounding box center [205, 201] width 12 height 12
click at [204, 199] on icon at bounding box center [205, 201] width 12 height 12
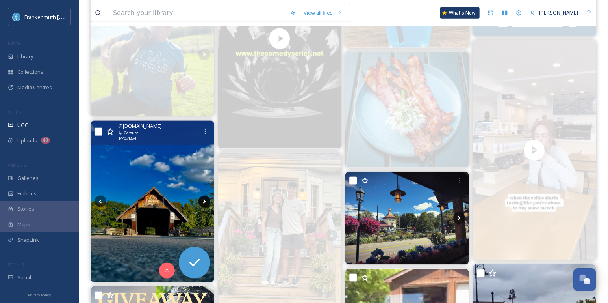
click at [204, 199] on icon at bounding box center [205, 201] width 12 height 12
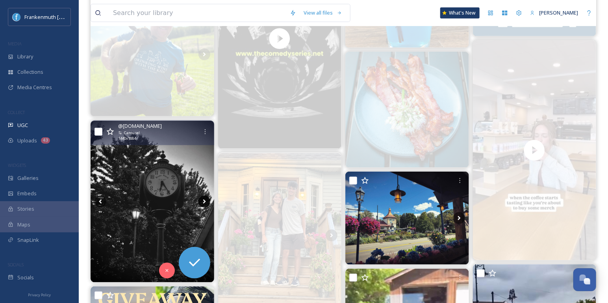
click at [204, 199] on icon at bounding box center [205, 201] width 12 height 12
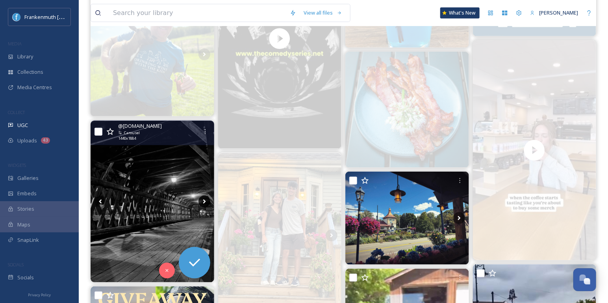
click at [204, 199] on icon at bounding box center [205, 201] width 12 height 12
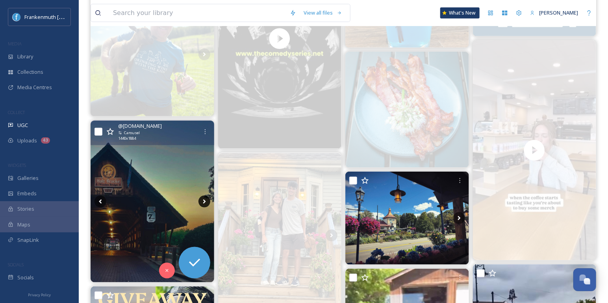
click at [204, 199] on icon at bounding box center [205, 201] width 12 height 12
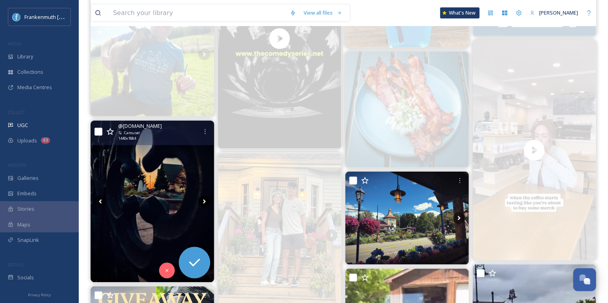
click at [203, 199] on icon at bounding box center [205, 201] width 12 height 12
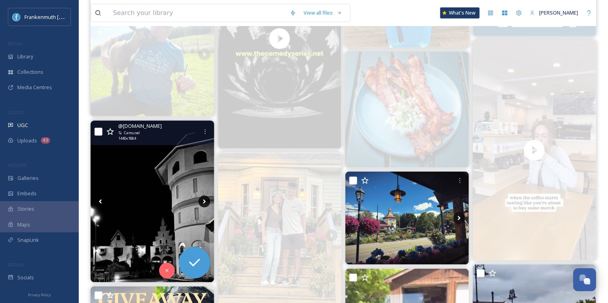
click at [203, 199] on icon at bounding box center [205, 201] width 12 height 12
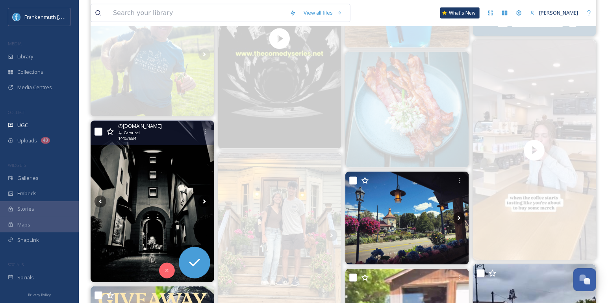
click at [203, 199] on icon at bounding box center [205, 201] width 12 height 12
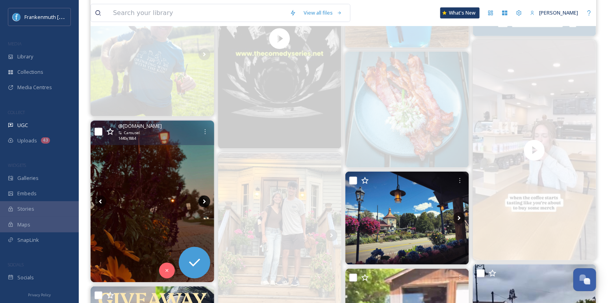
click at [203, 199] on icon at bounding box center [205, 201] width 12 height 12
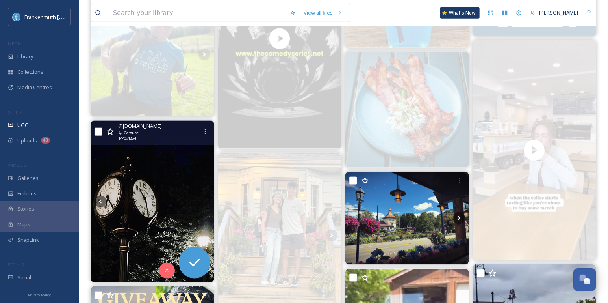
click at [162, 204] on img at bounding box center [153, 202] width 124 height 162
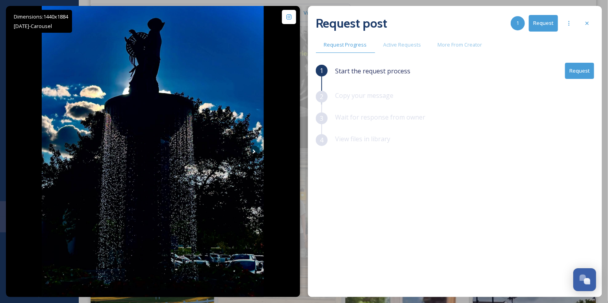
click at [582, 77] on button "Request" at bounding box center [579, 71] width 29 height 16
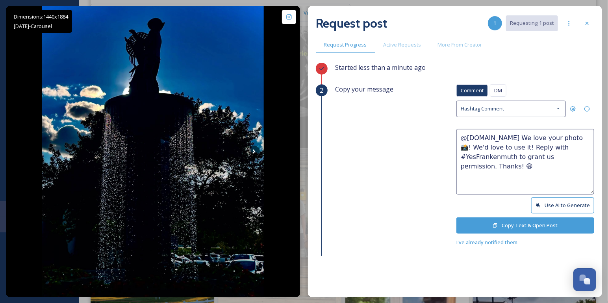
click at [582, 137] on textarea "@[DOMAIN_NAME] We love your photo 📸! We'd love to use it! Reply with #YesFranke…" at bounding box center [526, 161] width 138 height 65
drag, startPoint x: 523, startPoint y: 145, endPoint x: 516, endPoint y: 238, distance: 93.6
click at [523, 146] on textarea "@[DOMAIN_NAME] We love your photos 📸! We'd love to use it! Reply with #YesFrank…" at bounding box center [526, 161] width 138 height 65
type textarea "@[DOMAIN_NAME] We love your photos 📸! We'd love to use them! Reply with #YesFra…"
click at [530, 219] on button "Copy Text & Open Post" at bounding box center [526, 225] width 138 height 16
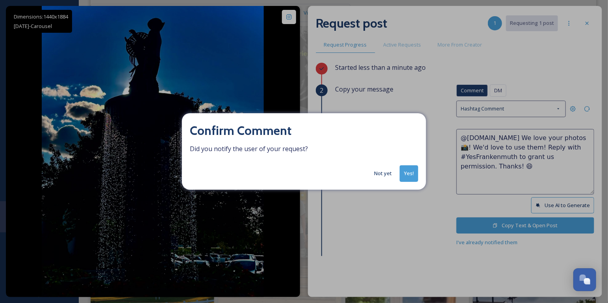
click at [413, 182] on div "Confirm Comment Did you notify the user of your request? Not yet Yes!" at bounding box center [304, 151] width 244 height 76
click at [413, 176] on button "Yes!" at bounding box center [409, 173] width 19 height 16
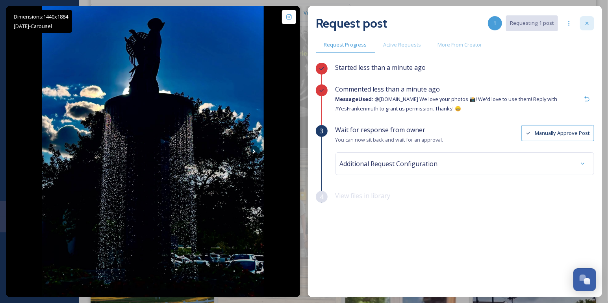
click at [590, 27] on div at bounding box center [587, 23] width 14 height 14
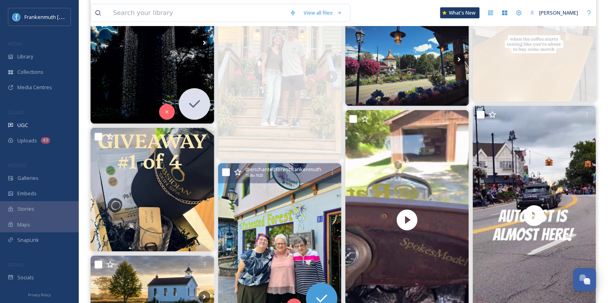
scroll to position [530, 0]
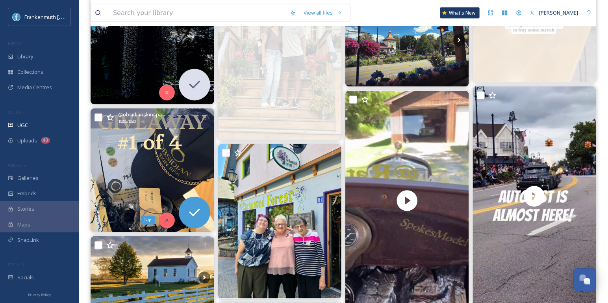
click at [170, 219] on div "Skip" at bounding box center [167, 220] width 16 height 16
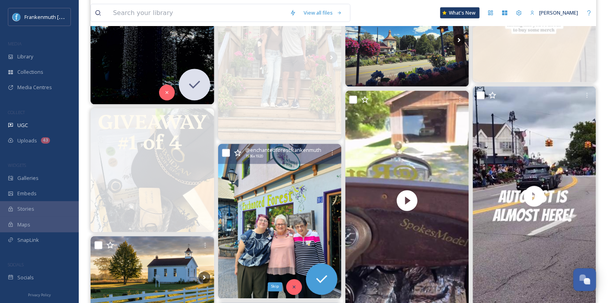
click at [292, 284] on icon at bounding box center [295, 287] width 6 height 6
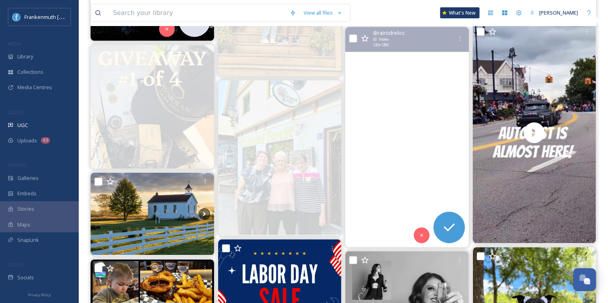
scroll to position [595, 0]
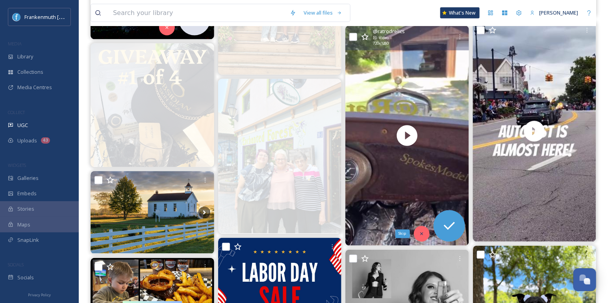
click at [422, 238] on div "Skip" at bounding box center [422, 234] width 16 height 16
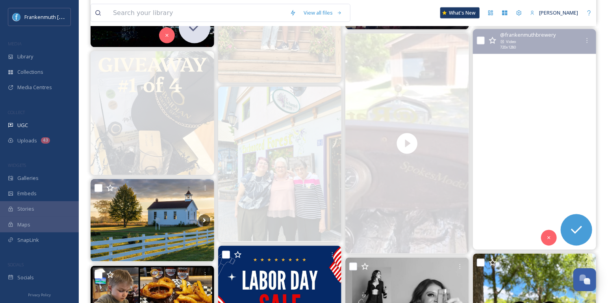
scroll to position [588, 0]
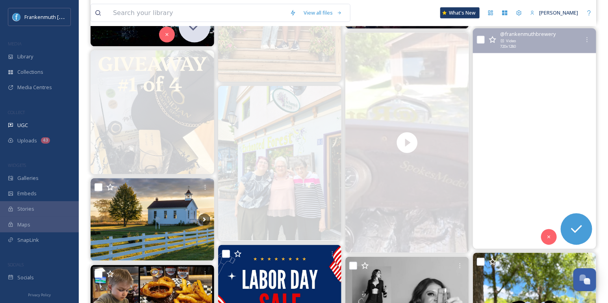
click at [547, 243] on video "Labor Day doesn't mean summer fun has come to an end... \a\aAutofest is just da…" at bounding box center [535, 138] width 124 height 220
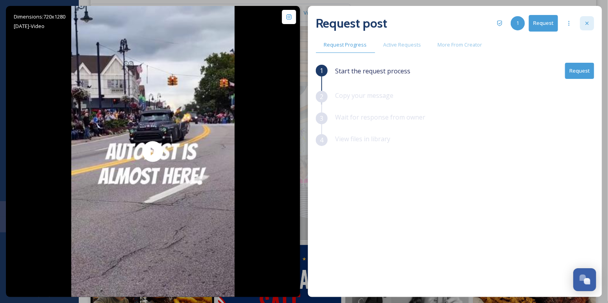
click at [590, 23] on icon at bounding box center [587, 23] width 6 height 6
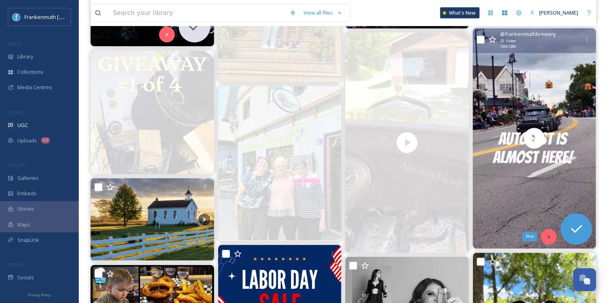
click at [552, 236] on div "Skip" at bounding box center [549, 237] width 16 height 16
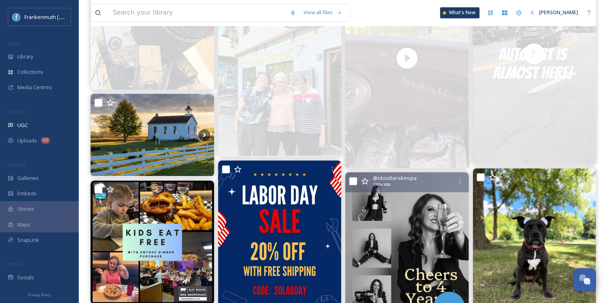
scroll to position [691, 0]
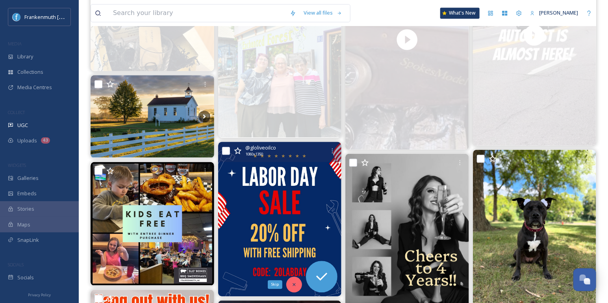
click at [294, 287] on div "Skip" at bounding box center [294, 284] width 16 height 16
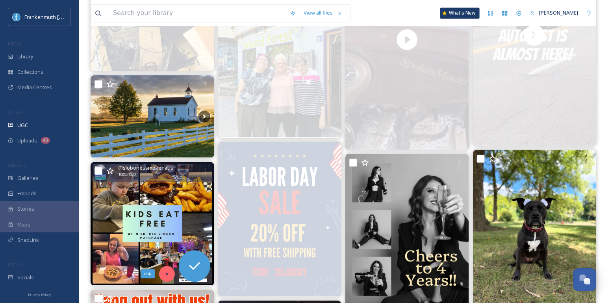
click at [168, 269] on div "Skip" at bounding box center [167, 274] width 16 height 16
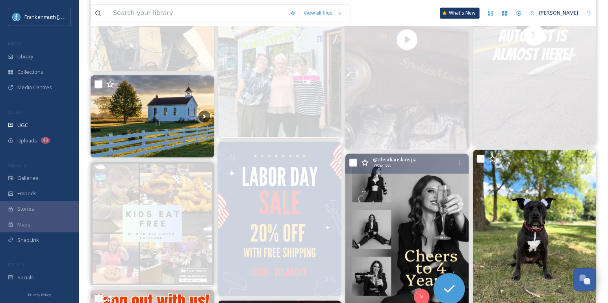
scroll to position [762, 0]
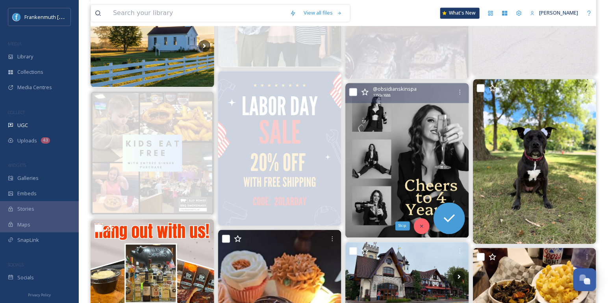
click at [426, 222] on div "Skip" at bounding box center [422, 226] width 16 height 16
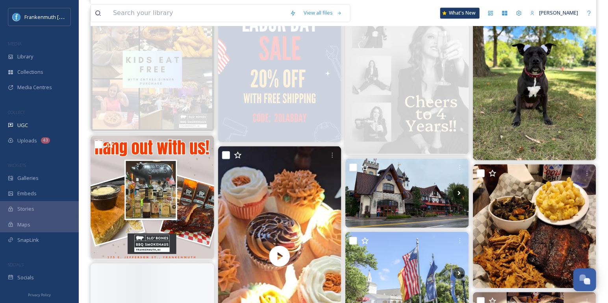
scroll to position [852, 0]
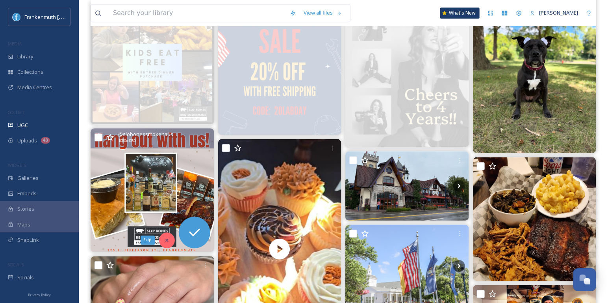
click at [167, 239] on icon at bounding box center [166, 239] width 3 height 3
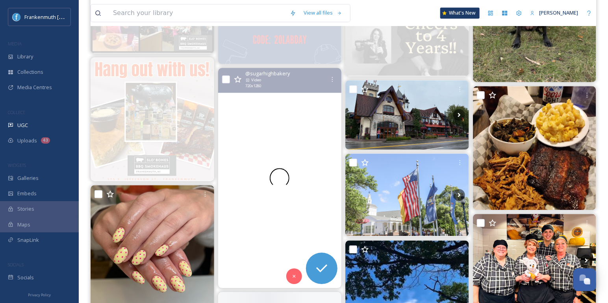
scroll to position [924, 0]
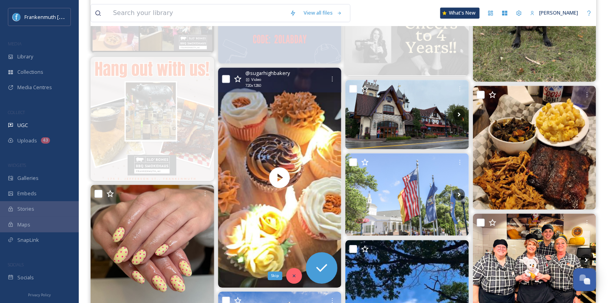
click at [299, 276] on div "Skip" at bounding box center [294, 276] width 16 height 16
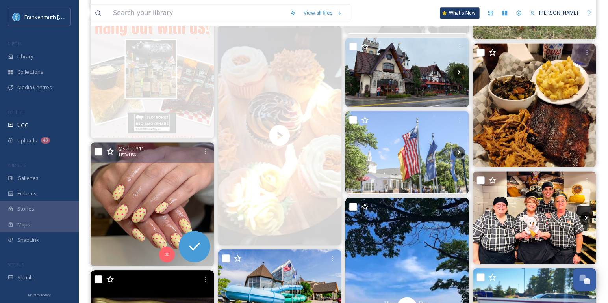
scroll to position [983, 0]
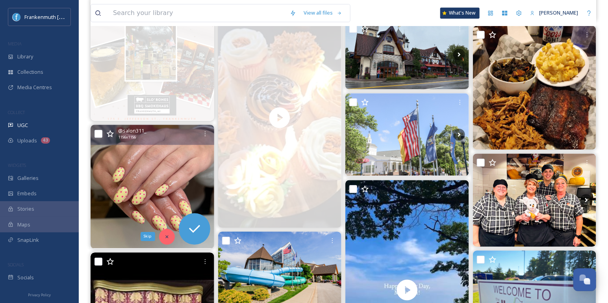
click at [167, 231] on div "Skip" at bounding box center [167, 237] width 16 height 16
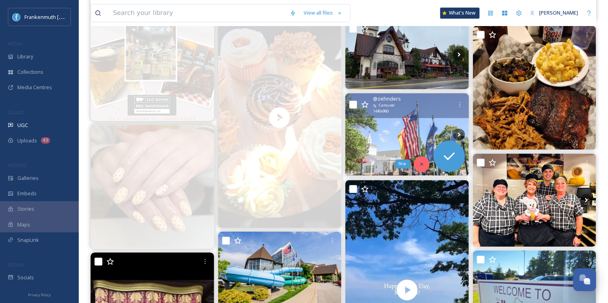
click at [423, 158] on div "Skip" at bounding box center [422, 164] width 16 height 16
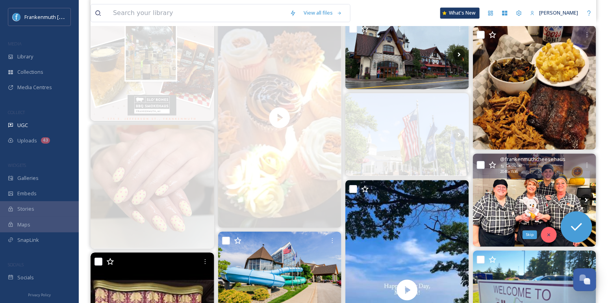
click at [545, 232] on div "Skip" at bounding box center [549, 235] width 16 height 16
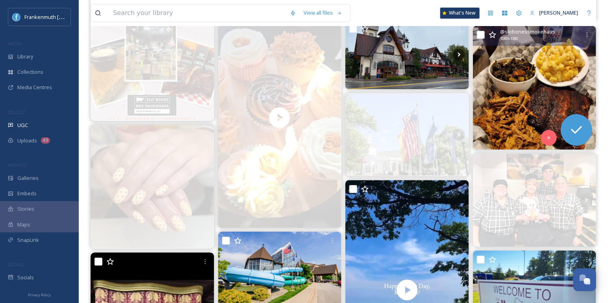
scroll to position [950, 0]
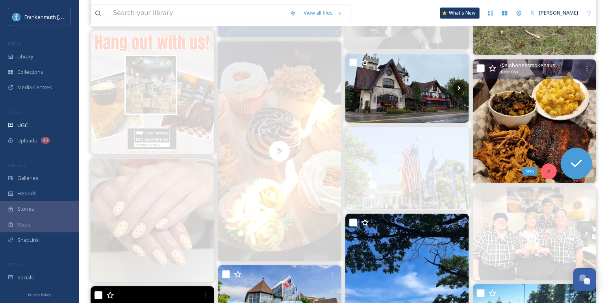
click at [547, 170] on icon at bounding box center [549, 171] width 6 height 6
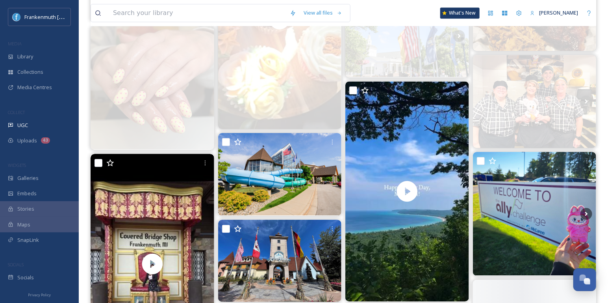
scroll to position [1108, 0]
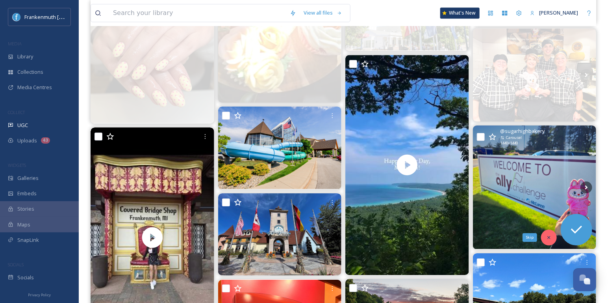
click at [546, 234] on icon at bounding box center [549, 237] width 6 height 6
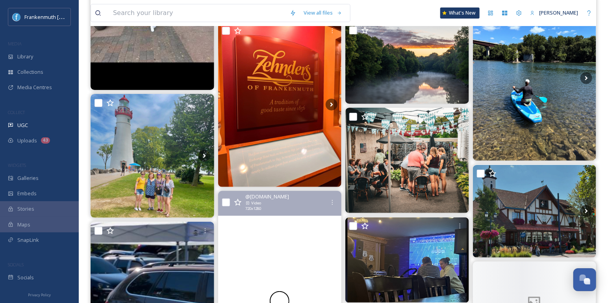
scroll to position [1368, 0]
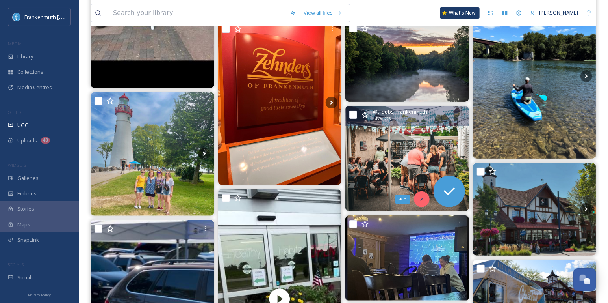
click at [422, 197] on icon at bounding box center [422, 199] width 6 height 6
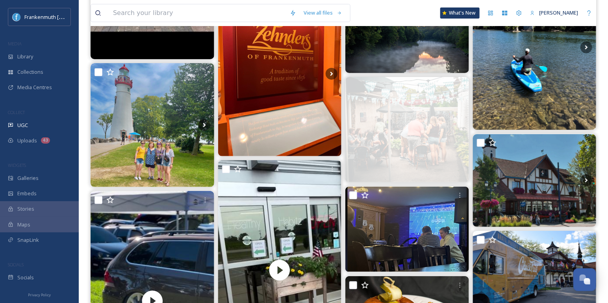
scroll to position [1537, 0]
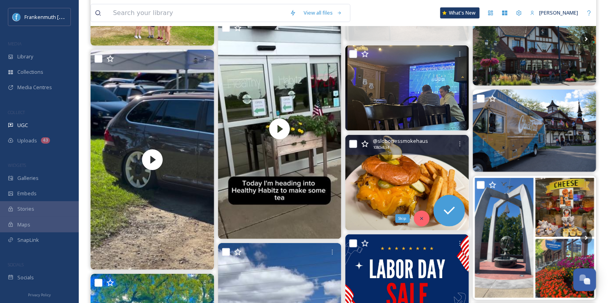
click at [420, 214] on div "Skip" at bounding box center [422, 218] width 16 height 16
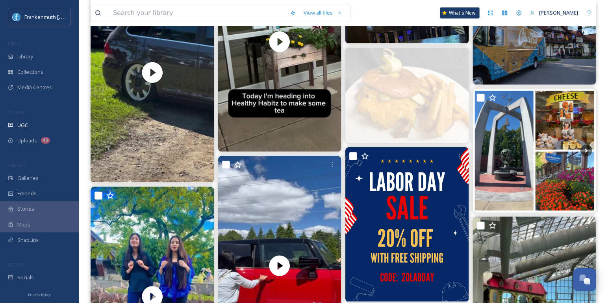
scroll to position [1650, 0]
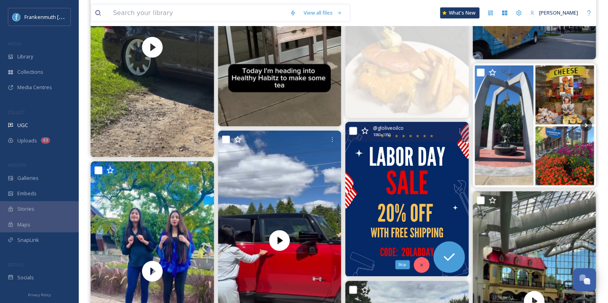
click at [423, 263] on icon at bounding box center [422, 265] width 6 height 6
